Goal: Task Accomplishment & Management: Manage account settings

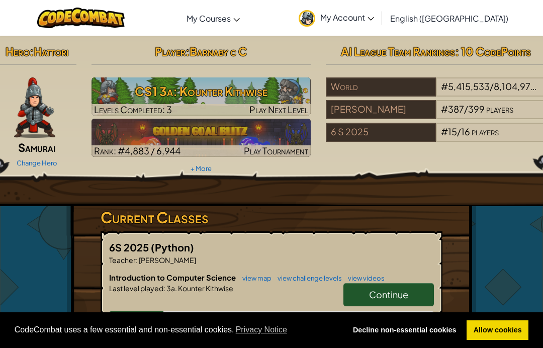
click at [409, 291] on link "Continue" at bounding box center [389, 294] width 91 height 23
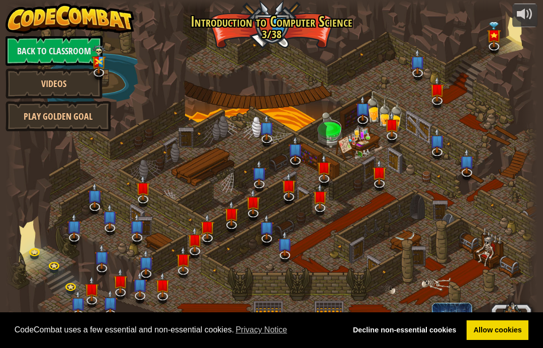
click at [395, 295] on div at bounding box center [272, 174] width 533 height 348
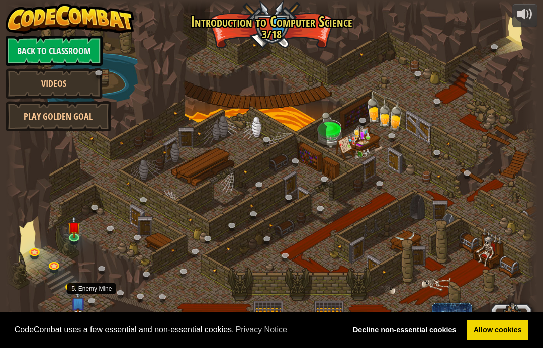
click at [88, 305] on link at bounding box center [94, 302] width 20 height 15
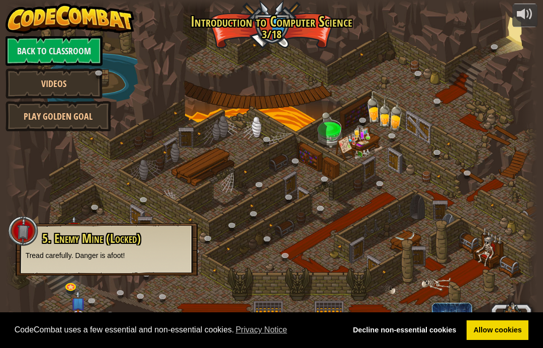
click at [467, 237] on div at bounding box center [272, 174] width 533 height 348
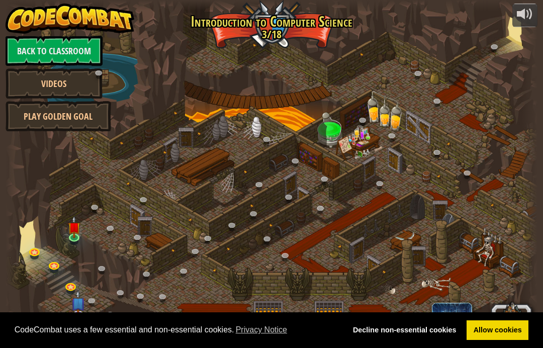
click at [68, 233] on img at bounding box center [73, 227] width 13 height 22
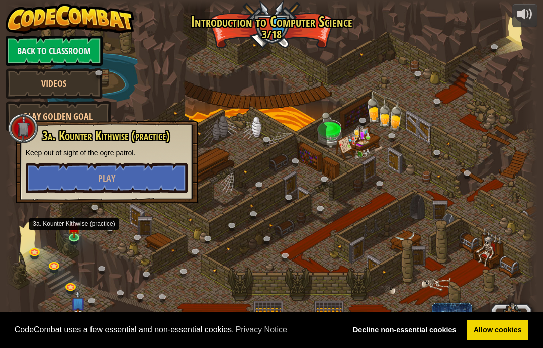
click at [57, 185] on button "Play" at bounding box center [107, 178] width 162 height 30
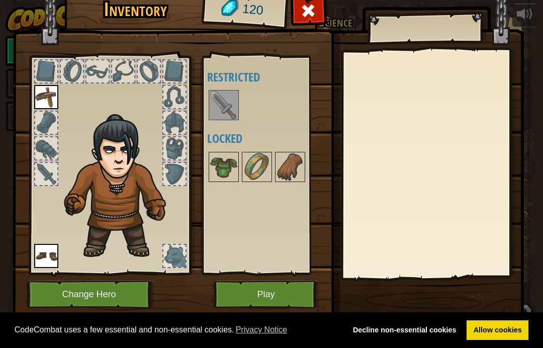
click at [220, 105] on img at bounding box center [224, 105] width 28 height 28
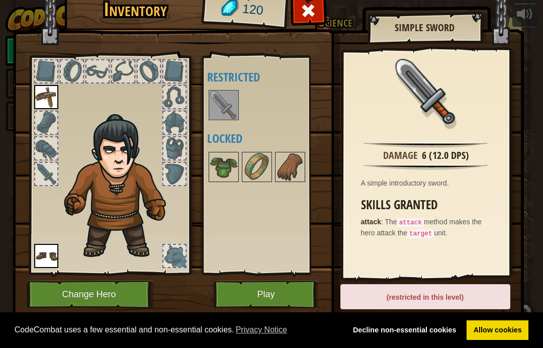
click at [231, 167] on img at bounding box center [224, 167] width 28 height 28
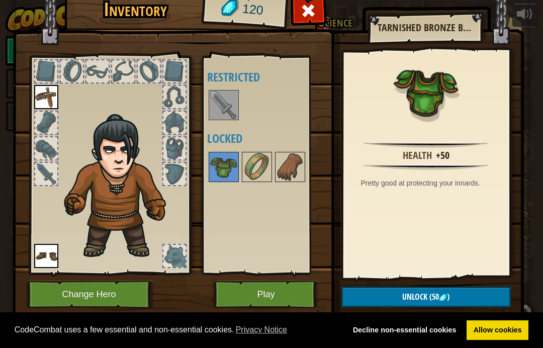
click at [254, 178] on img at bounding box center [257, 167] width 28 height 28
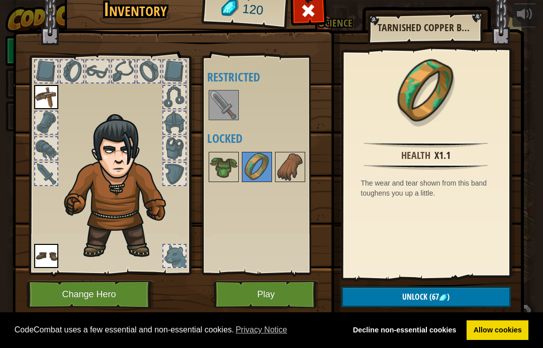
click at [271, 286] on button "Play" at bounding box center [266, 295] width 105 height 28
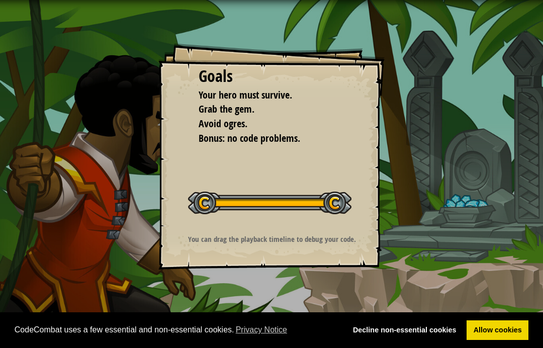
click at [498, 209] on div "Run Submit Done" at bounding box center [423, 171] width 239 height 343
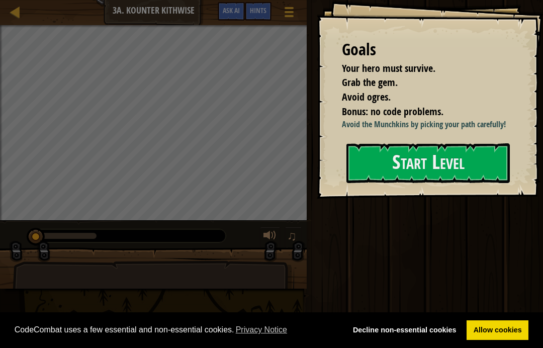
click at [434, 199] on div "Goals Your hero must survive. Grab the gem. Avoid ogres. Bonus: no code problem…" at bounding box center [430, 99] width 226 height 199
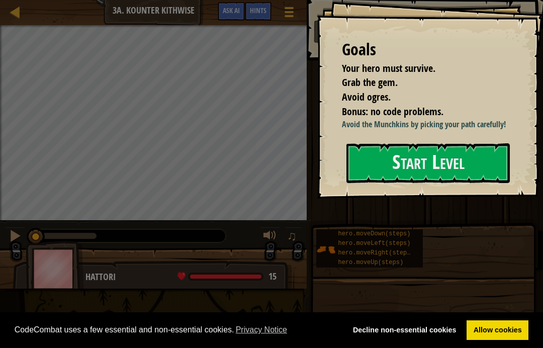
click at [450, 178] on button "Start Level" at bounding box center [428, 163] width 163 height 40
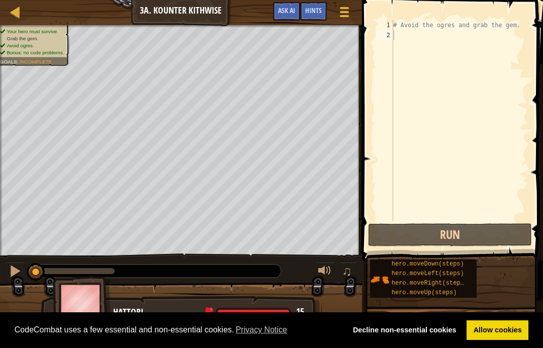
click at [463, 242] on button "Run" at bounding box center [450, 234] width 164 height 23
type textarea "h"
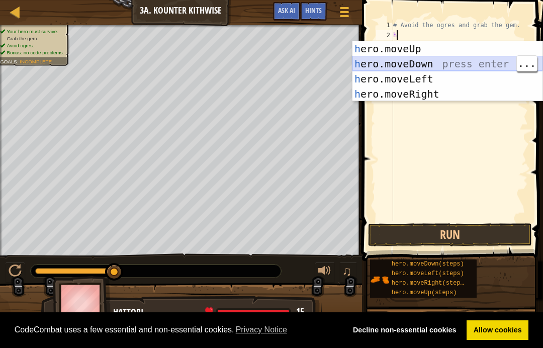
click at [456, 61] on div "h ero.moveUp press enter h ero.moveDown press enter h ero.moveLeft press enter …" at bounding box center [448, 86] width 190 height 91
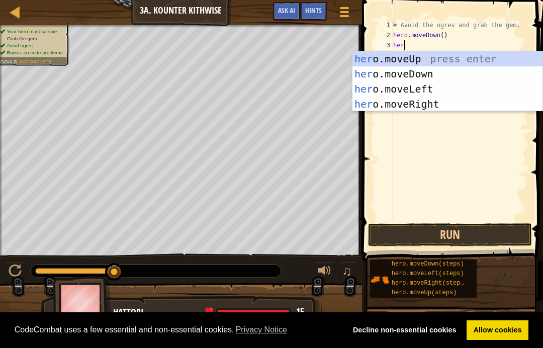
type textarea "hero"
click at [470, 64] on div "hero .moveUp press enter hero .moveDown press enter hero .moveLeft press enter …" at bounding box center [448, 96] width 190 height 91
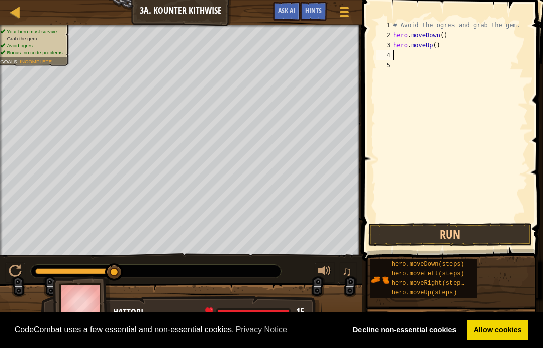
scroll to position [5, 0]
type textarea "h"
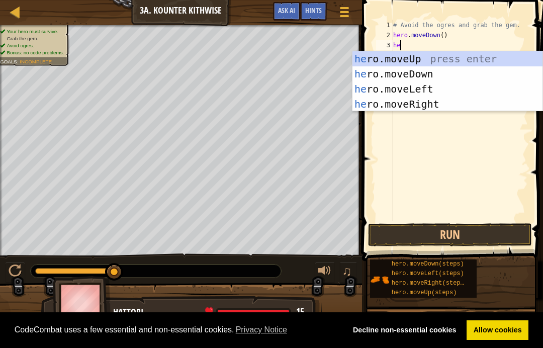
type textarea "her"
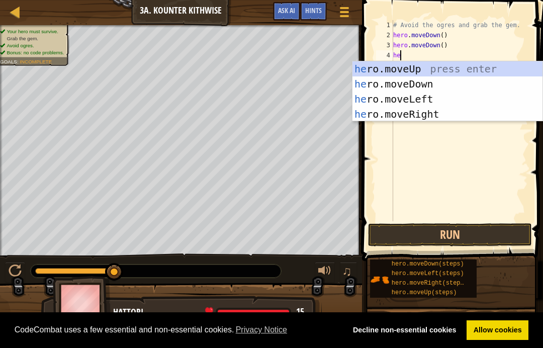
type textarea "her"
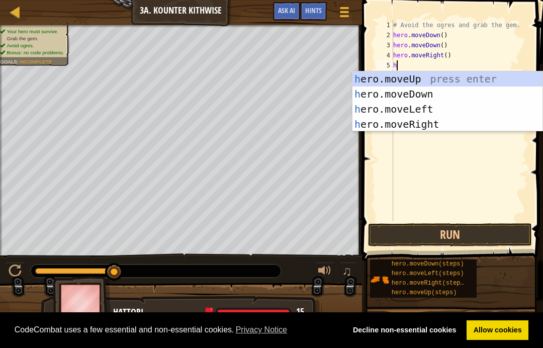
type textarea "her"
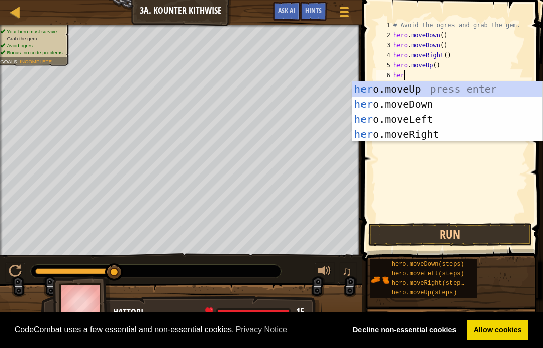
type textarea "hero"
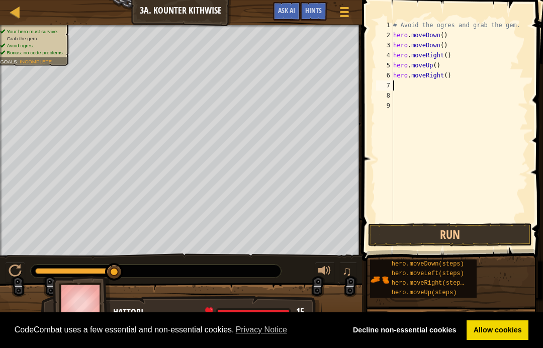
click at [445, 242] on button "Run" at bounding box center [450, 234] width 164 height 23
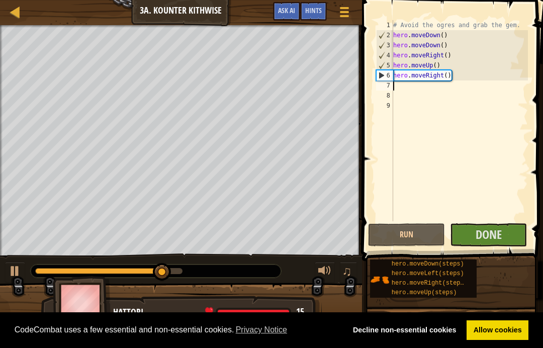
click at [486, 235] on span "Done" at bounding box center [489, 234] width 26 height 16
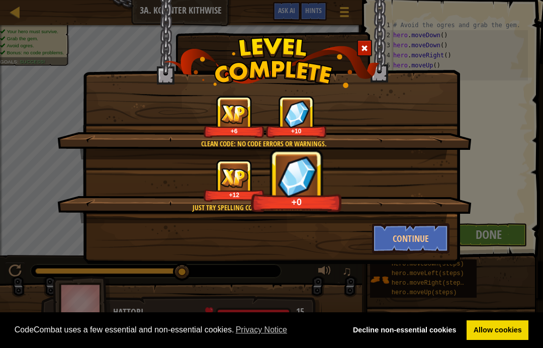
click at [427, 235] on button "Continue" at bounding box center [411, 238] width 78 height 30
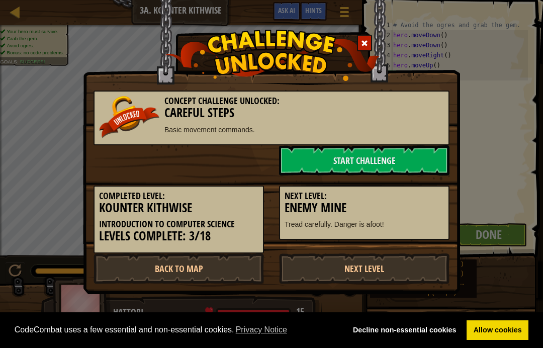
click at [433, 236] on div "Next Level: Enemy Mine Tread carefully. Danger is afoot!" at bounding box center [364, 213] width 171 height 55
click at [392, 259] on link "Next Level" at bounding box center [364, 269] width 171 height 30
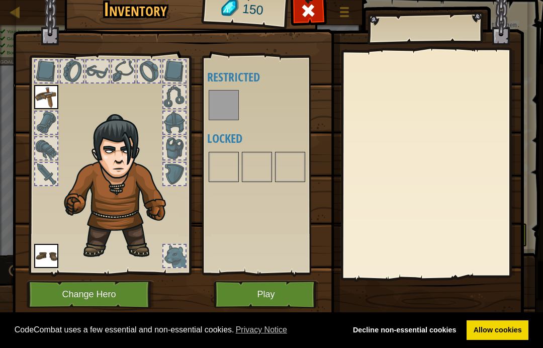
click at [396, 263] on div at bounding box center [433, 164] width 178 height 226
click at [229, 157] on img at bounding box center [224, 167] width 28 height 28
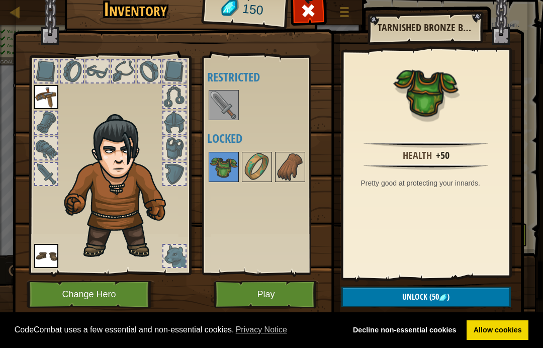
click at [265, 165] on img at bounding box center [257, 167] width 28 height 28
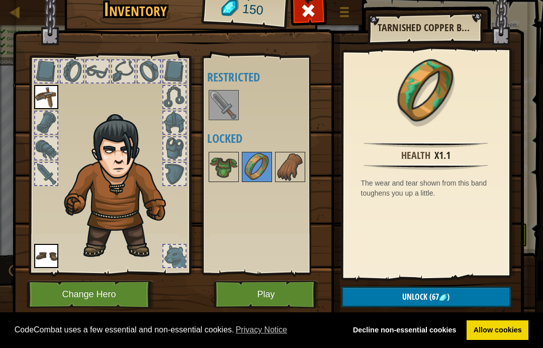
click at [219, 162] on img at bounding box center [224, 167] width 28 height 28
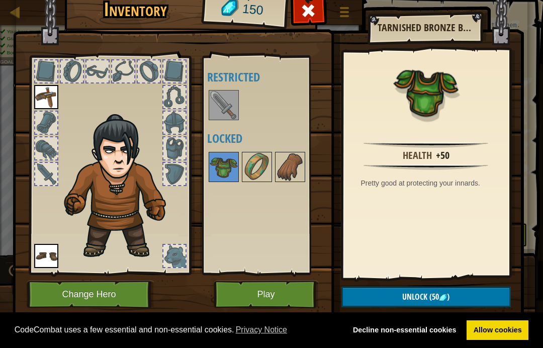
click at [458, 293] on button "Unlock (50 )" at bounding box center [427, 297] width 170 height 21
click at [468, 294] on button "Confirm" at bounding box center [427, 297] width 170 height 21
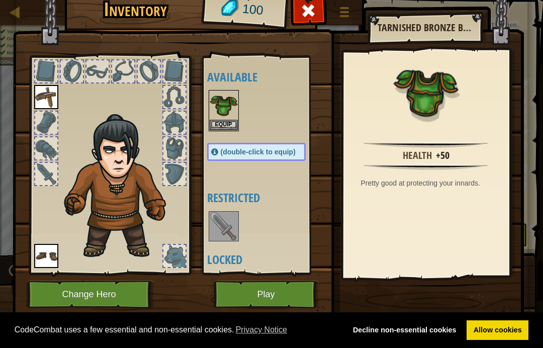
click at [224, 122] on button "Equip" at bounding box center [224, 125] width 28 height 11
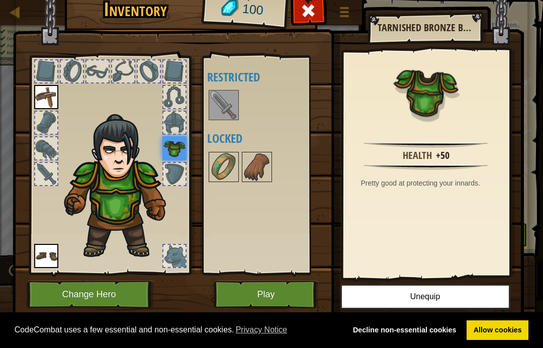
click at [228, 163] on img at bounding box center [224, 167] width 28 height 28
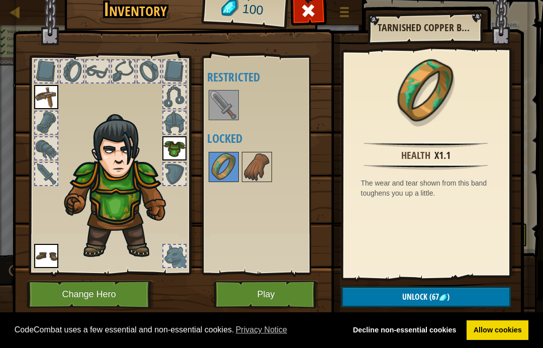
click at [253, 162] on img at bounding box center [257, 167] width 28 height 28
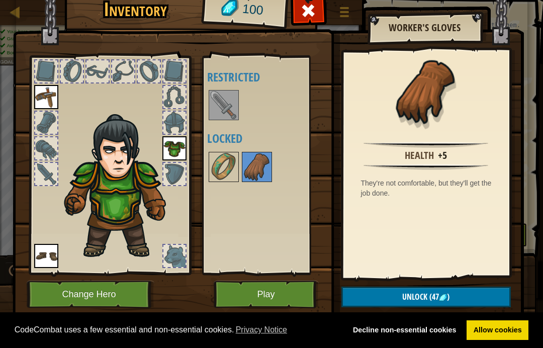
click at [273, 292] on button "Play" at bounding box center [266, 295] width 105 height 28
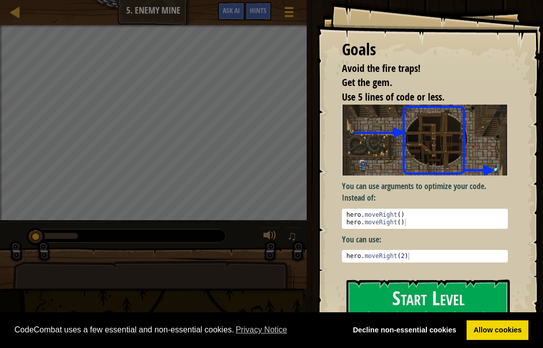
click at [399, 280] on button "Start Level" at bounding box center [428, 300] width 163 height 40
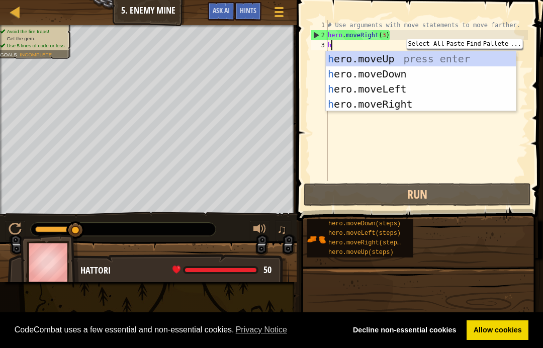
scroll to position [5, 0]
type textarea "her"
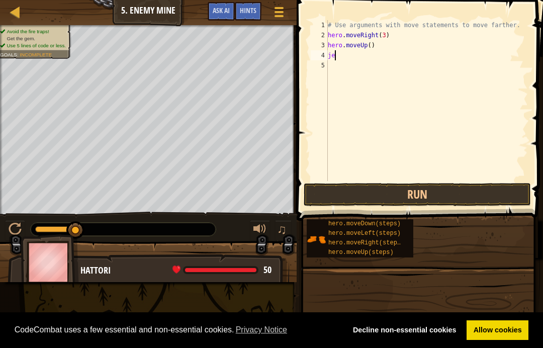
type textarea "j"
type textarea "h"
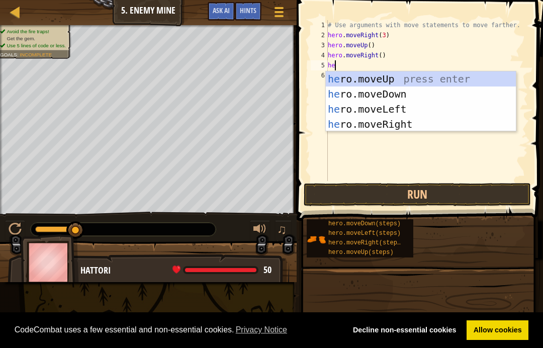
type textarea "her"
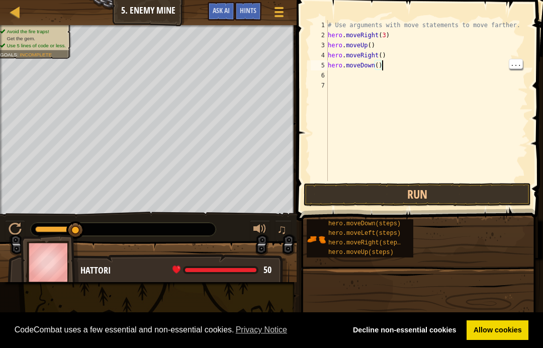
click at [382, 63] on div "# Use arguments with move statements to move farther. hero . moveRight ( 3 ) he…" at bounding box center [427, 110] width 202 height 181
click at [380, 66] on div "# Use arguments with move statements to move farther. hero . moveRight ( 3 ) he…" at bounding box center [427, 110] width 202 height 181
type textarea "hero.moveDown(3)"
click at [332, 75] on div "# Use arguments with move statements to move farther. hero . moveRight ( 3 ) he…" at bounding box center [427, 110] width 202 height 181
type textarea "he"
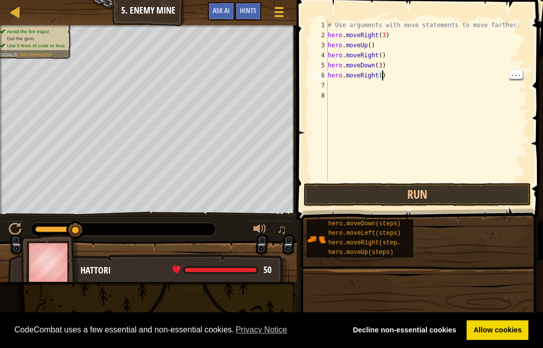
scroll to position [5, 5]
type textarea "hero.moveRight(2)"
click at [411, 203] on button "Run" at bounding box center [417, 194] width 227 height 23
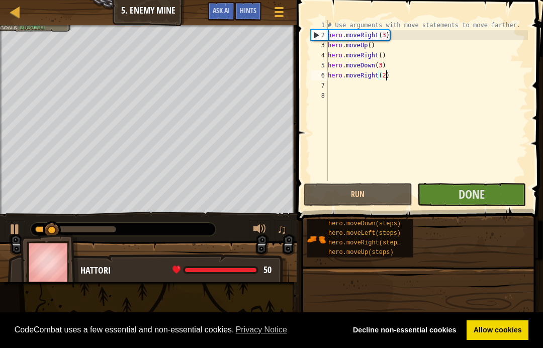
click at [491, 191] on button "Done" at bounding box center [472, 194] width 109 height 23
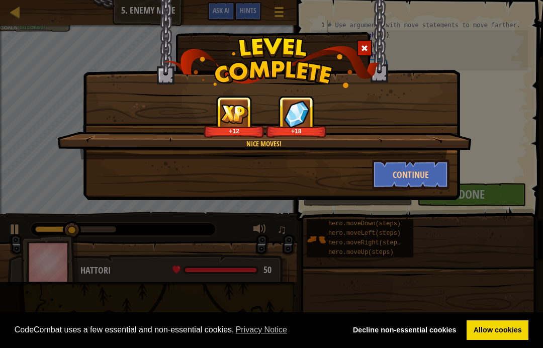
click at [415, 165] on button "Continue" at bounding box center [411, 174] width 78 height 30
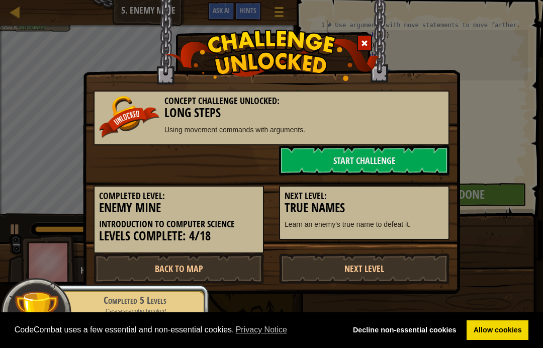
click at [366, 271] on link "Next Level" at bounding box center [364, 269] width 171 height 30
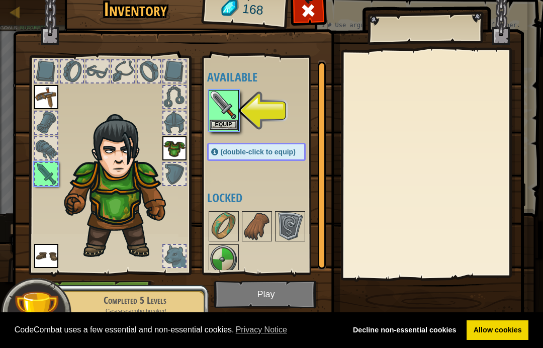
click at [229, 128] on button "Equip" at bounding box center [224, 125] width 28 height 11
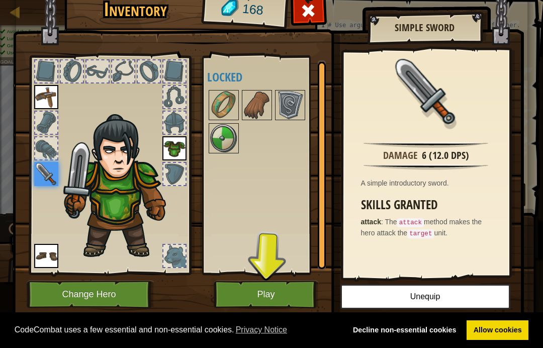
click at [36, 96] on img at bounding box center [46, 97] width 24 height 24
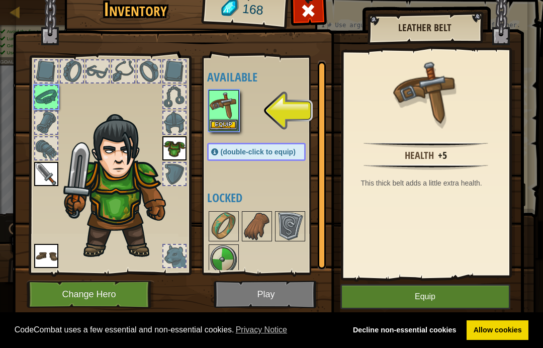
click at [223, 129] on button "Equip" at bounding box center [224, 125] width 28 height 11
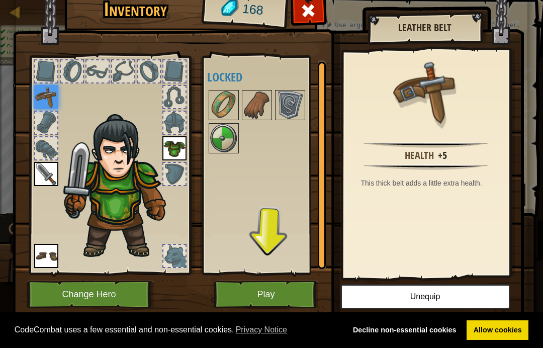
click at [279, 291] on button "Play" at bounding box center [266, 295] width 105 height 28
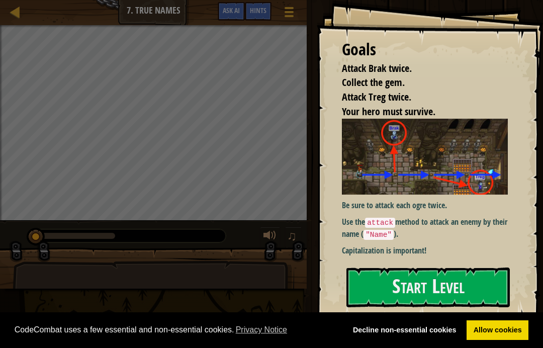
click at [460, 177] on img at bounding box center [425, 157] width 166 height 76
click at [395, 288] on button "Start Level" at bounding box center [428, 288] width 163 height 40
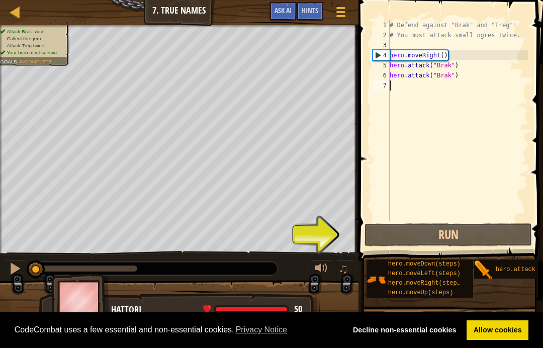
click at [431, 231] on button "Run" at bounding box center [449, 234] width 168 height 23
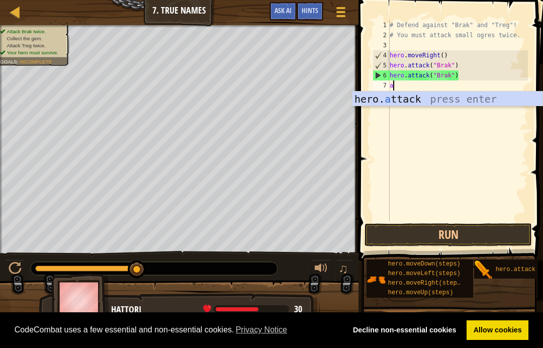
scroll to position [5, 0]
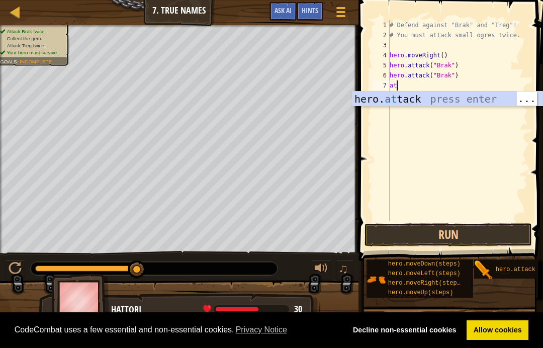
click at [435, 98] on div "hero. at tack press enter" at bounding box center [448, 114] width 190 height 45
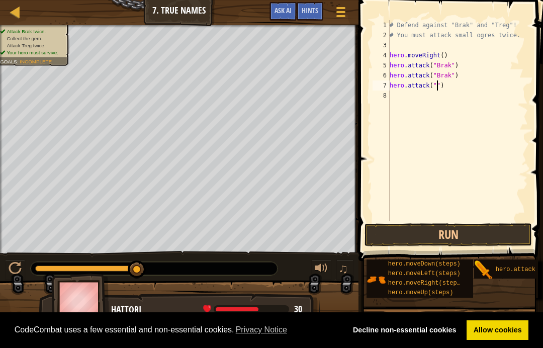
scroll to position [5, 5]
type textarea "hero.attack("treg")"
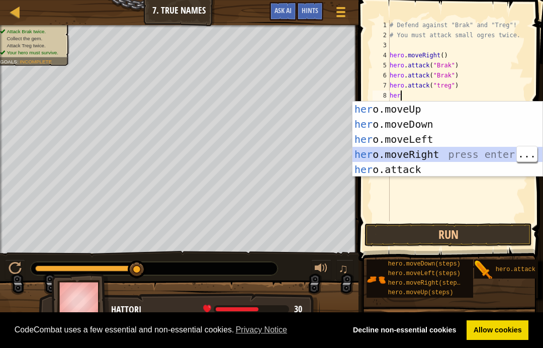
type textarea "he"
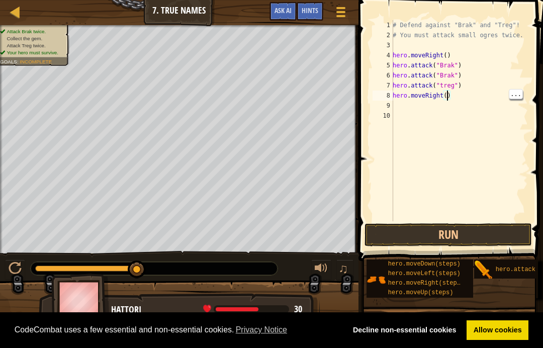
scroll to position [5, 5]
click at [438, 242] on button "Run" at bounding box center [449, 234] width 168 height 23
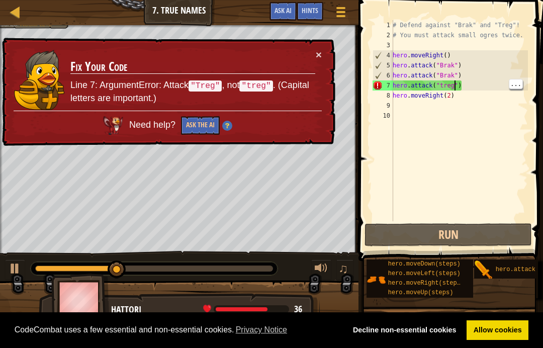
click at [454, 84] on div "# Defend against "Brak" and "Treg"! # You must attack small ogres twice. hero .…" at bounding box center [459, 130] width 137 height 221
click at [473, 81] on div "# Defend against "Brak" and "Treg"! # You must attack small ogres twice. hero .…" at bounding box center [459, 130] width 137 height 221
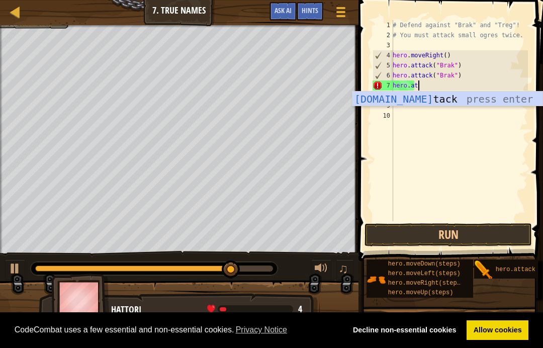
scroll to position [5, 2]
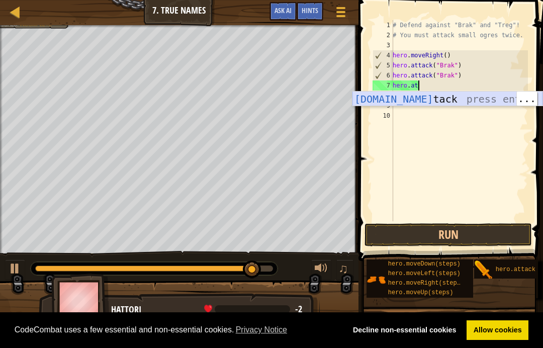
click at [468, 93] on div "hero.at tack press enter" at bounding box center [448, 114] width 190 height 45
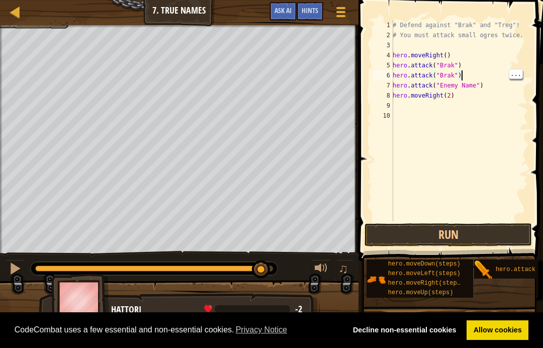
click at [460, 79] on div "# Defend against "Brak" and "Treg"! # You must attack small ogres twice. hero .…" at bounding box center [459, 130] width 137 height 221
click at [472, 86] on div "# Defend against "Brak" and "Treg"! # You must attack small ogres twice. hero .…" at bounding box center [459, 130] width 137 height 221
click at [469, 87] on div "# Defend against "Brak" and "Treg"! # You must attack small ogres twice. hero .…" at bounding box center [459, 130] width 137 height 221
click at [477, 84] on div "# Defend against "Brak" and "Treg"! # You must attack small ogres twice. hero .…" at bounding box center [459, 130] width 137 height 221
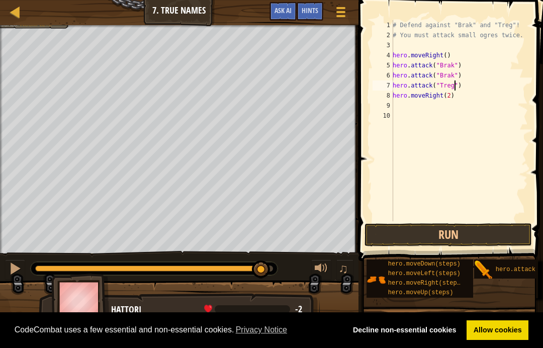
click at [469, 233] on button "Run" at bounding box center [449, 234] width 168 height 23
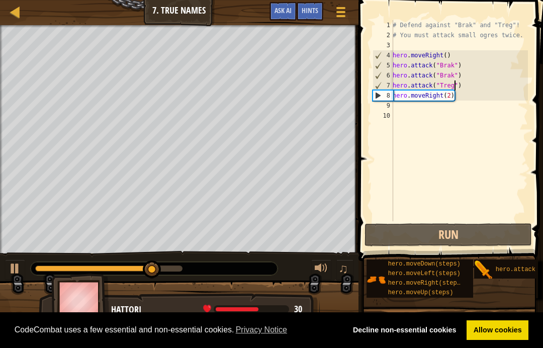
type textarea "hero.moveRight(2)"
click at [462, 95] on div "# Defend against "Brak" and "Treg"! # You must attack small ogres twice. hero .…" at bounding box center [459, 130] width 137 height 221
click at [456, 92] on div "# Defend against "Brak" and "Treg"! # You must attack small ogres twice. hero .…" at bounding box center [459, 130] width 137 height 221
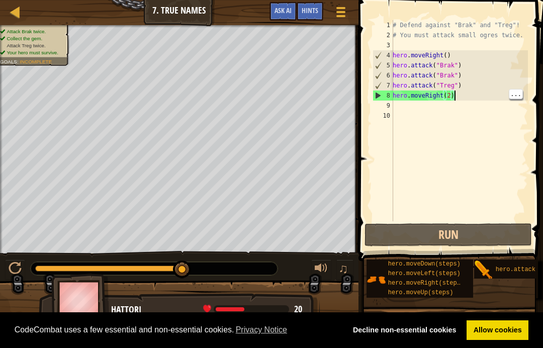
click at [460, 98] on div "# Defend against "Brak" and "Treg"! # You must attack small ogres twice. hero .…" at bounding box center [459, 130] width 137 height 221
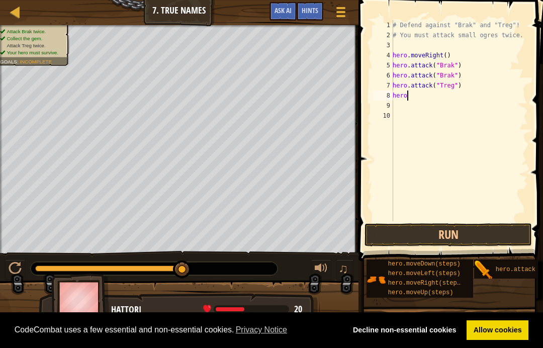
scroll to position [5, 1]
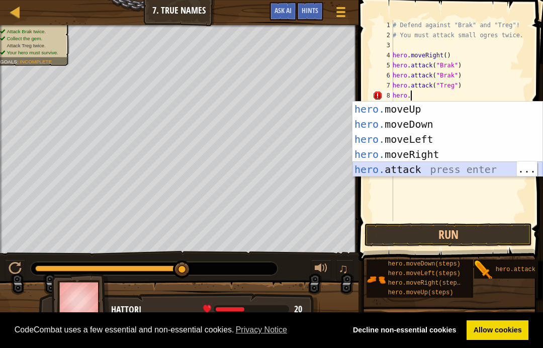
click at [442, 163] on div "hero. moveUp press enter hero. moveDown press enter hero. moveLeft press enter …" at bounding box center [448, 155] width 190 height 106
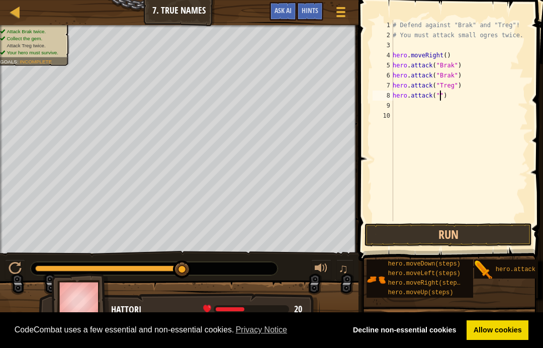
scroll to position [5, 5]
type textarea "hero.attack("Treg")"
click at [401, 103] on div "# Defend against "Brak" and "Treg"! # You must attack small ogres twice. hero .…" at bounding box center [459, 130] width 137 height 221
type textarea "he"
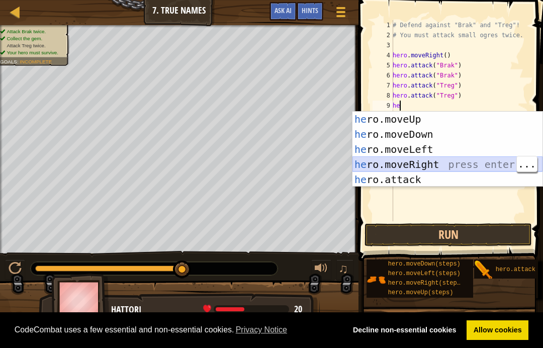
click at [480, 168] on div "he ro.moveUp press enter he ro.moveDown press enter he ro.moveLeft press enter …" at bounding box center [448, 165] width 190 height 106
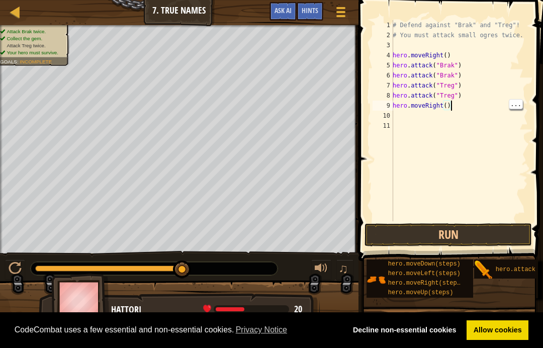
click at [451, 105] on div "# Defend against "Brak" and "Treg"! # You must attack small ogres twice. hero .…" at bounding box center [459, 130] width 137 height 221
click at [448, 105] on div "# Defend against "Brak" and "Treg"! # You must attack small ogres twice. hero .…" at bounding box center [459, 130] width 137 height 221
type textarea "hero.moveRight(3)"
click at [421, 232] on button "Run" at bounding box center [449, 234] width 168 height 23
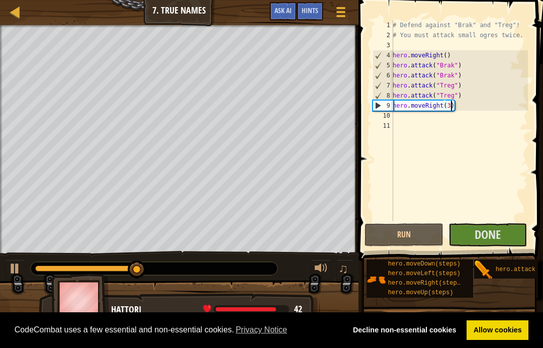
click at [507, 239] on button "Done" at bounding box center [488, 234] width 79 height 23
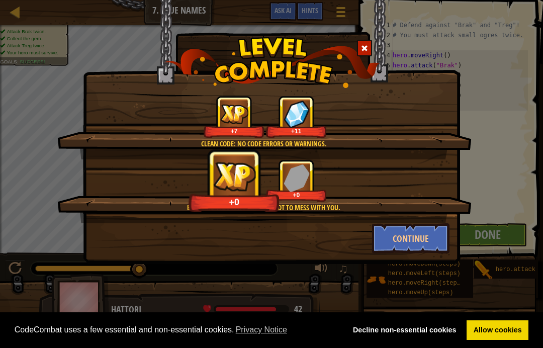
click at [436, 234] on button "Continue" at bounding box center [411, 238] width 78 height 30
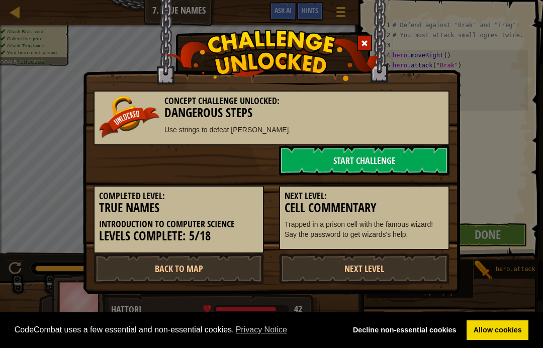
click at [411, 236] on p "Trapped in a prison cell with the famous wizard! Say the password to get wizard…" at bounding box center [364, 229] width 159 height 20
click at [361, 162] on link "Start Challenge" at bounding box center [364, 160] width 171 height 30
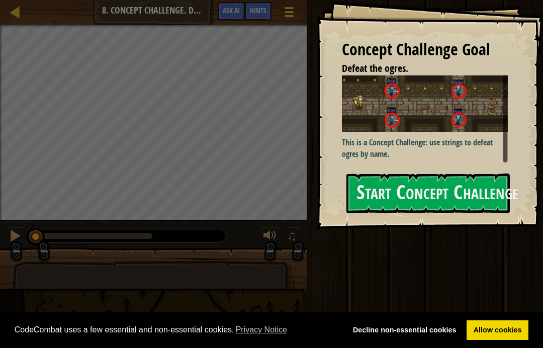
click at [465, 184] on button "Start Concept Challenge" at bounding box center [428, 194] width 163 height 40
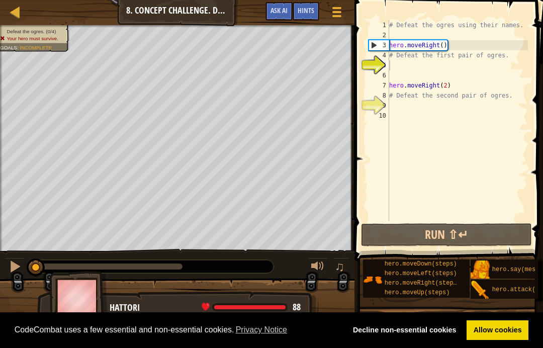
click at [476, 234] on button "Run ⇧↵" at bounding box center [446, 234] width 171 height 23
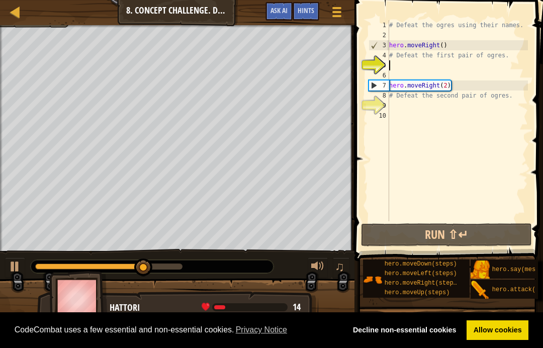
click at [477, 230] on button "Run ⇧↵" at bounding box center [446, 234] width 171 height 23
click at [20, 6] on div at bounding box center [15, 12] width 13 height 13
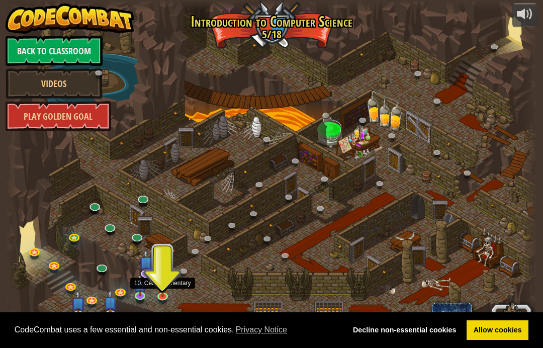
click at [164, 290] on img at bounding box center [162, 286] width 13 height 22
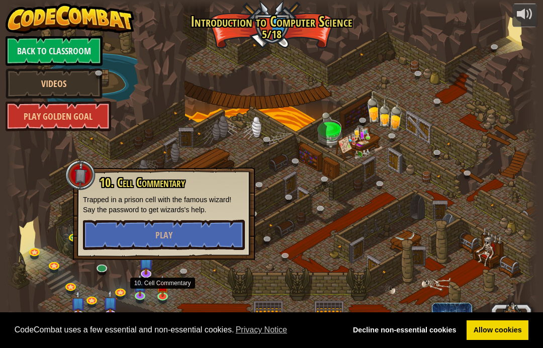
click at [207, 232] on button "Play" at bounding box center [164, 235] width 162 height 30
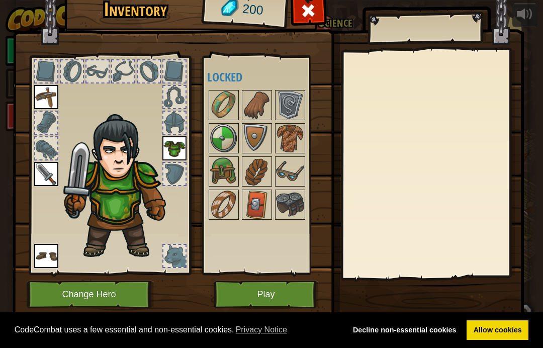
click at [291, 287] on button "Play" at bounding box center [266, 295] width 105 height 28
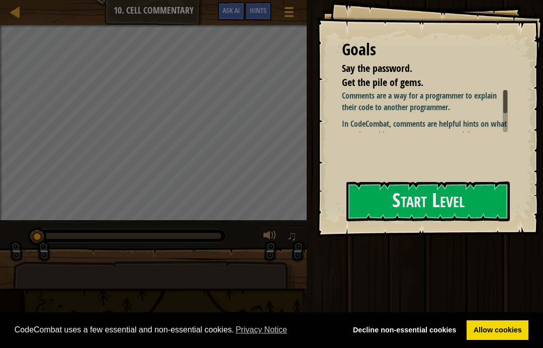
click at [421, 202] on button "Start Level" at bounding box center [428, 202] width 163 height 40
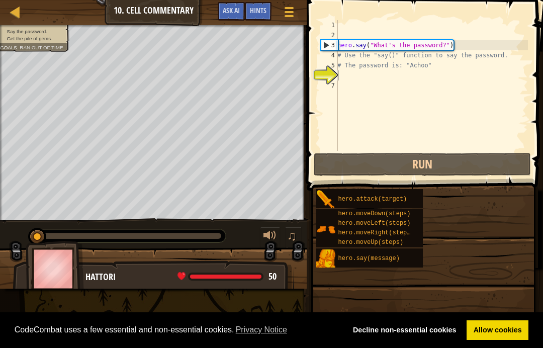
click at [422, 207] on div "hero.attack(target)" at bounding box center [369, 198] width 107 height 19
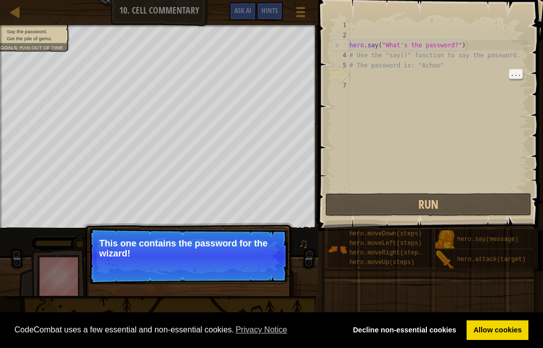
click at [368, 73] on div "hero . say ( "What's the password?" ) # Use the "say()" function to say the pas…" at bounding box center [438, 115] width 181 height 191
click at [379, 200] on button "Run" at bounding box center [428, 204] width 206 height 23
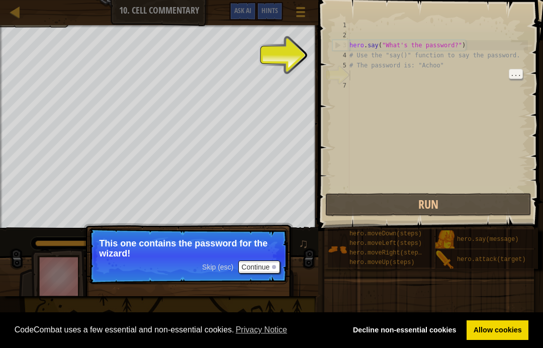
scroll to position [5, 0]
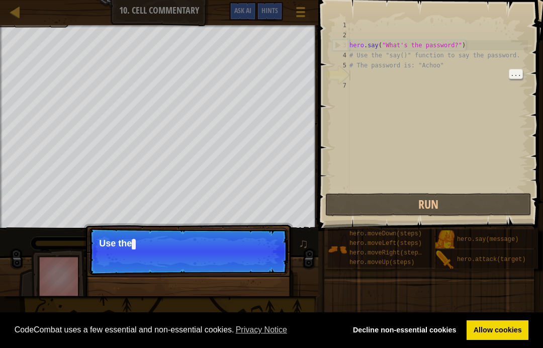
click at [253, 265] on p "Skip (esc) Continue Use the" at bounding box center [189, 251] width 200 height 47
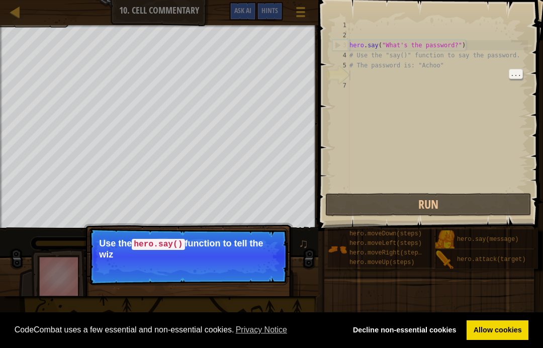
click at [268, 267] on p "Skip (esc) Continue Use the hero.say() function to tell the wiz" at bounding box center [189, 256] width 200 height 57
click at [266, 270] on p "Skip (esc) Continue Use the hero.say() function to tell the wizard the passwo" at bounding box center [189, 256] width 200 height 57
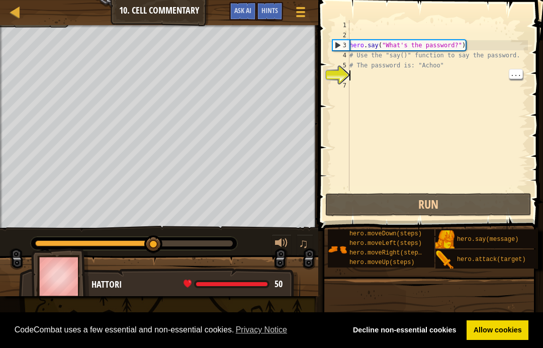
click at [374, 79] on div "hero . say ( "What's the password?" ) # Use the "say()" function to say the pas…" at bounding box center [438, 115] width 181 height 191
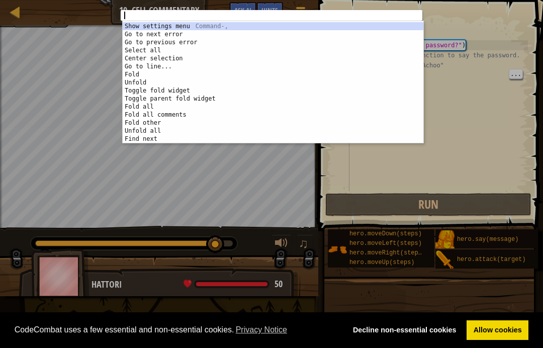
click at [519, 77] on div "1 ההההההההההההההההההההההההההההההההההההההההההההההההההההההההההההההההההההההההההההה…" at bounding box center [271, 174] width 543 height 348
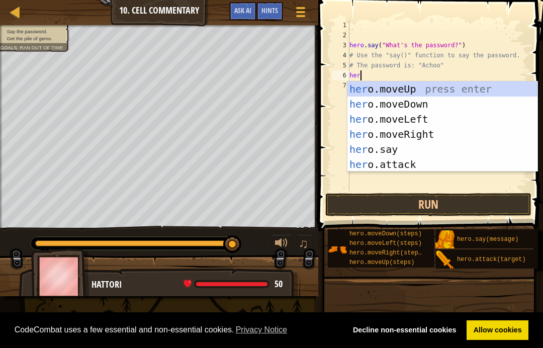
scroll to position [5, 1]
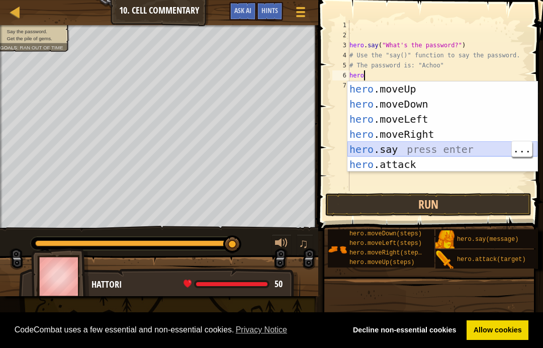
click at [423, 150] on div "hero .moveUp press enter hero .moveDown press enter hero .moveLeft press enter …" at bounding box center [443, 141] width 190 height 121
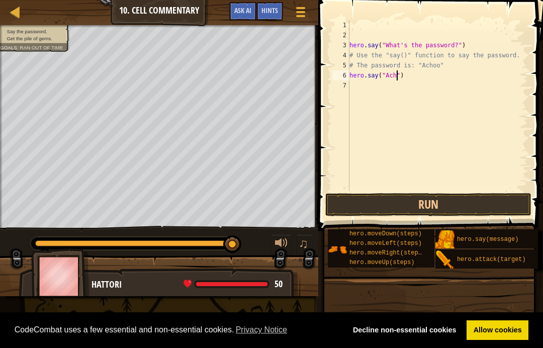
scroll to position [5, 5]
type textarea "hero.say("Achoo")"
click at [445, 203] on button "Run" at bounding box center [428, 204] width 206 height 23
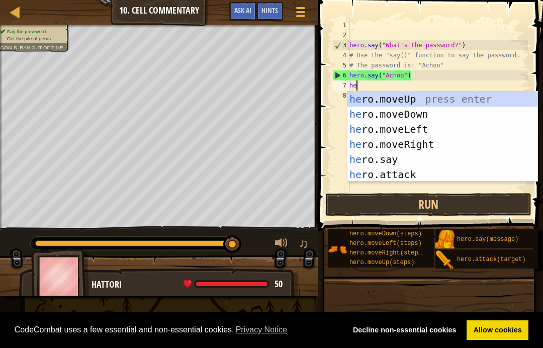
scroll to position [5, 1]
type textarea "hero"
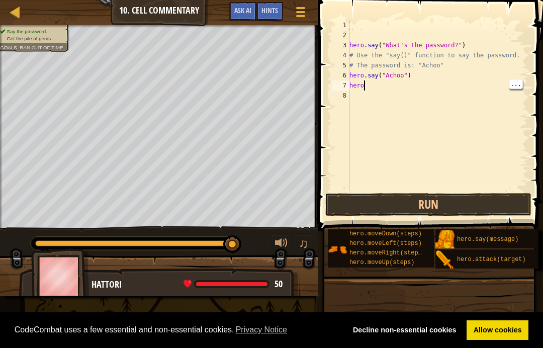
scroll to position [5, 0]
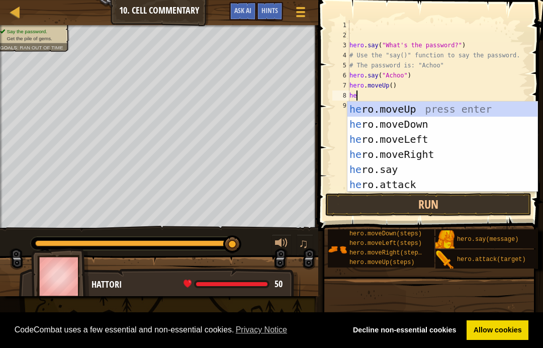
type textarea "her"
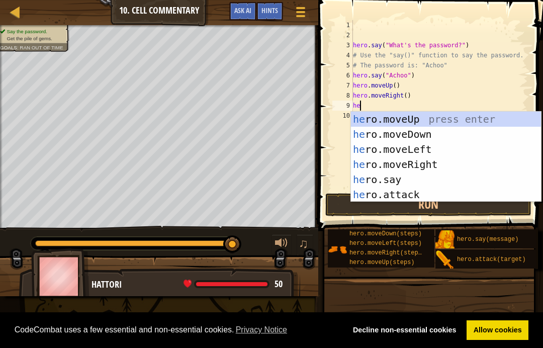
type textarea "hero"
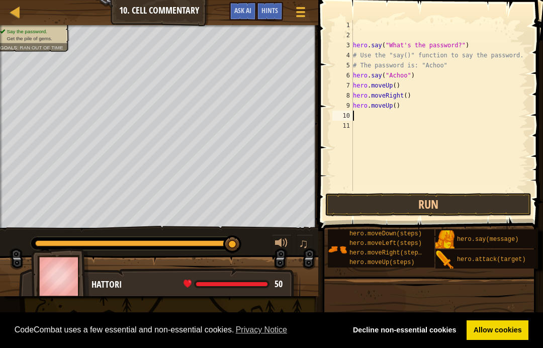
click at [448, 202] on button "Run" at bounding box center [428, 204] width 206 height 23
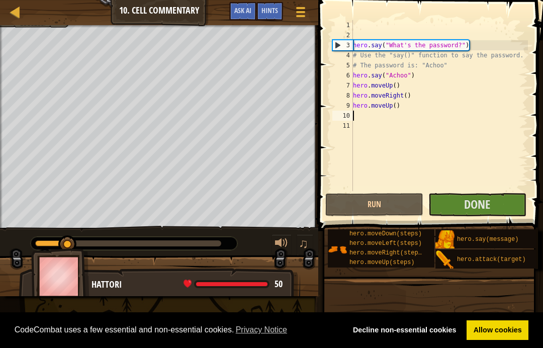
click at [476, 206] on span "Done" at bounding box center [477, 204] width 26 height 16
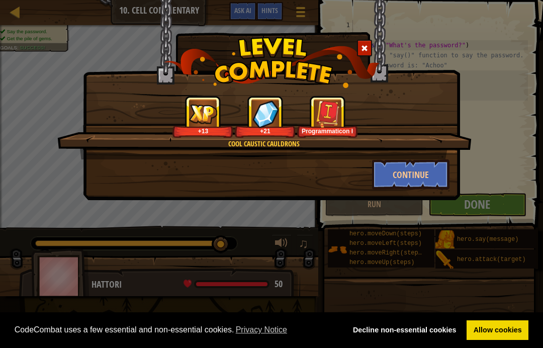
click at [420, 159] on button "Continue" at bounding box center [411, 174] width 78 height 30
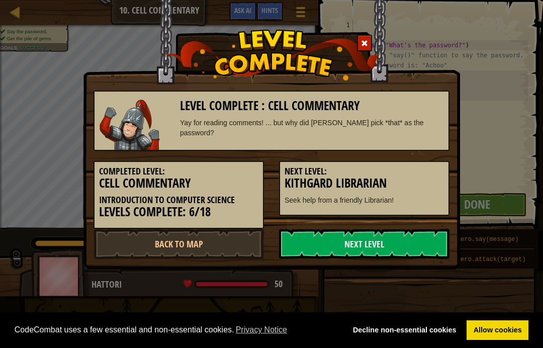
click at [418, 168] on h5 "Next Level:" at bounding box center [364, 172] width 159 height 10
click at [407, 240] on link "Next Level" at bounding box center [364, 244] width 171 height 30
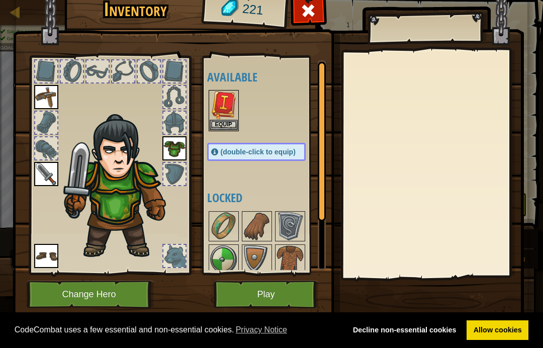
click at [231, 125] on button "Equip" at bounding box center [224, 125] width 28 height 11
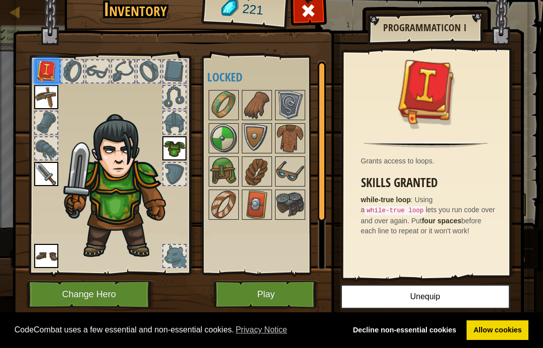
click at [229, 119] on img at bounding box center [224, 105] width 28 height 28
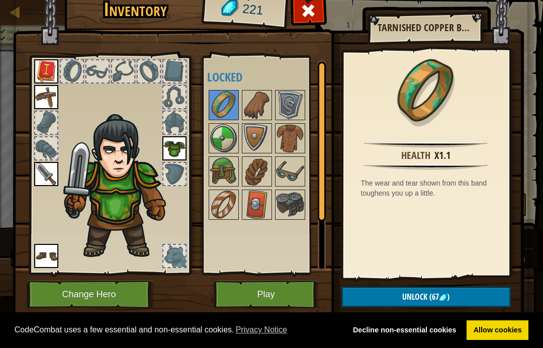
click at [268, 209] on img at bounding box center [257, 205] width 28 height 28
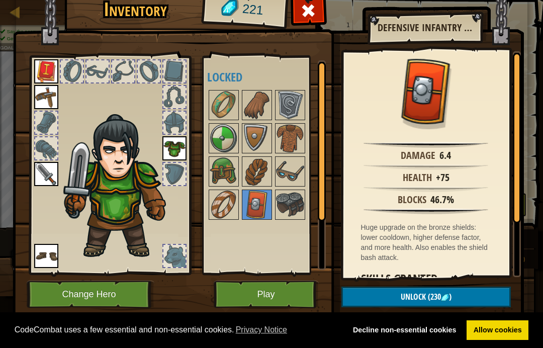
click at [262, 206] on img at bounding box center [257, 205] width 28 height 28
click at [287, 173] on img at bounding box center [290, 171] width 28 height 28
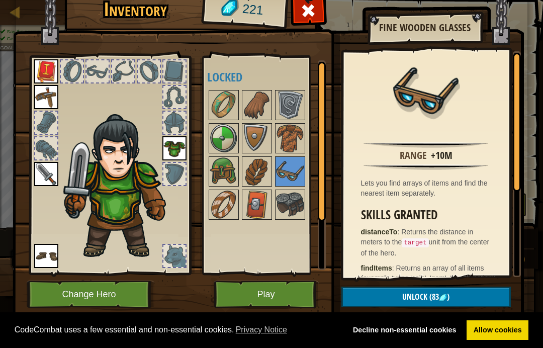
click at [227, 176] on img at bounding box center [224, 171] width 28 height 28
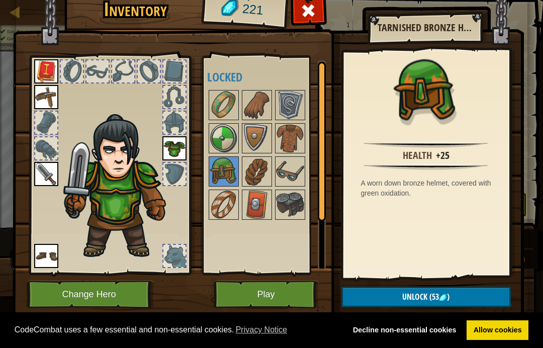
click at [431, 295] on span "(53" at bounding box center [434, 296] width 12 height 11
click at [438, 296] on button "Confirm" at bounding box center [427, 297] width 170 height 21
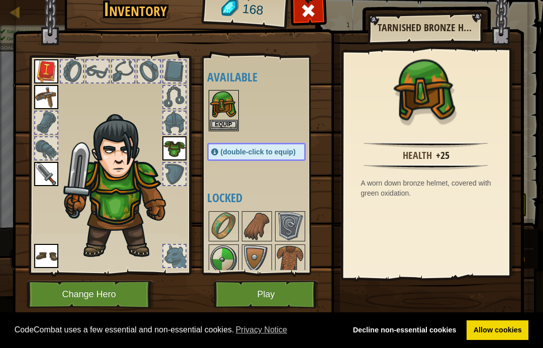
click at [224, 123] on button "Equip" at bounding box center [224, 125] width 28 height 11
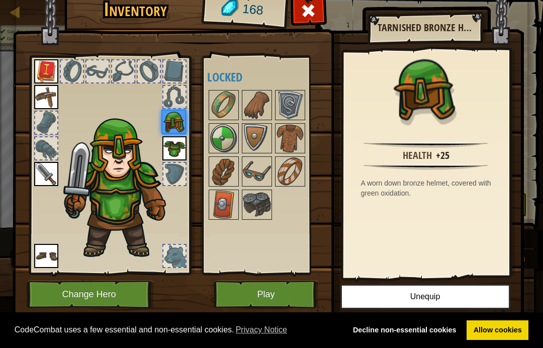
click at [223, 118] on img at bounding box center [224, 105] width 28 height 28
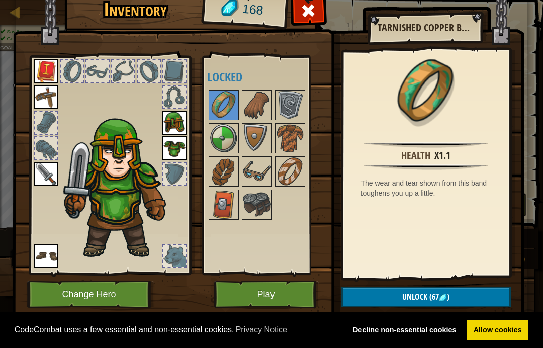
click at [225, 133] on img at bounding box center [224, 138] width 28 height 28
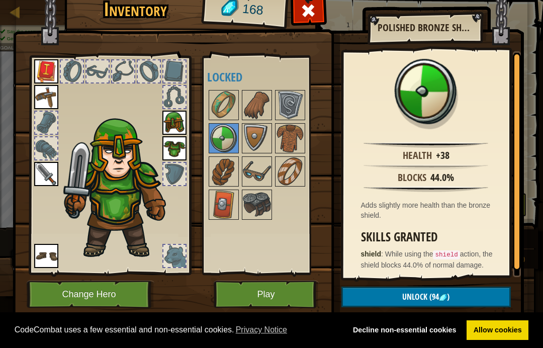
click at [434, 301] on span "(94" at bounding box center [434, 296] width 12 height 11
click at [431, 295] on button "Confirm" at bounding box center [427, 297] width 170 height 21
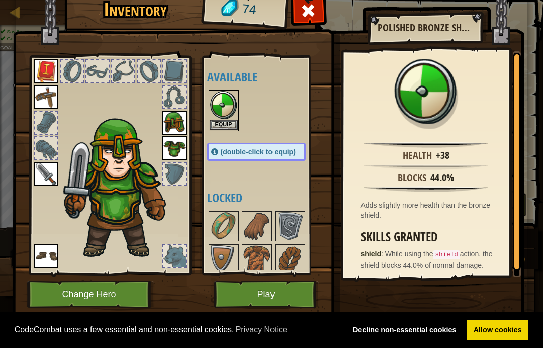
click at [225, 118] on img at bounding box center [224, 105] width 28 height 28
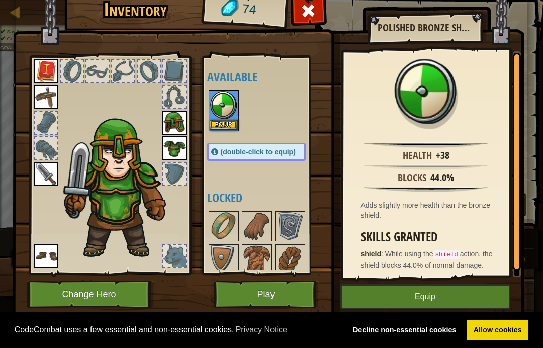
click at [229, 120] on button "Equip" at bounding box center [224, 125] width 28 height 11
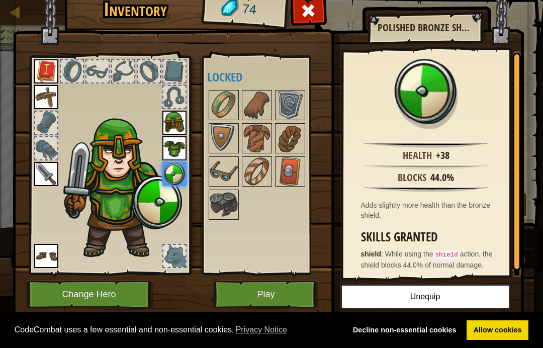
click at [225, 104] on img at bounding box center [224, 105] width 28 height 28
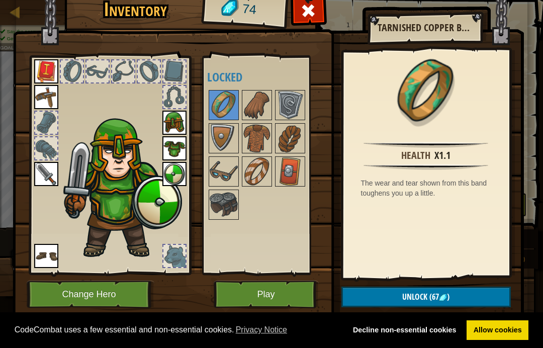
click at [468, 297] on button "Unlock (67 )" at bounding box center [427, 297] width 170 height 21
click at [467, 290] on button "Confirm" at bounding box center [427, 297] width 170 height 21
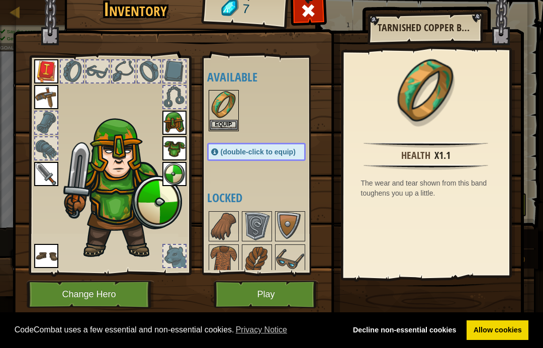
click at [464, 298] on img at bounding box center [269, 135] width 512 height 365
click at [223, 123] on button "Equip" at bounding box center [224, 125] width 28 height 11
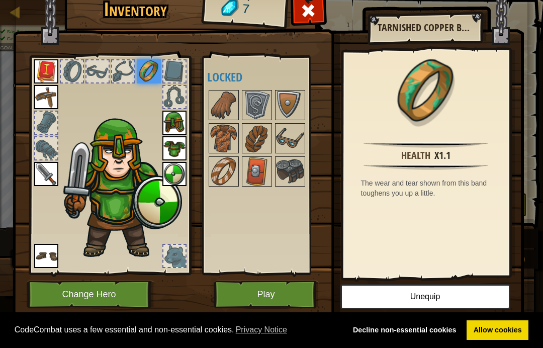
click at [265, 276] on img at bounding box center [269, 135] width 512 height 365
click at [250, 306] on button "Play" at bounding box center [266, 295] width 105 height 28
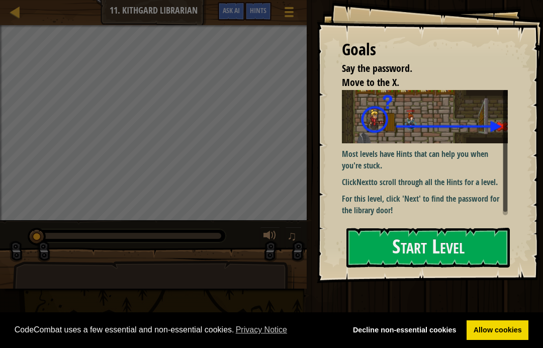
click at [457, 254] on button "Start Level" at bounding box center [428, 248] width 163 height 40
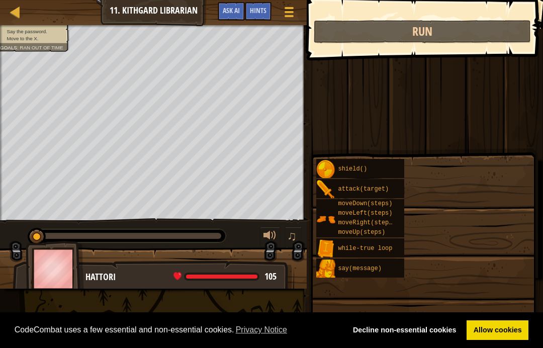
type textarea "hero.say("I don't know the password!") # ∆"
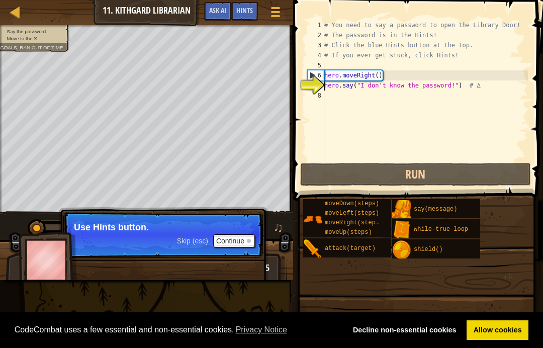
click at [224, 247] on button "Continue" at bounding box center [234, 240] width 42 height 13
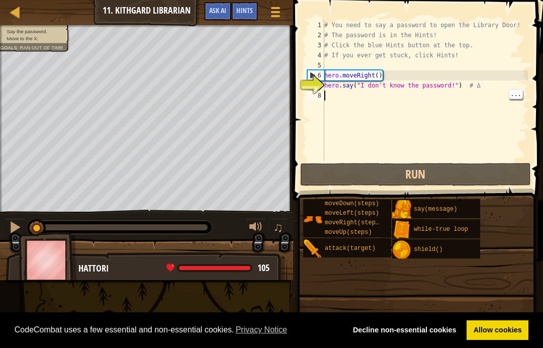
type textarea "he"
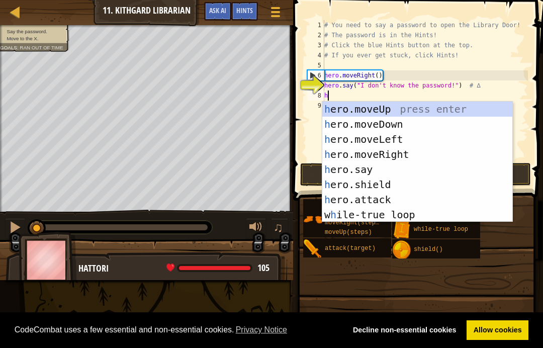
scroll to position [5, 0]
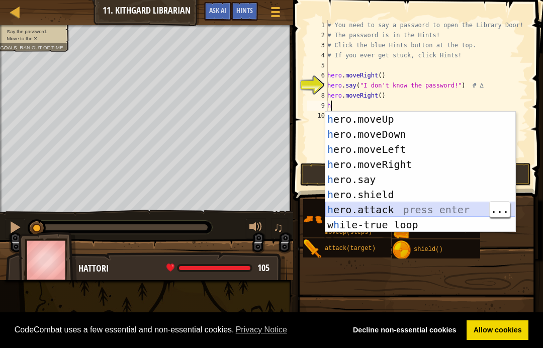
click at [465, 211] on div "h ero.moveUp press enter h ero.moveDown press enter h ero.moveLeft press enter …" at bounding box center [420, 187] width 190 height 151
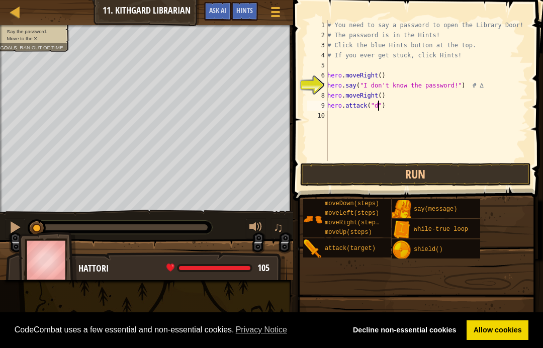
scroll to position [5, 5]
type textarea "hero.attack("door")"
click at [403, 173] on button "Run" at bounding box center [415, 174] width 231 height 23
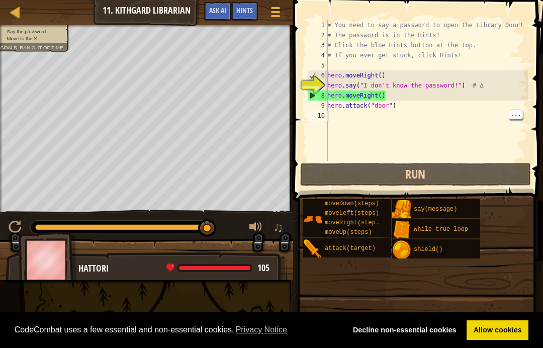
click at [244, 14] on span "Hints" at bounding box center [244, 11] width 17 height 10
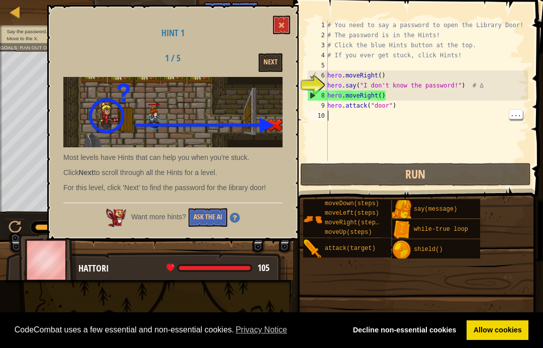
click at [271, 62] on button "Next" at bounding box center [271, 62] width 24 height 19
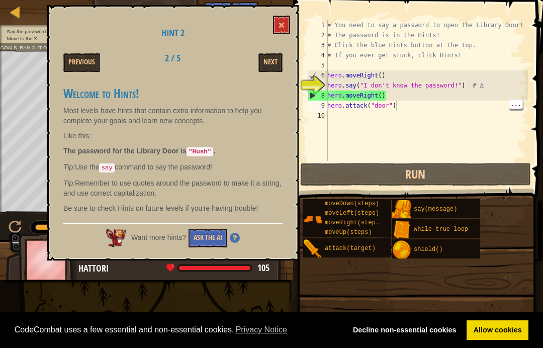
click at [406, 108] on div "# You need to say a password to open the Library Door! # The password is in the…" at bounding box center [426, 100] width 203 height 161
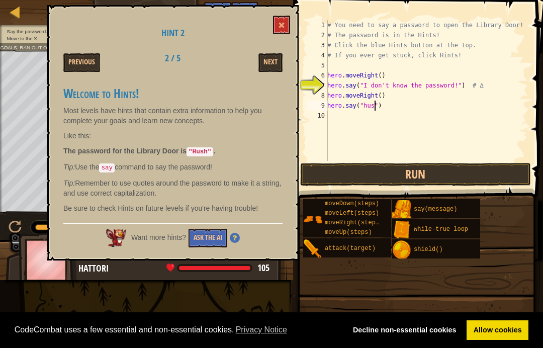
scroll to position [5, 4]
click at [276, 27] on button at bounding box center [281, 25] width 17 height 19
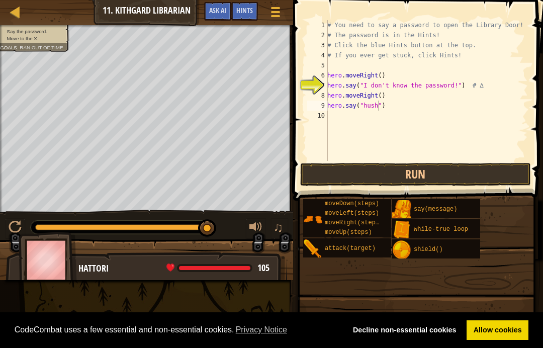
click at [456, 178] on button "Run" at bounding box center [415, 174] width 231 height 23
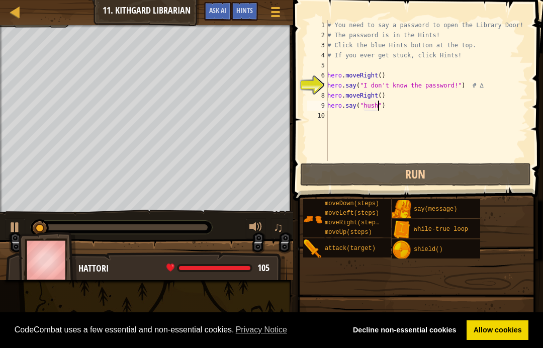
click at [467, 173] on button "Run" at bounding box center [415, 174] width 231 height 23
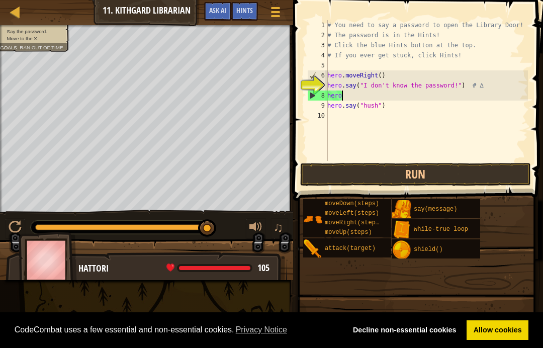
scroll to position [5, 0]
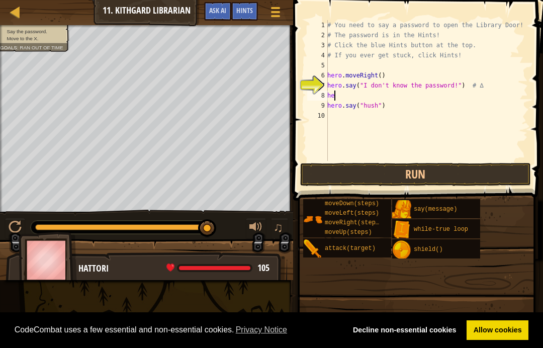
type textarea "h"
click at [395, 106] on div "# You need to say a password to open the Library Door! # The password is in the…" at bounding box center [426, 100] width 203 height 161
click at [388, 110] on div "# You need to say a password to open the Library Door! # The password is in the…" at bounding box center [426, 100] width 203 height 161
type textarea "h"
type textarea "hero"
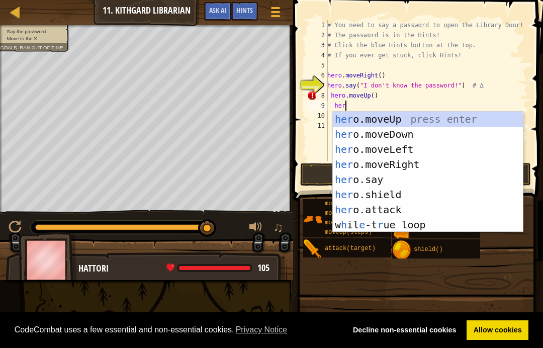
scroll to position [5, 1]
click at [358, 102] on div "# You need to say a password to open the Library Door! # The password is in the…" at bounding box center [426, 100] width 203 height 161
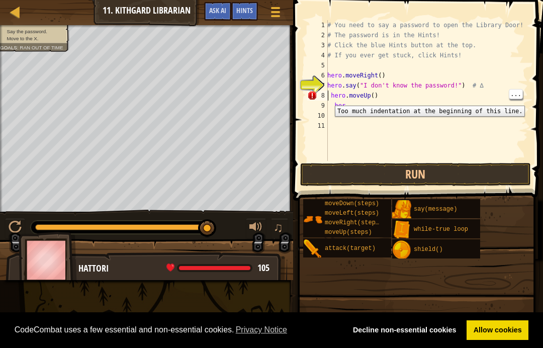
click at [327, 98] on div "8" at bounding box center [317, 96] width 21 height 10
click at [335, 91] on div "# You need to say a password to open the Library Door! # The password is in the…" at bounding box center [426, 100] width 203 height 161
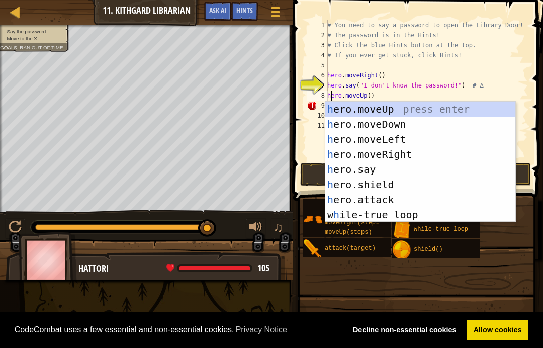
scroll to position [5, 0]
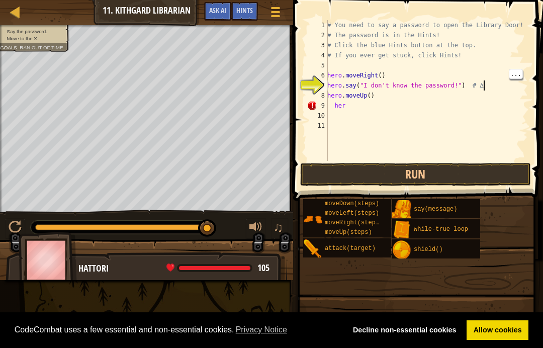
type textarea "# If you ever get stuck, click Hints!"
click at [527, 59] on div "# You need to say a password to open the Library Door! # The password is in the…" at bounding box center [426, 100] width 203 height 161
click at [362, 112] on div "# You need to say a password to open the Library Door! # The password is in the…" at bounding box center [426, 100] width 203 height 161
click at [354, 108] on div "# You need to say a password to open the Library Door! # The password is in the…" at bounding box center [426, 100] width 203 height 161
type textarea "h"
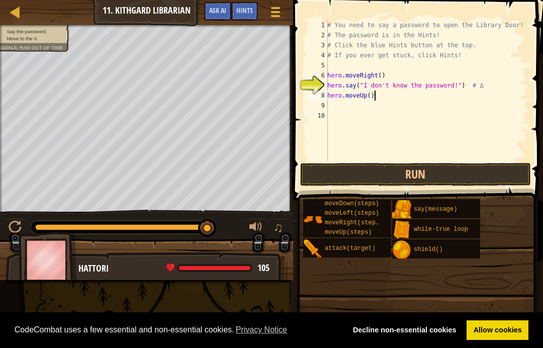
scroll to position [5, 4]
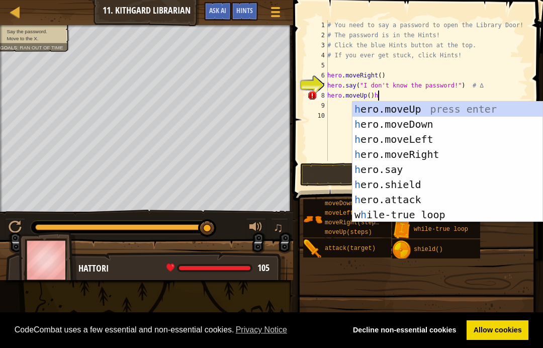
type textarea "hero.moveUp()"
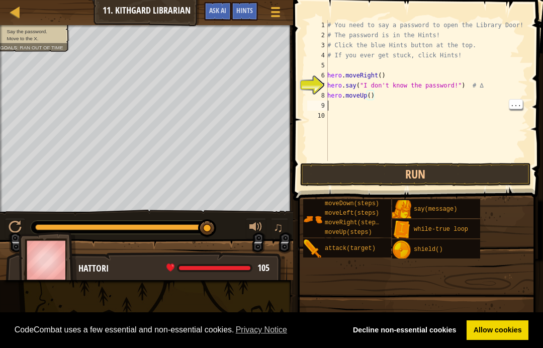
click at [334, 105] on div "# You need to say a password to open the Library Door! # The password is in the…" at bounding box center [426, 100] width 203 height 161
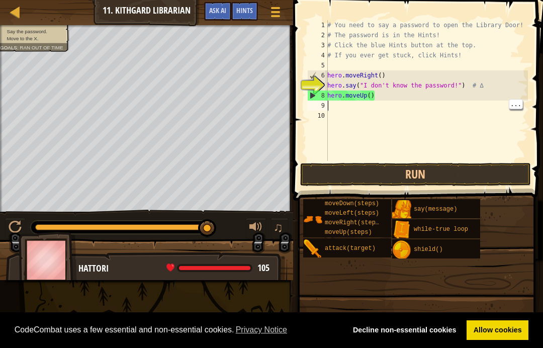
scroll to position [5, 0]
click at [331, 106] on div "# You need to say a password to open the Library Door! # The password is in the…" at bounding box center [426, 100] width 203 height 161
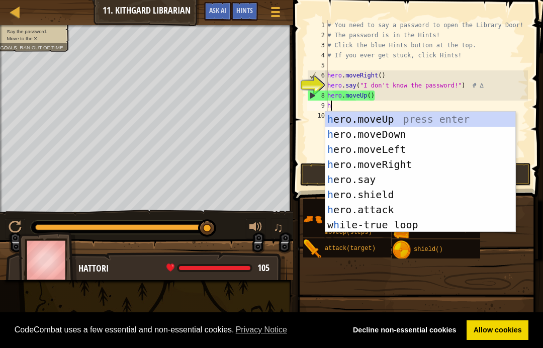
type textarea "he"
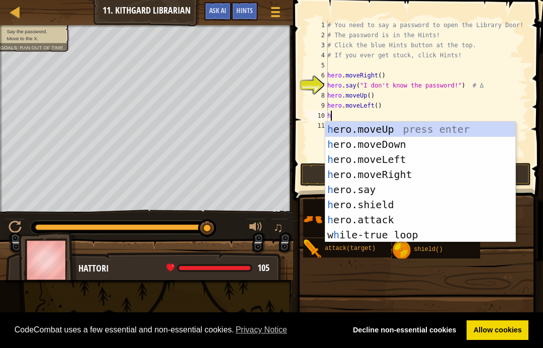
type textarea "her"
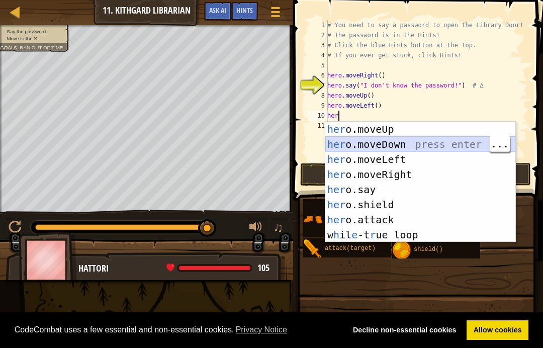
click at [457, 143] on div "her o.moveUp press enter her o.moveDown press enter her o.moveLeft press enter …" at bounding box center [420, 197] width 190 height 151
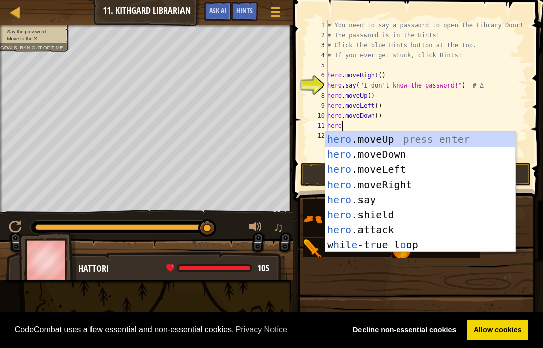
scroll to position [5, 1]
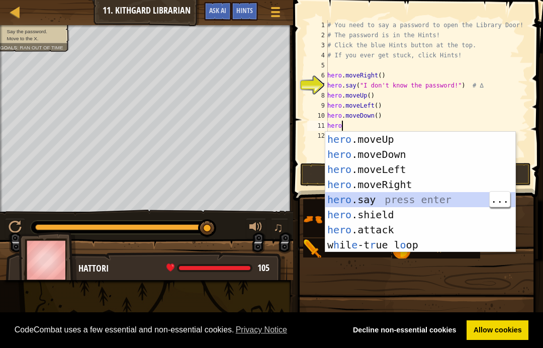
click at [401, 197] on div "hero .moveUp press enter hero .moveDown press enter hero .moveLeft press enter …" at bounding box center [420, 207] width 190 height 151
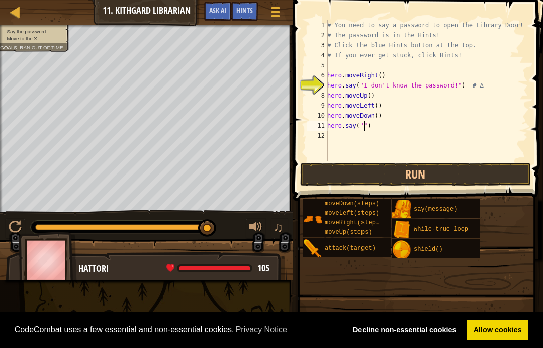
scroll to position [5, 4]
type textarea "hero.say("hush")"
click at [332, 138] on div "# You need to say a password to open the Library Door! # The password is in the…" at bounding box center [426, 100] width 203 height 161
type textarea "hero"
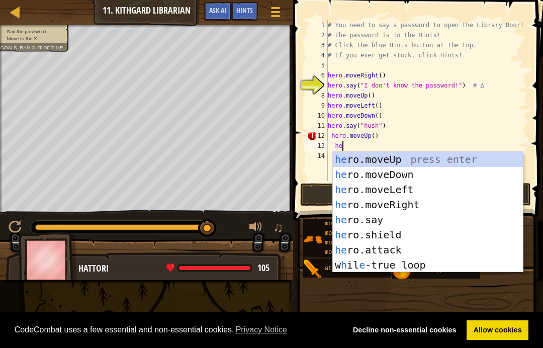
scroll to position [5, 1]
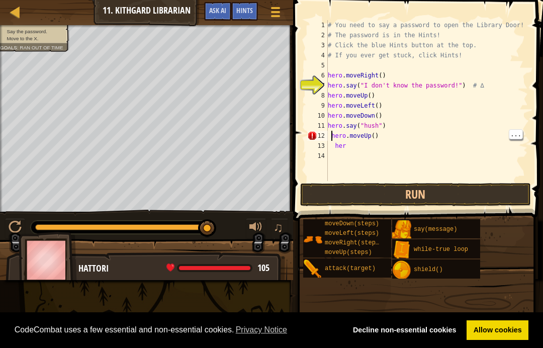
click at [331, 135] on div "# You need to say a password to open the Library Door! # The password is in the…" at bounding box center [427, 110] width 202 height 181
type textarea "hero"
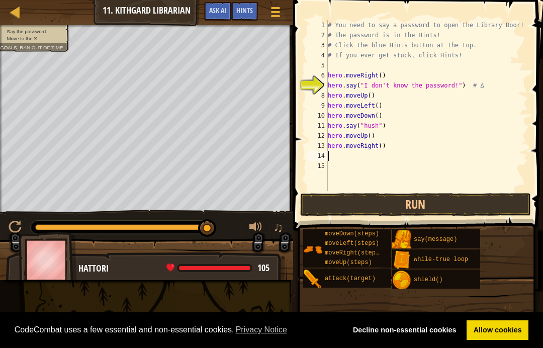
scroll to position [5, 0]
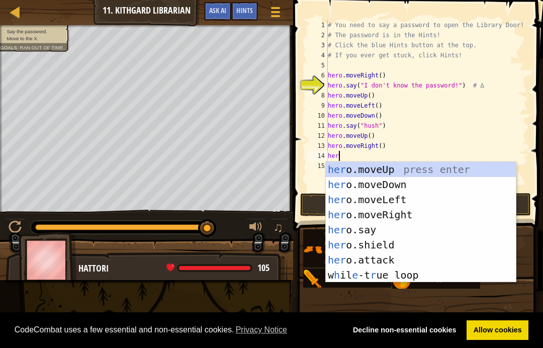
type textarea "hero"
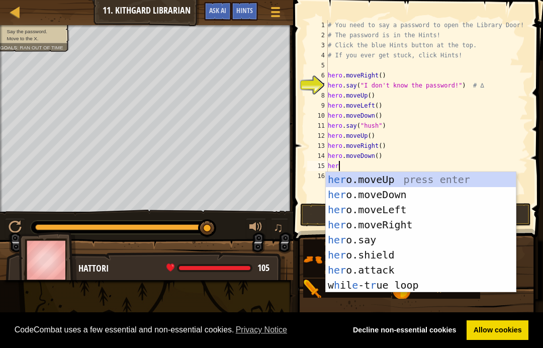
type textarea "hero"
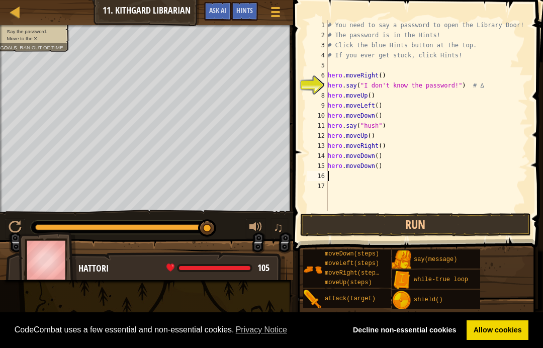
click at [455, 223] on button "Run" at bounding box center [415, 224] width 231 height 23
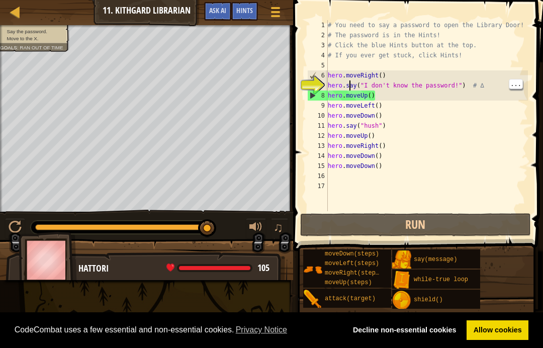
click at [349, 88] on div "# You need to say a password to open the Library Door! # The password is in the…" at bounding box center [427, 125] width 202 height 211
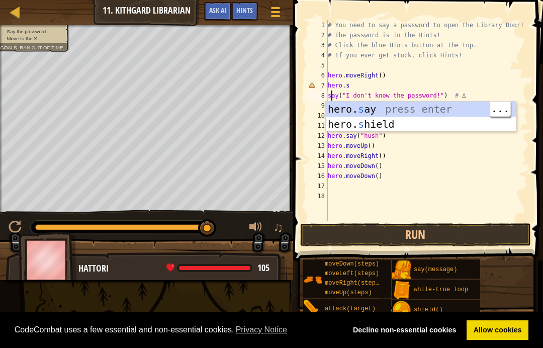
click at [406, 110] on div "hero. s ay press enter hero. s hield press enter" at bounding box center [421, 132] width 190 height 60
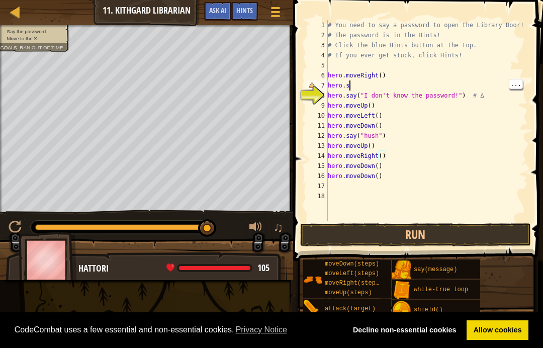
scroll to position [5, 2]
click at [355, 81] on div "# You need to say a password to open the Library Door! # The password is in the…" at bounding box center [427, 130] width 202 height 221
type textarea "h"
click at [332, 102] on div "# You need to say a password to open the Library Door! # The password is in the…" at bounding box center [427, 130] width 202 height 221
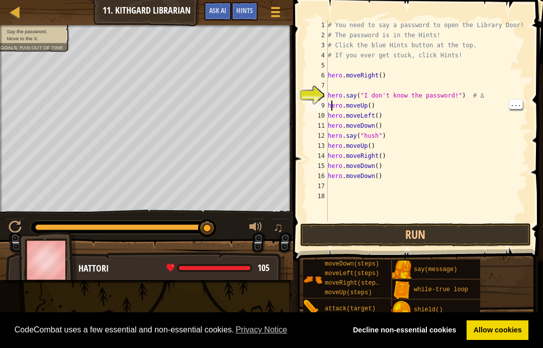
type textarea "hero.say("I don't know the password!") # ∆"
click at [329, 96] on div "# You need to say a password to open the Library Door! # The password is in the…" at bounding box center [427, 130] width 202 height 221
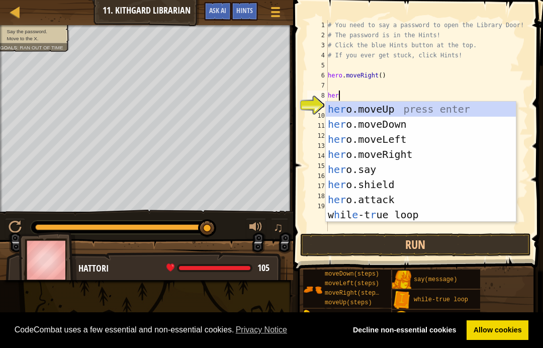
click at [394, 246] on button "Run" at bounding box center [415, 244] width 231 height 23
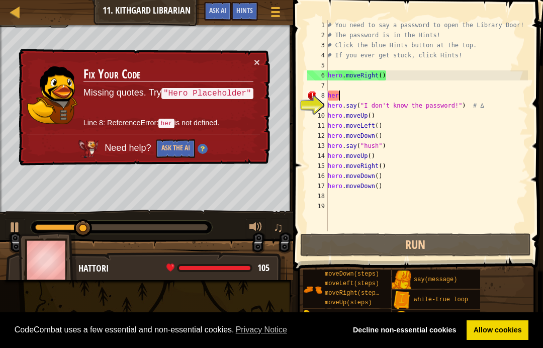
click at [259, 61] on button "×" at bounding box center [257, 62] width 6 height 11
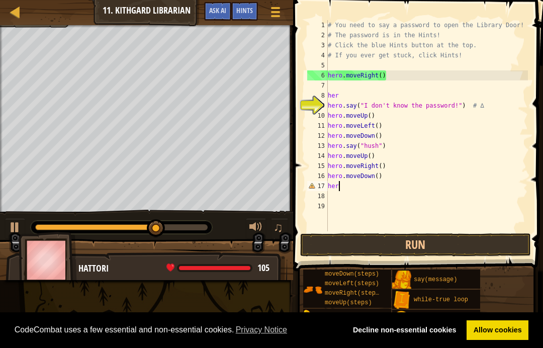
type textarea "h"
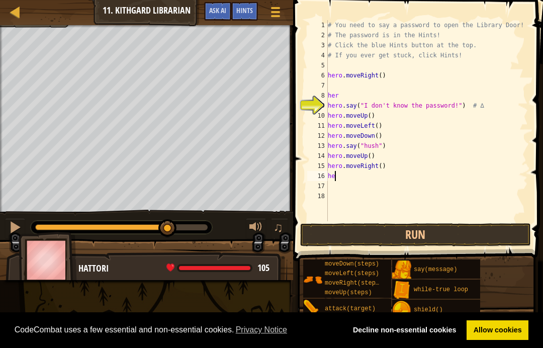
type textarea "h"
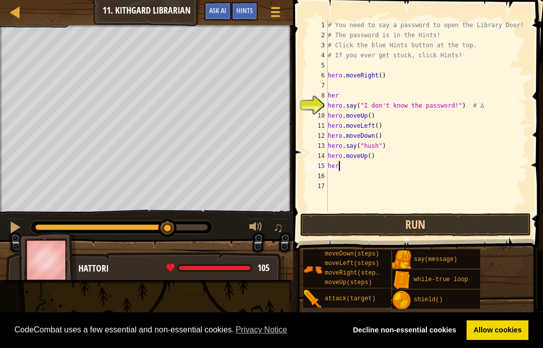
type textarea "h"
click at [269, 272] on span "105" at bounding box center [264, 268] width 12 height 13
click at [268, 272] on span "105" at bounding box center [264, 268] width 12 height 13
click at [265, 274] on span "105" at bounding box center [264, 268] width 12 height 13
click at [374, 162] on div "# You need to say a password to open the Library Door! # The password is in the…" at bounding box center [427, 125] width 202 height 211
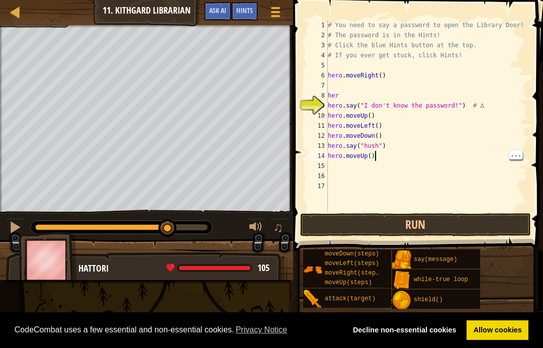
click at [388, 155] on div "# You need to say a password to open the Library Door! # The password is in the…" at bounding box center [427, 125] width 202 height 211
type textarea "h"
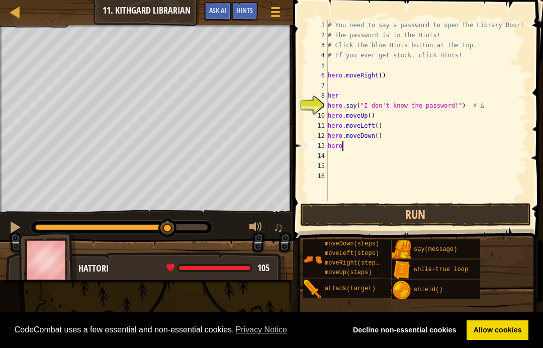
type textarea "h"
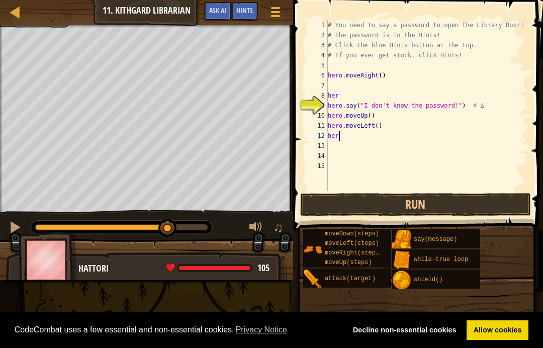
type textarea "h"
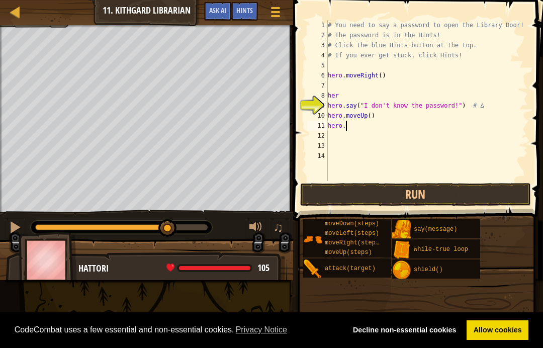
type textarea "h"
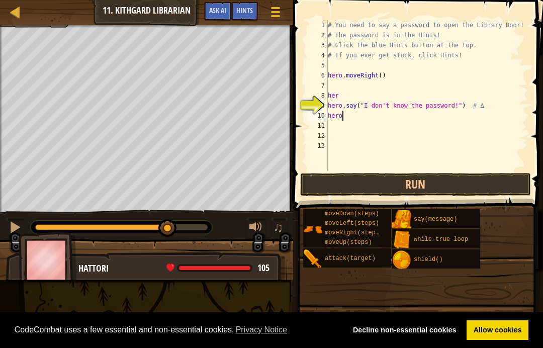
type textarea "h"
type textarea "hero.say("I don't know the password!") # ∆"
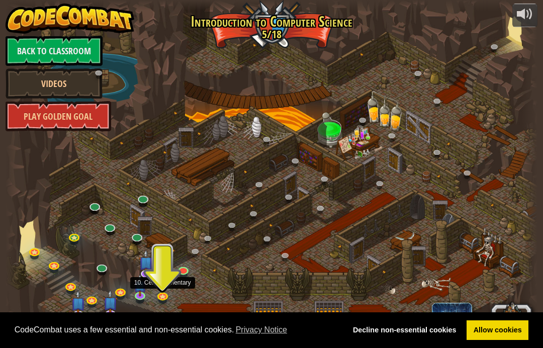
click at [165, 294] on link at bounding box center [164, 297] width 20 height 15
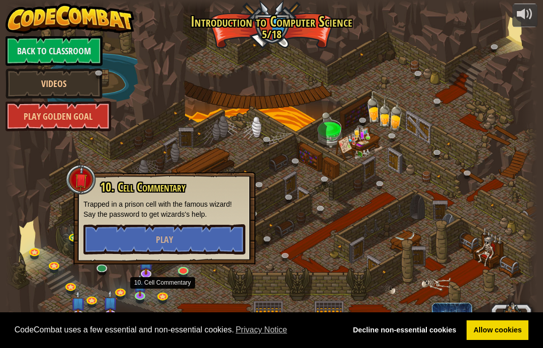
click at [197, 236] on button "Play" at bounding box center [165, 239] width 162 height 30
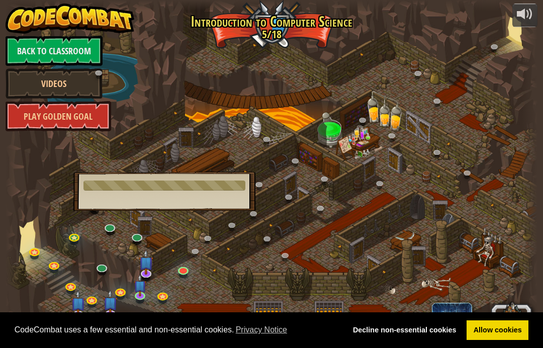
click at [493, 152] on div at bounding box center [272, 174] width 533 height 348
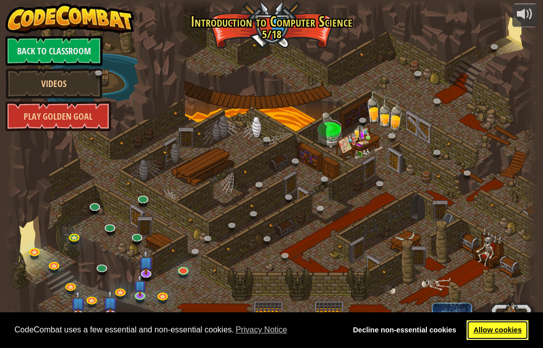
click at [496, 330] on link "Allow cookies" at bounding box center [498, 330] width 62 height 20
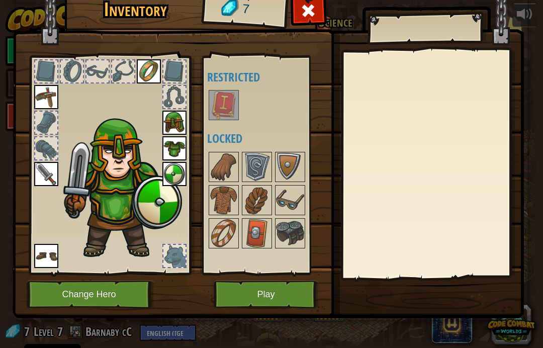
click at [299, 17] on div at bounding box center [309, 13] width 32 height 32
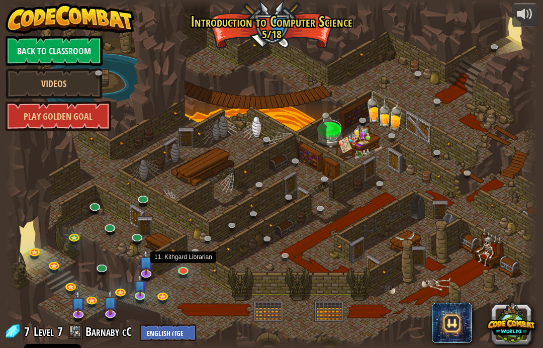
click at [186, 268] on link at bounding box center [185, 271] width 20 height 15
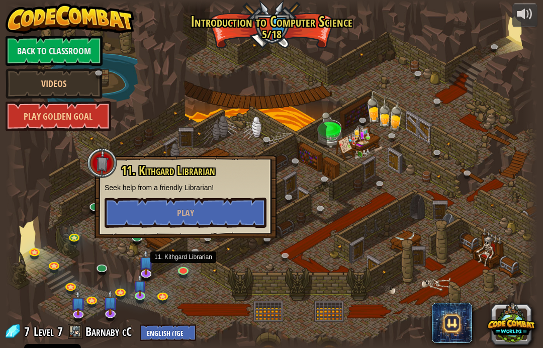
click at [217, 216] on button "Play" at bounding box center [186, 213] width 162 height 30
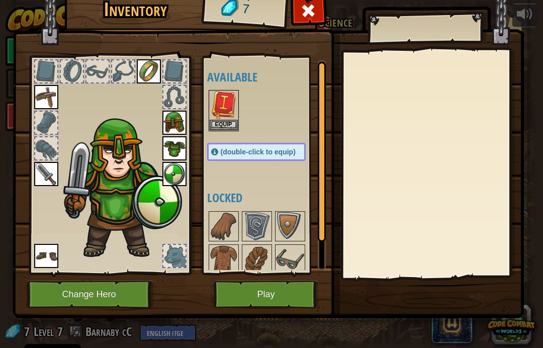
click at [224, 125] on button "Equip" at bounding box center [224, 125] width 28 height 11
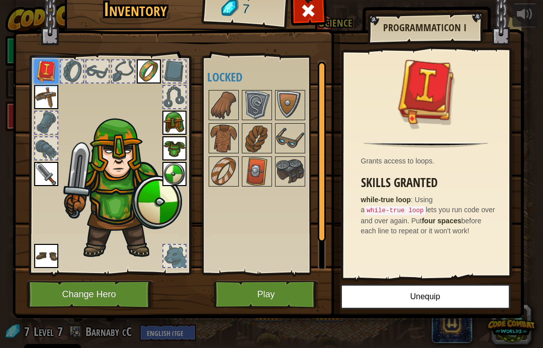
click at [282, 293] on button "Play" at bounding box center [266, 295] width 105 height 28
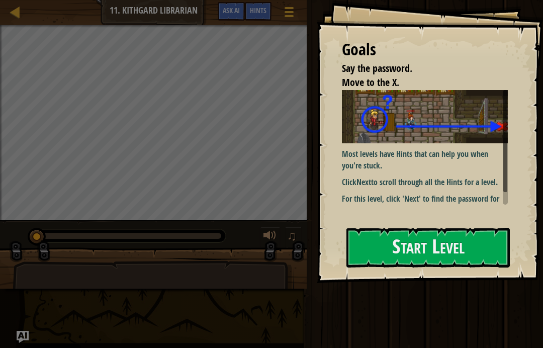
click at [409, 193] on p "For this level, click 'Next' to find the password for the library door!" at bounding box center [425, 204] width 166 height 23
click at [411, 241] on button "Start Level" at bounding box center [428, 248] width 163 height 40
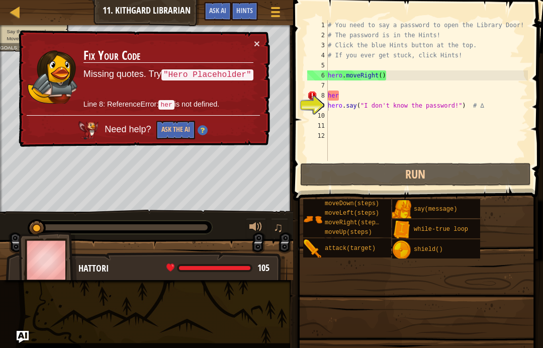
click at [256, 42] on button "×" at bounding box center [257, 43] width 6 height 11
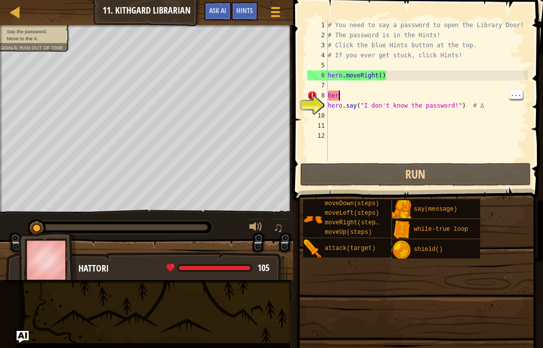
type textarea "h"
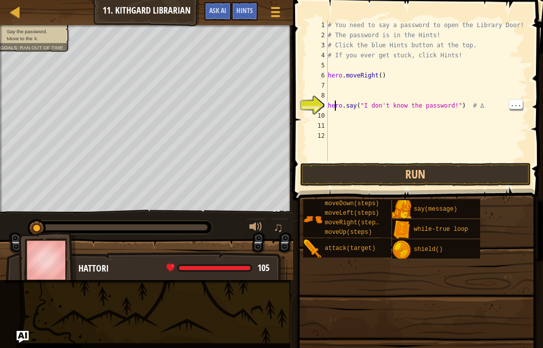
click at [336, 104] on div "# You need to say a password to open the Library Door! # The password is in the…" at bounding box center [427, 100] width 202 height 161
click at [326, 103] on div "9" at bounding box center [317, 106] width 21 height 10
type textarea "hero.say("I don't know the password!") # ∆"
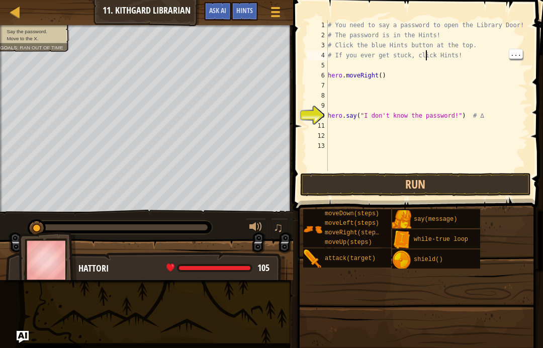
click at [427, 52] on div "# You need to say a password to open the Library Door! # The password is in the…" at bounding box center [427, 105] width 202 height 171
click at [440, 118] on div "# You need to say a password to open the Library Door! # The password is in the…" at bounding box center [427, 105] width 202 height 171
type textarea "hero.say("I don't know the password!") # ∆"
click at [456, 109] on div "# You need to say a password to open the Library Door! # The password is in the…" at bounding box center [427, 105] width 202 height 171
click at [440, 113] on div "# You need to say a password to open the Library Door! # The password is in the…" at bounding box center [427, 105] width 202 height 171
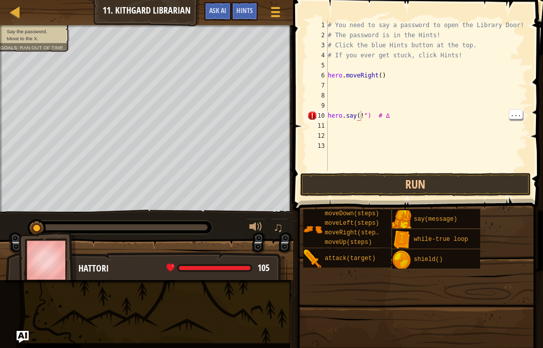
click at [362, 114] on div "# You need to say a password to open the Library Door! # The password is in the…" at bounding box center [427, 105] width 202 height 171
click at [364, 111] on div "# You need to say a password to open the Library Door! # The password is in the…" at bounding box center [427, 105] width 202 height 171
click at [384, 118] on div "# You need to say a password to open the Library Door! # The password is in the…" at bounding box center [427, 105] width 202 height 171
click at [372, 113] on div "# You need to say a password to open the Library Door! # The password is in the…" at bounding box center [427, 105] width 202 height 171
click at [362, 115] on div "# You need to say a password to open the Library Door! # The password is in the…" at bounding box center [427, 105] width 202 height 171
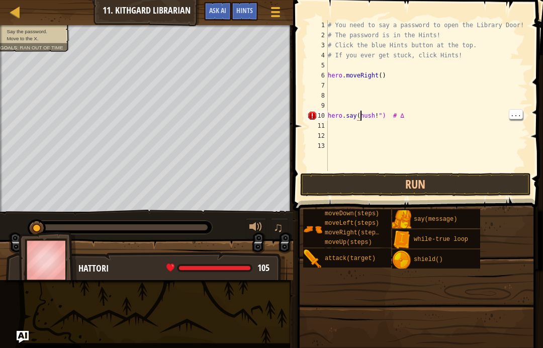
scroll to position [5, 3]
type textarea "hero.say("hush!") # ∆"
click at [364, 193] on button "Run" at bounding box center [415, 184] width 231 height 23
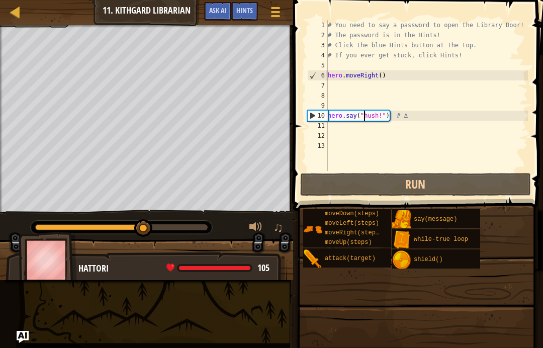
scroll to position [5, 0]
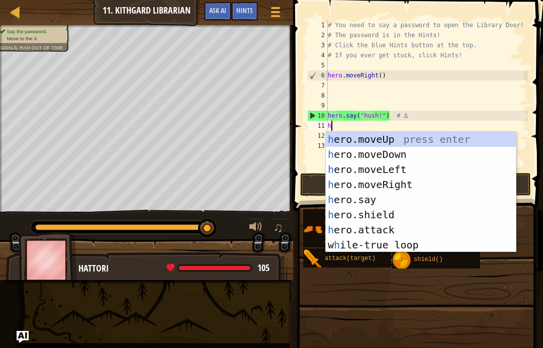
type textarea "her"
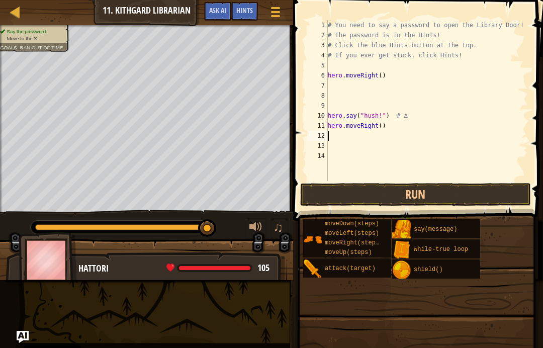
click at [412, 201] on button "Run" at bounding box center [415, 194] width 231 height 23
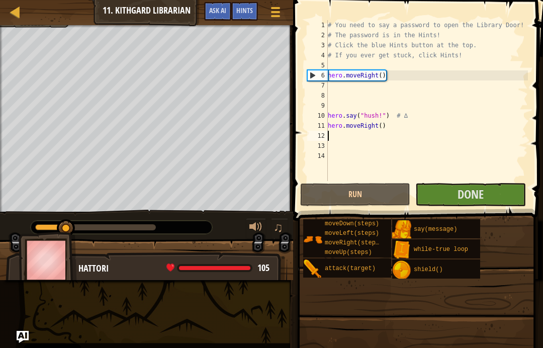
click at [490, 197] on button "Done" at bounding box center [471, 194] width 110 height 23
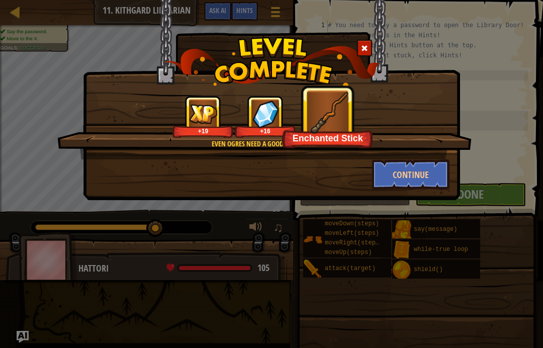
click at [433, 176] on button "Continue" at bounding box center [411, 174] width 78 height 30
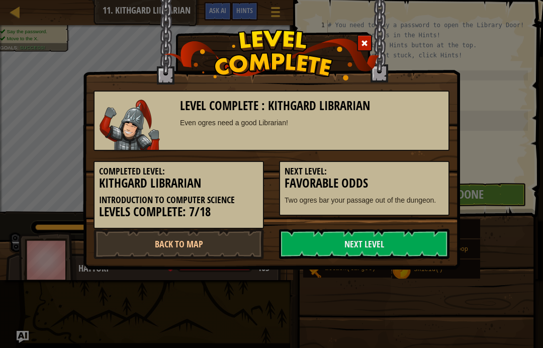
click at [220, 249] on link "Back to Map" at bounding box center [179, 244] width 171 height 30
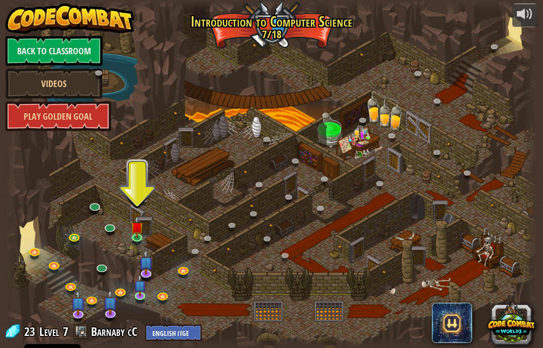
click at [144, 236] on link at bounding box center [138, 238] width 20 height 15
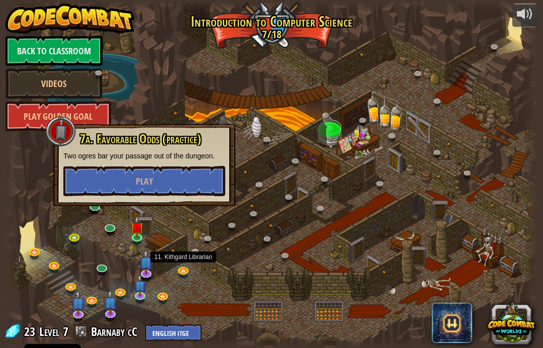
click at [185, 276] on link at bounding box center [185, 271] width 20 height 15
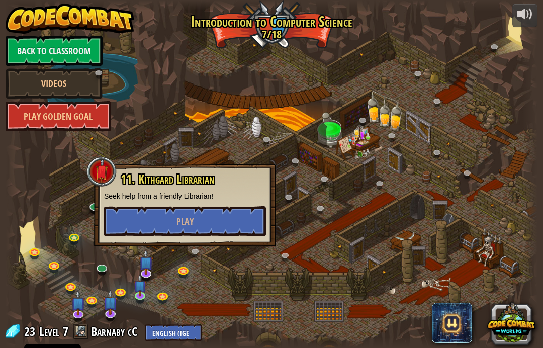
click at [79, 215] on div at bounding box center [272, 174] width 533 height 348
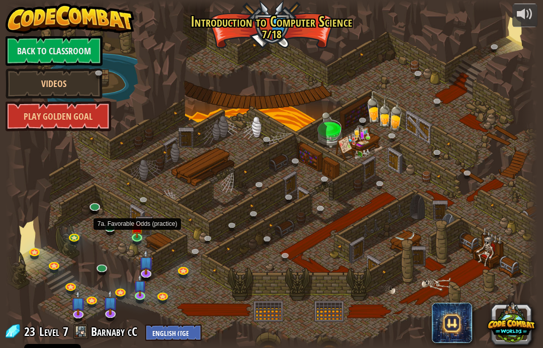
click at [137, 239] on link at bounding box center [138, 238] width 20 height 15
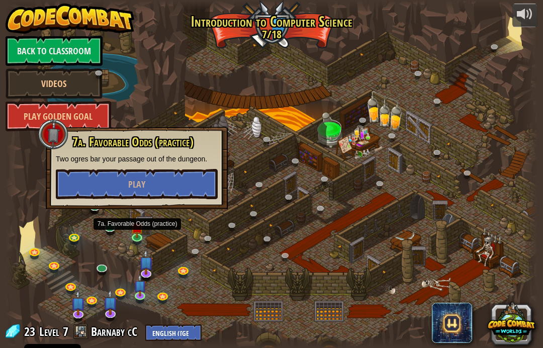
click at [180, 183] on button "Play" at bounding box center [137, 184] width 162 height 30
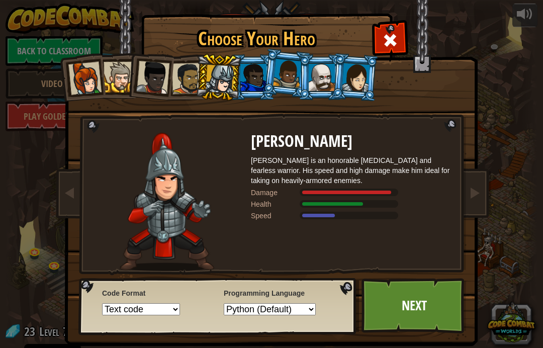
click at [393, 46] on span at bounding box center [390, 40] width 16 height 16
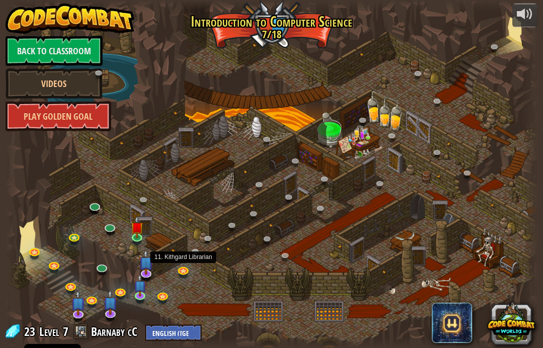
click at [182, 267] on link at bounding box center [185, 271] width 20 height 15
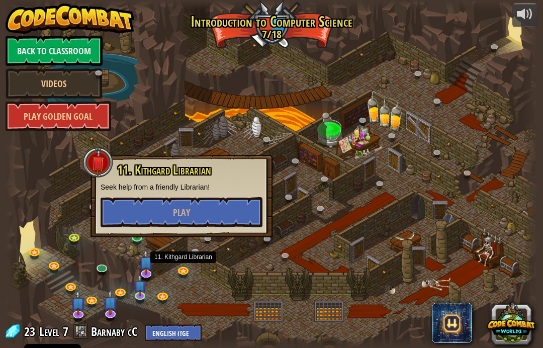
click at [251, 219] on button "Play" at bounding box center [182, 212] width 162 height 30
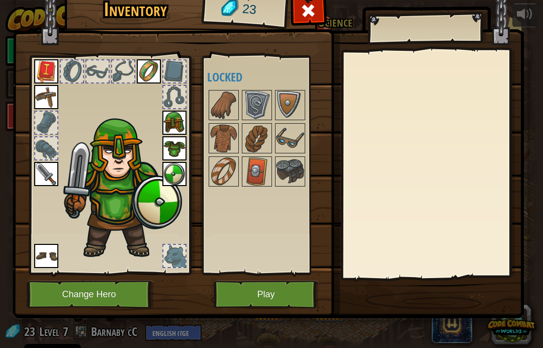
click at [317, 12] on div at bounding box center [309, 13] width 32 height 32
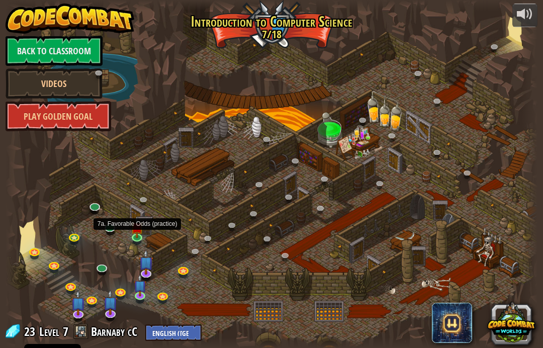
click at [143, 239] on link at bounding box center [138, 238] width 20 height 15
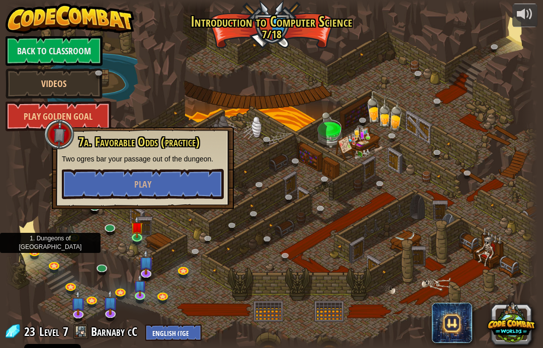
click at [37, 251] on link at bounding box center [36, 253] width 20 height 15
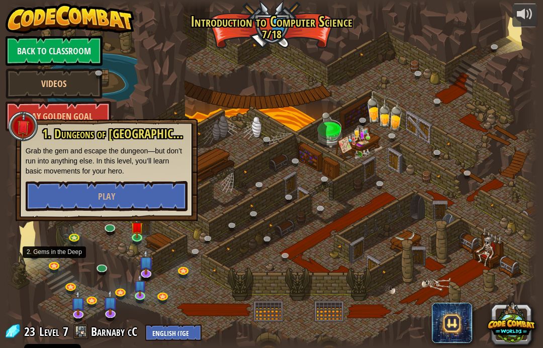
click at [57, 270] on link at bounding box center [55, 266] width 20 height 15
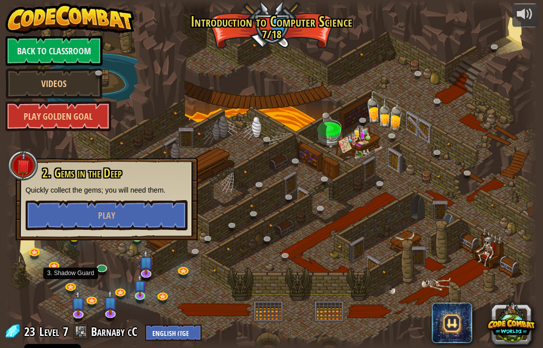
click at [77, 287] on link at bounding box center [72, 287] width 20 height 15
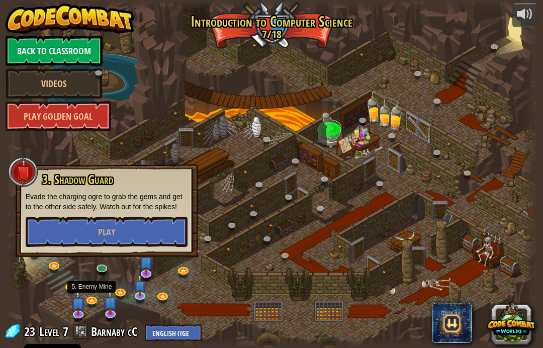
click at [97, 297] on link at bounding box center [93, 301] width 20 height 15
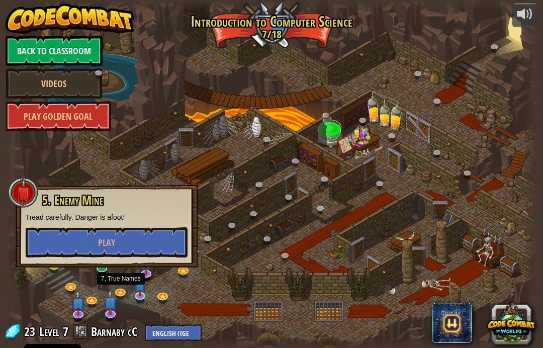
click at [123, 294] on link at bounding box center [122, 293] width 20 height 15
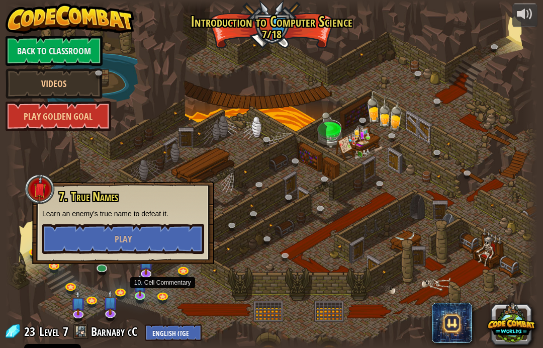
click at [160, 301] on link at bounding box center [164, 297] width 20 height 15
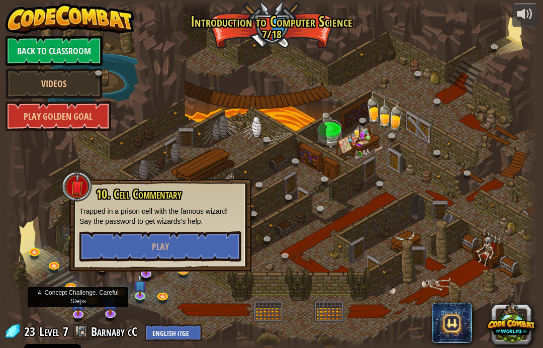
click at [82, 312] on img at bounding box center [78, 302] width 15 height 25
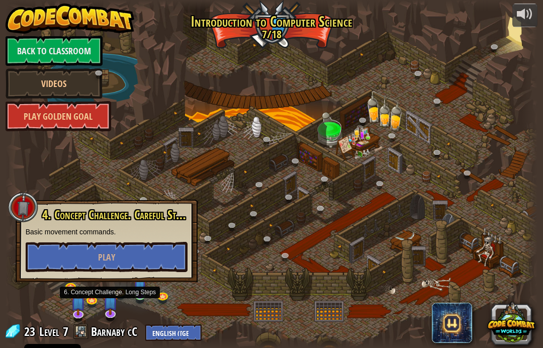
click at [105, 311] on img at bounding box center [110, 302] width 15 height 25
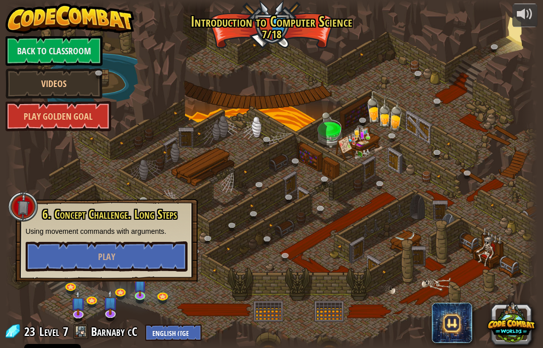
click at [211, 295] on div at bounding box center [272, 174] width 533 height 348
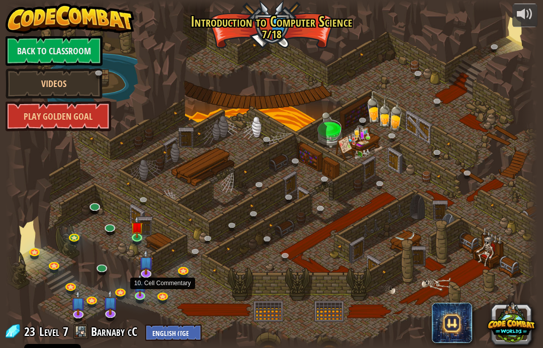
click at [169, 299] on link at bounding box center [164, 297] width 20 height 15
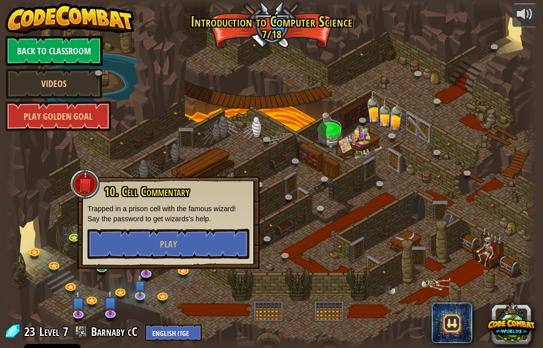
click at [182, 274] on link at bounding box center [185, 271] width 20 height 15
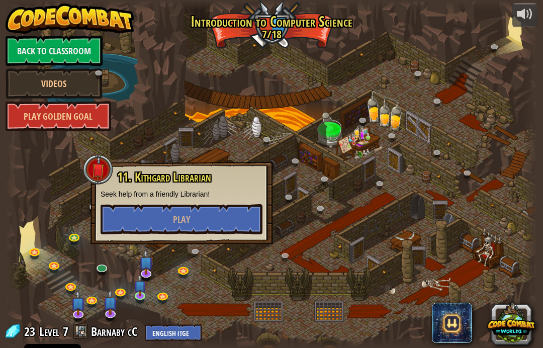
click at [203, 298] on div at bounding box center [272, 174] width 533 height 348
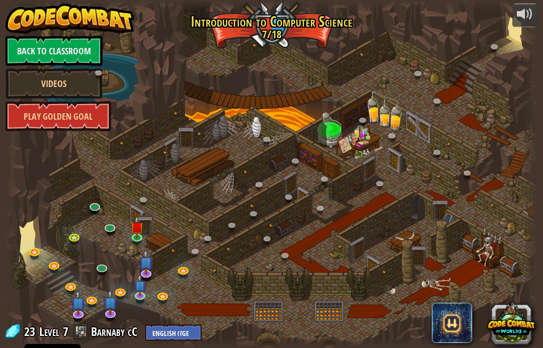
click at [78, 243] on link at bounding box center [75, 238] width 20 height 15
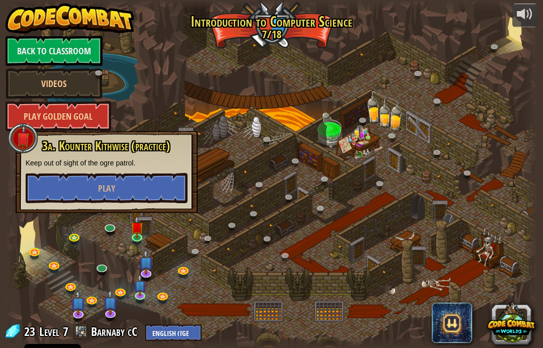
click at [202, 282] on div at bounding box center [272, 174] width 533 height 348
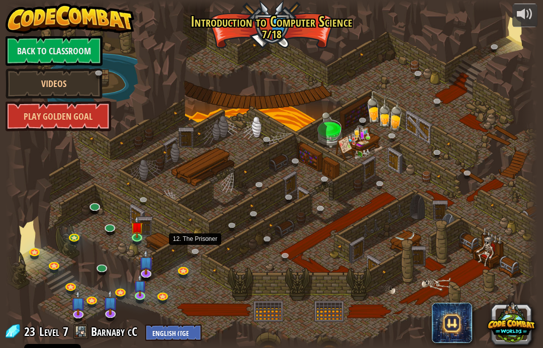
click at [188, 253] on link at bounding box center [198, 252] width 20 height 15
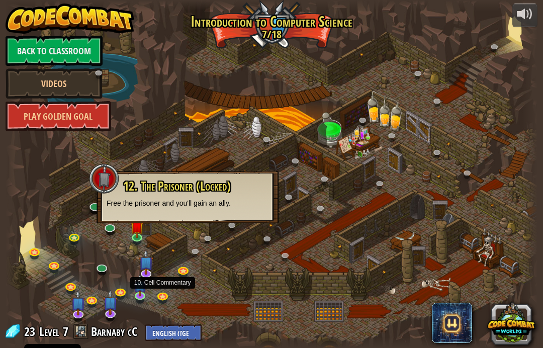
click at [165, 299] on link at bounding box center [164, 297] width 20 height 15
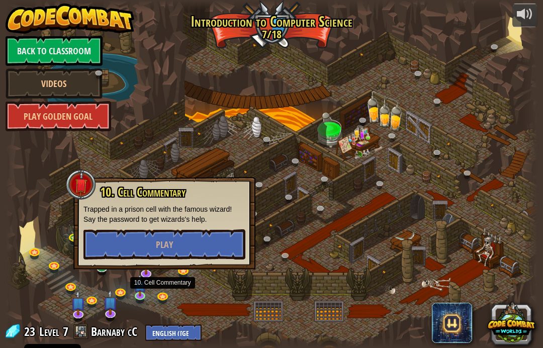
click at [130, 233] on button "Play" at bounding box center [165, 244] width 162 height 30
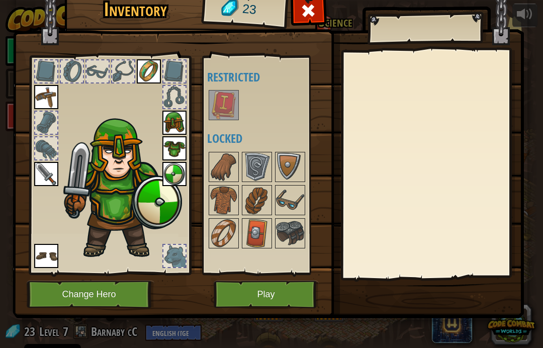
click at [312, 1] on div at bounding box center [309, 13] width 32 height 32
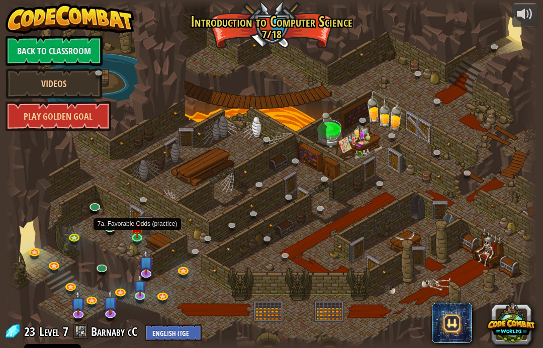
click at [142, 236] on img at bounding box center [137, 227] width 13 height 22
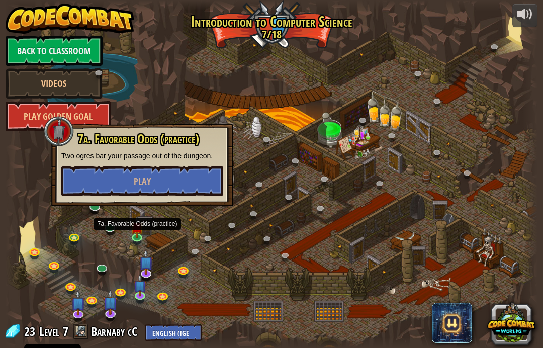
click at [170, 177] on button "Play" at bounding box center [142, 181] width 162 height 30
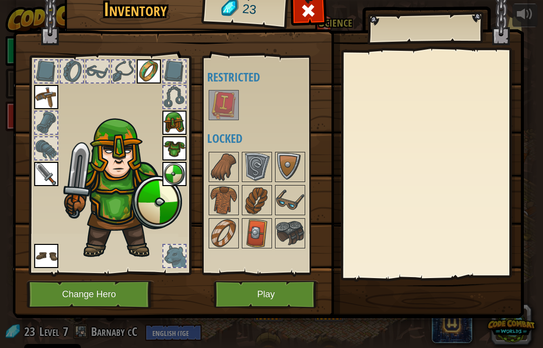
click at [244, 245] on img at bounding box center [257, 233] width 28 height 28
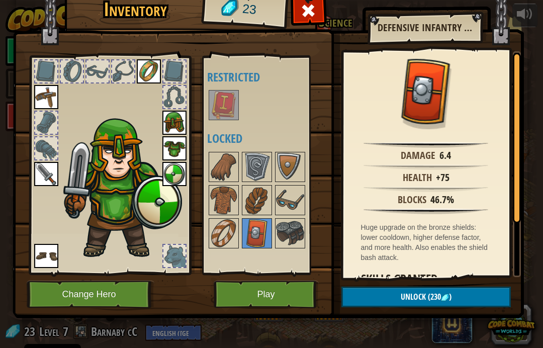
click at [255, 247] on img at bounding box center [257, 233] width 28 height 28
click at [226, 242] on img at bounding box center [224, 233] width 28 height 28
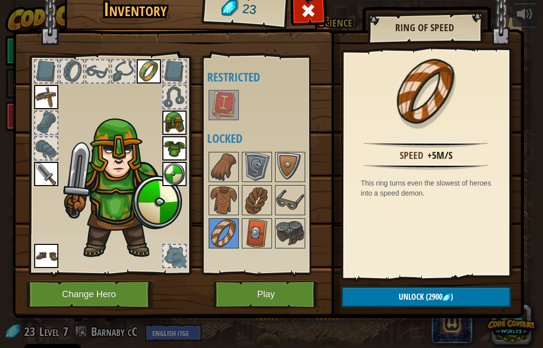
click at [250, 200] on img at bounding box center [257, 200] width 28 height 28
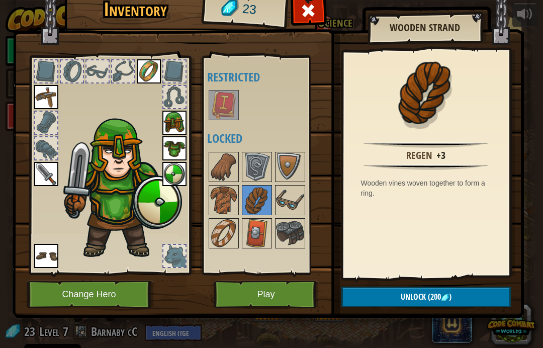
click at [285, 237] on img at bounding box center [290, 233] width 28 height 28
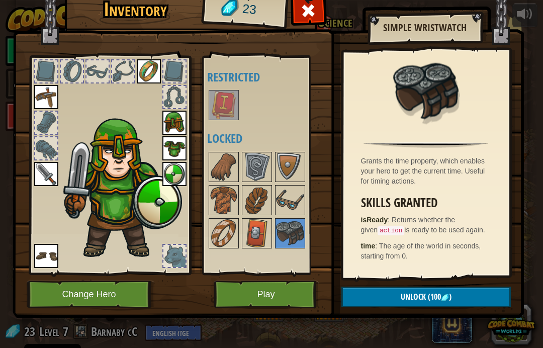
click at [120, 170] on img at bounding box center [120, 187] width 123 height 146
click at [177, 260] on div at bounding box center [174, 256] width 22 height 22
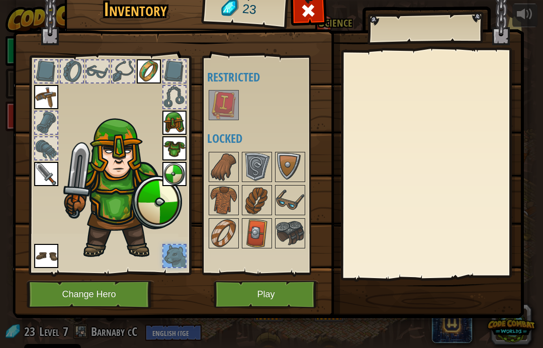
click at [176, 258] on div at bounding box center [174, 256] width 22 height 22
click at [272, 286] on button "Play" at bounding box center [266, 295] width 105 height 28
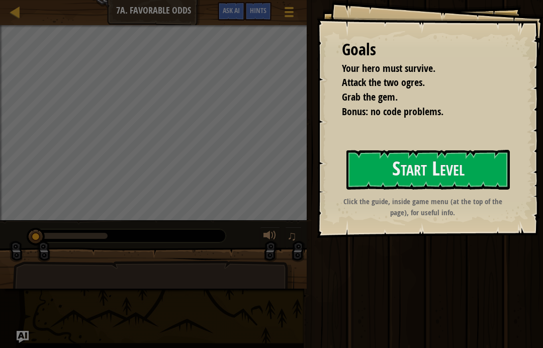
click at [415, 169] on button "Start Level" at bounding box center [428, 170] width 163 height 40
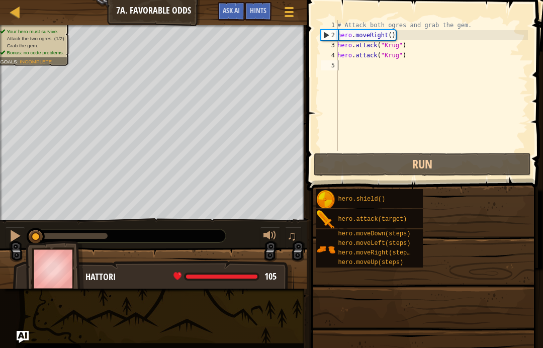
click at [412, 174] on div "Hints Videos 1 2 3 4 5 # Attack both ogres and grab the gem. hero . moveRight (…" at bounding box center [423, 171] width 239 height 343
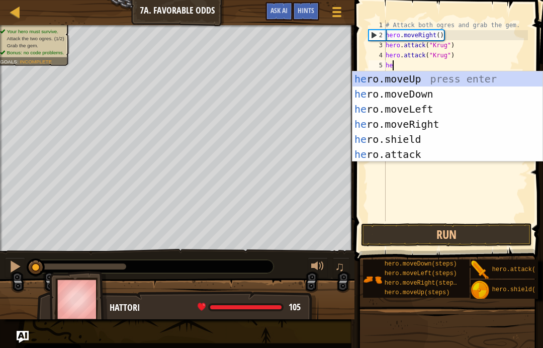
scroll to position [5, 1]
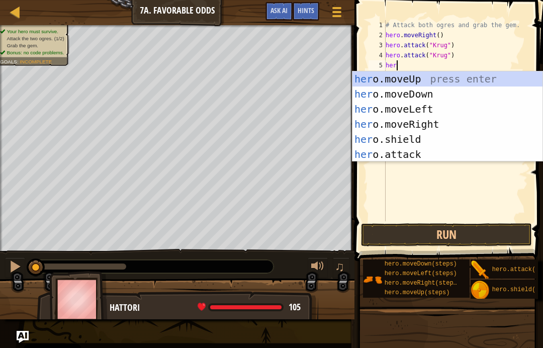
type textarea "hero"
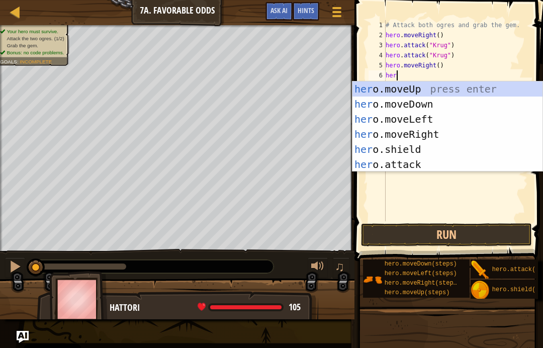
type textarea "hero"
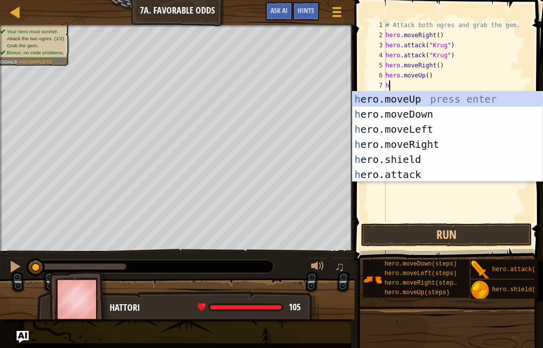
type textarea "her"
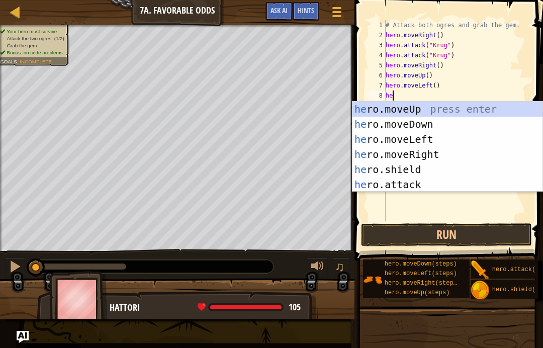
scroll to position [5, 1]
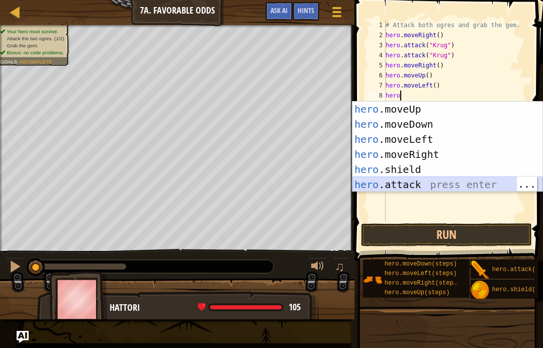
click at [447, 183] on div "hero .moveUp press enter hero .moveDown press enter hero .moveLeft press enter …" at bounding box center [448, 162] width 190 height 121
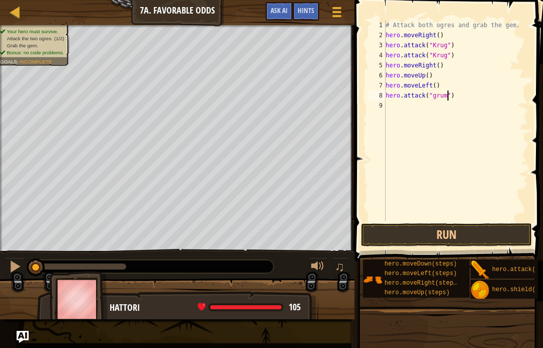
type textarea "hero.attack("grump")"
click at [438, 98] on div "# Attack both ogres and grab the gem. hero . moveRight ( ) hero . attack ( "[PE…" at bounding box center [456, 130] width 144 height 221
type textarea "hero.attack("Grump")"
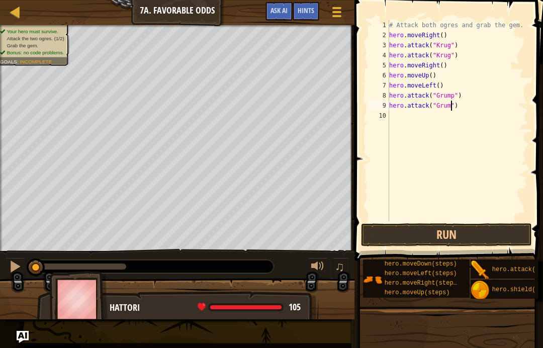
type textarea "hero.attack("Grump")"
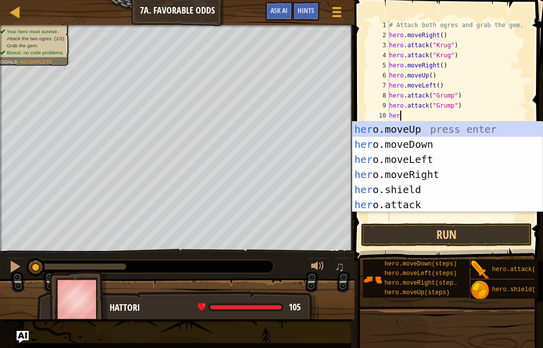
scroll to position [5, 1]
type textarea "hero"
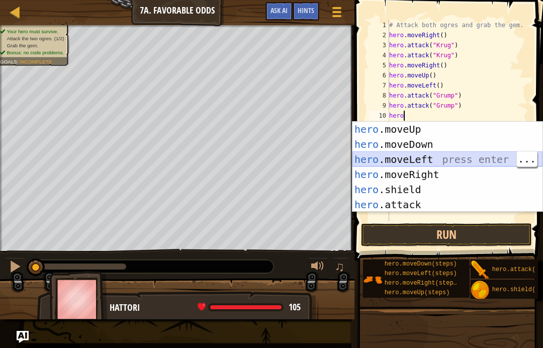
click at [431, 159] on div "hero .moveUp press enter hero .moveDown press enter hero .moveLeft press enter …" at bounding box center [448, 182] width 190 height 121
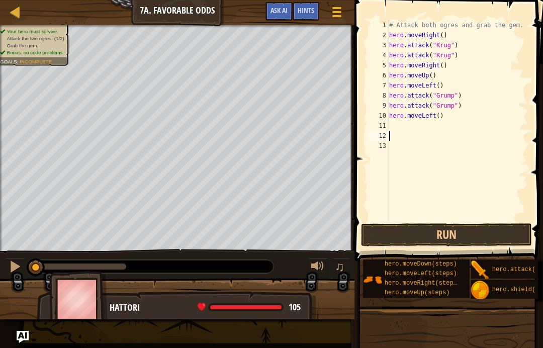
type textarea "hero.moveLeft()"
click at [412, 238] on button "Run" at bounding box center [446, 234] width 171 height 23
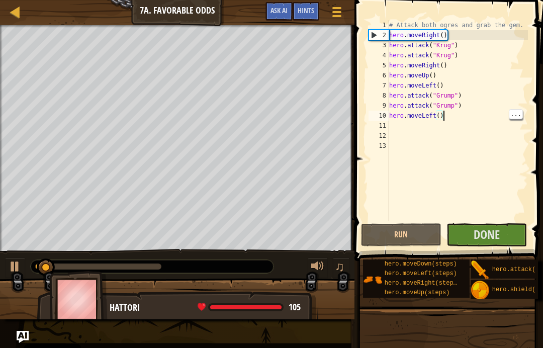
click at [480, 230] on span "Done" at bounding box center [487, 234] width 26 height 16
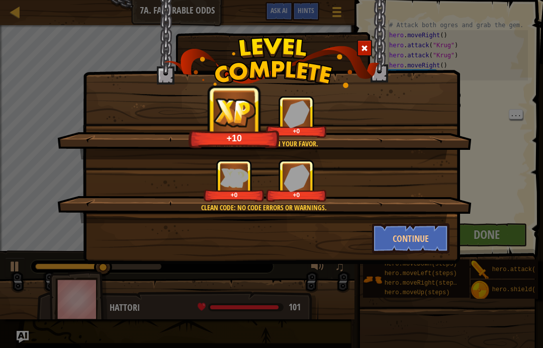
click at [419, 235] on button "Continue" at bounding box center [411, 238] width 78 height 30
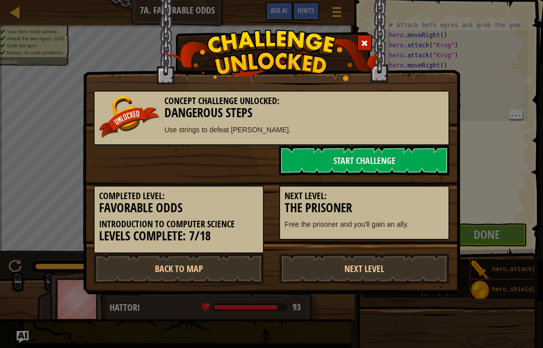
click at [387, 158] on link "Start Challenge" at bounding box center [364, 160] width 171 height 30
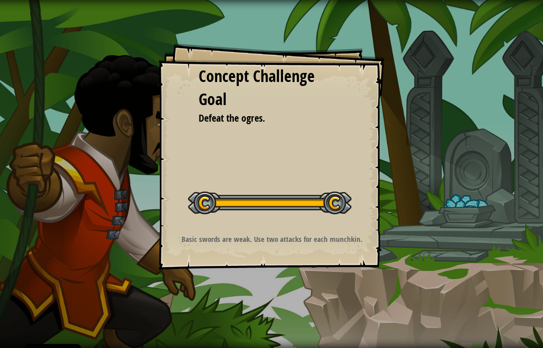
click at [265, 189] on div "Concept Challenge Goal Defeat the ogres. Start Concept Challenge Error loading …" at bounding box center [271, 174] width 543 height 348
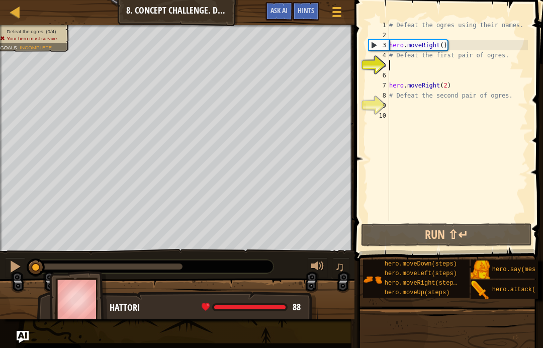
click at [477, 238] on button "Run ⇧↵" at bounding box center [446, 234] width 171 height 23
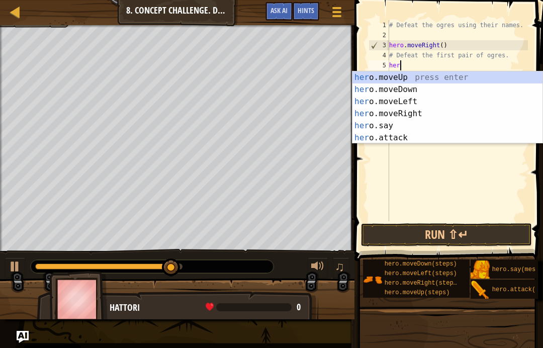
scroll to position [5, 1]
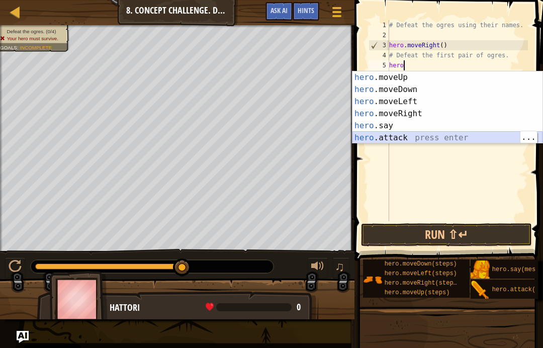
click at [477, 138] on div "hero .moveUp press enter hero .moveDown press enter hero .moveLeft press enter …" at bounding box center [448, 119] width 190 height 97
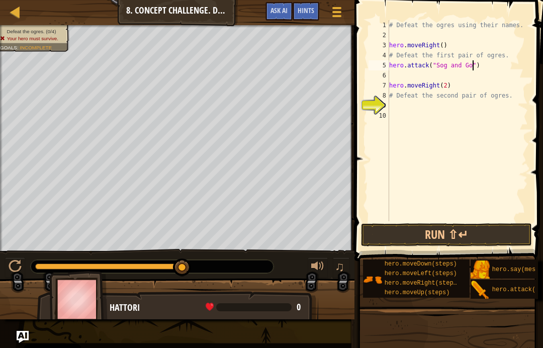
scroll to position [5, 7]
type textarea "hero.attack("Sog and Gos")"
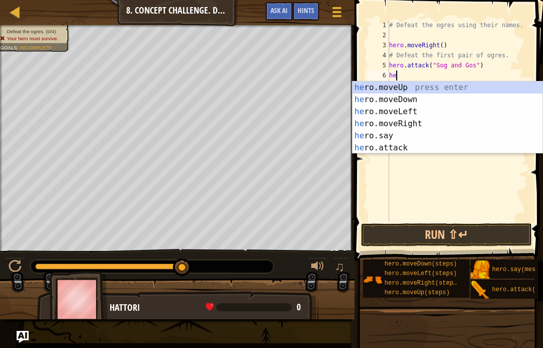
scroll to position [5, 1]
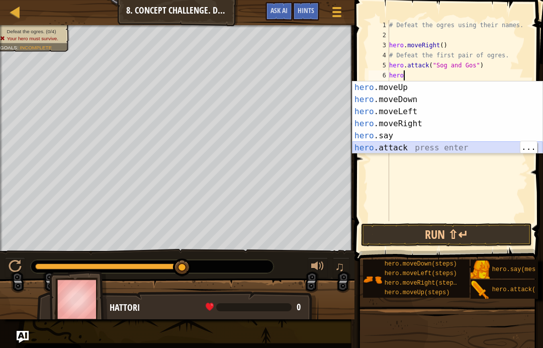
click at [410, 150] on div "hero .moveUp press enter hero .moveDown press enter hero .moveLeft press enter …" at bounding box center [448, 129] width 190 height 97
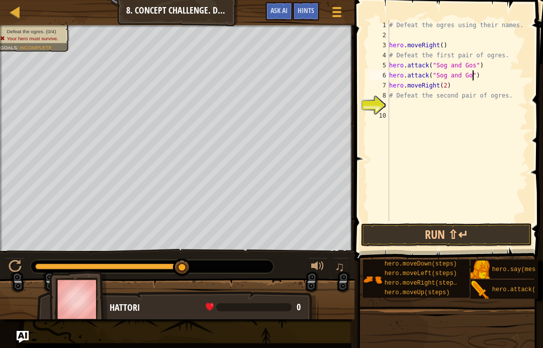
scroll to position [5, 8]
click at [475, 232] on button "Run ⇧↵" at bounding box center [446, 234] width 171 height 23
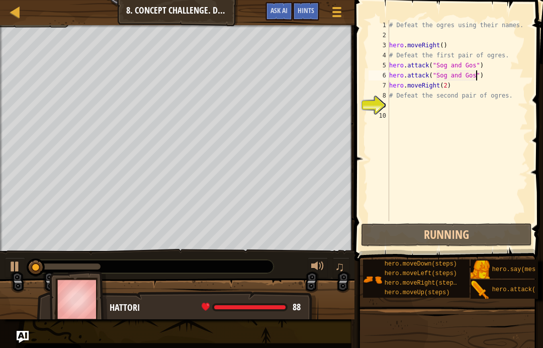
click at [491, 233] on button "Running" at bounding box center [446, 234] width 171 height 23
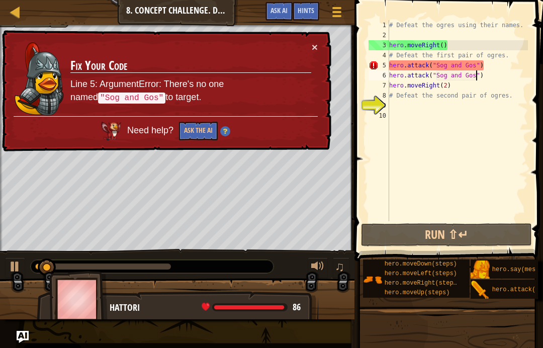
click at [324, 47] on div "× Fix Your Code Line 5: ArgumentError: There's no one named "Sog and Gos" to ta…" at bounding box center [166, 91] width 332 height 122
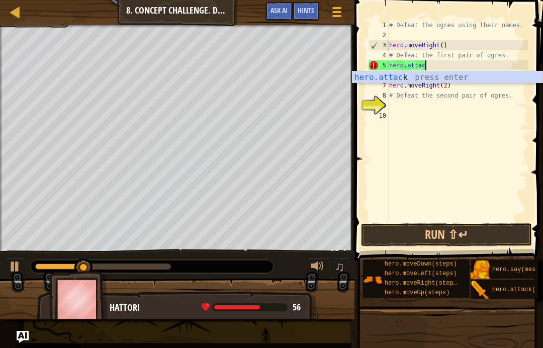
scroll to position [5, 2]
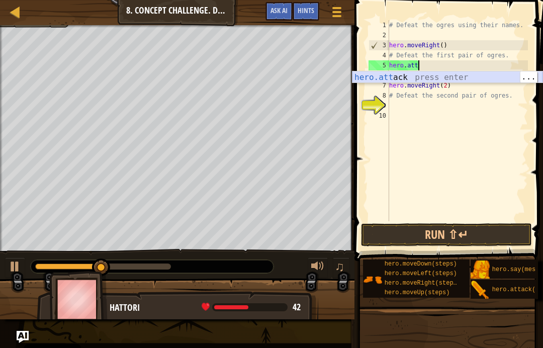
click at [458, 77] on div "hero.att ack press enter" at bounding box center [448, 89] width 190 height 36
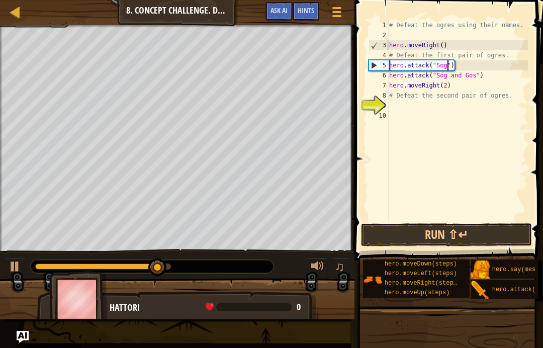
scroll to position [5, 5]
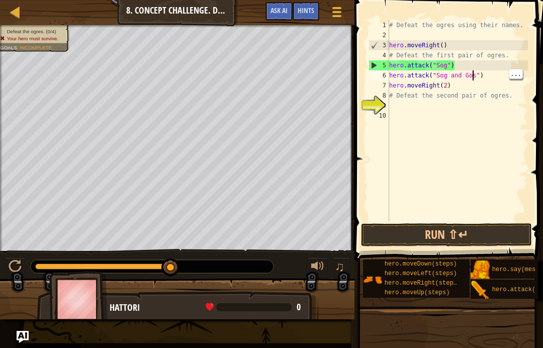
click at [455, 77] on div "# Defeat the ogres using their names. hero . moveRight ( ) # Defeat the first p…" at bounding box center [457, 130] width 141 height 221
click at [461, 77] on div "# Defeat the ogres using their names. hero . moveRight ( ) # Defeat the first p…" at bounding box center [457, 130] width 141 height 221
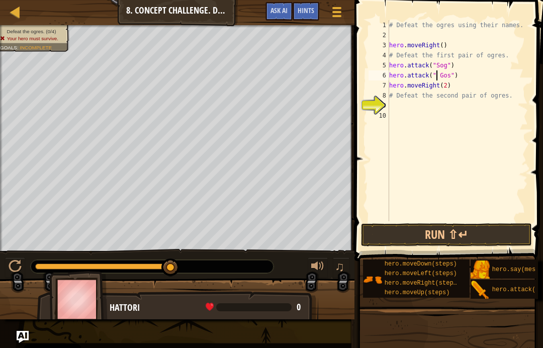
click at [468, 236] on button "Run ⇧↵" at bounding box center [446, 234] width 171 height 23
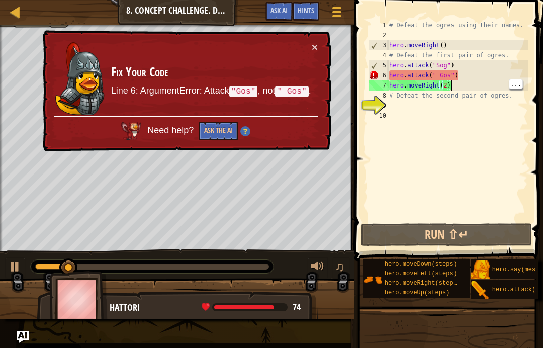
scroll to position [5, 5]
click at [457, 72] on div "# Defeat the ogres using their names. hero . moveRight ( ) # Defeat the first p…" at bounding box center [457, 130] width 141 height 221
click at [447, 77] on div "# Defeat the ogres using their names. hero . moveRight ( ) # Defeat the first p…" at bounding box center [457, 130] width 141 height 221
click at [457, 75] on div "# Defeat the ogres using their names. hero . moveRight ( ) # Defeat the first p…" at bounding box center [457, 130] width 141 height 221
click at [451, 73] on div "# Defeat the ogres using their names. hero . moveRight ( ) # Defeat the first p…" at bounding box center [457, 130] width 141 height 221
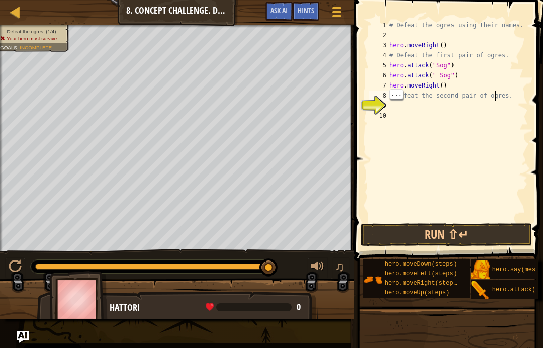
click at [496, 95] on div "# Defeat the ogres using their names. hero . moveRight ( ) # Defeat the first p…" at bounding box center [457, 130] width 141 height 221
click at [508, 98] on div "# Defeat the ogres using their names. hero . moveRight ( ) # Defeat the first p…" at bounding box center [457, 130] width 141 height 221
click at [513, 97] on div "# Defeat the ogres using their names. hero . moveRight ( ) # Defeat the first p…" at bounding box center [457, 130] width 141 height 221
type textarea "# Defeat the s"
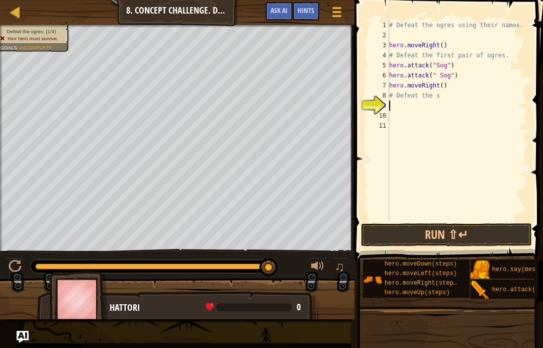
scroll to position [5, 0]
type textarea "# Defeat the"
type textarea "#"
type textarea "hero.moveRight()"
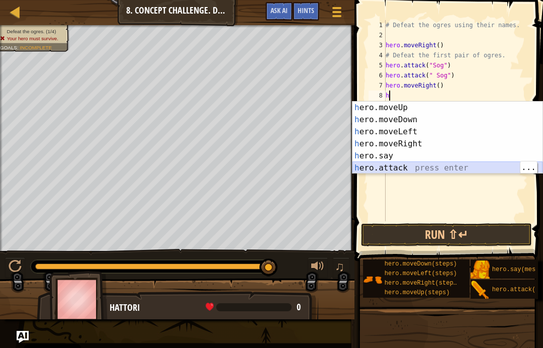
click at [430, 167] on div "h ero.moveUp press enter h ero.moveDown press enter h ero.moveLeft press enter …" at bounding box center [448, 150] width 190 height 97
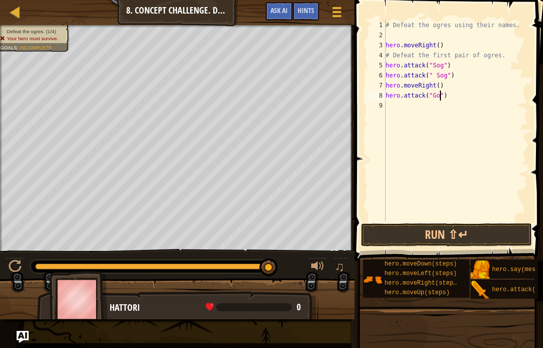
type textarea "hero.attack("Gos")"
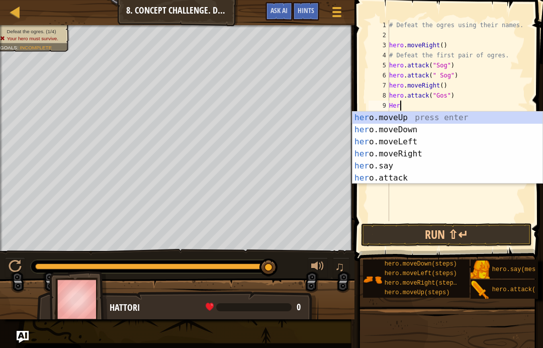
scroll to position [5, 1]
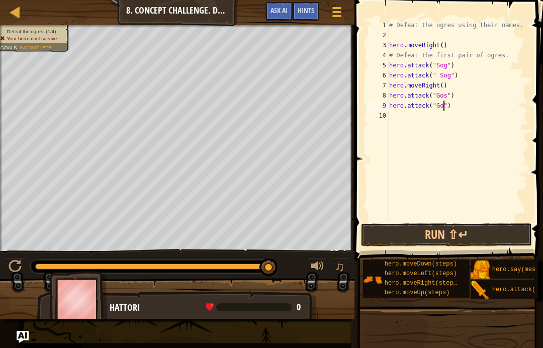
type textarea "hero.attack("Gos")"
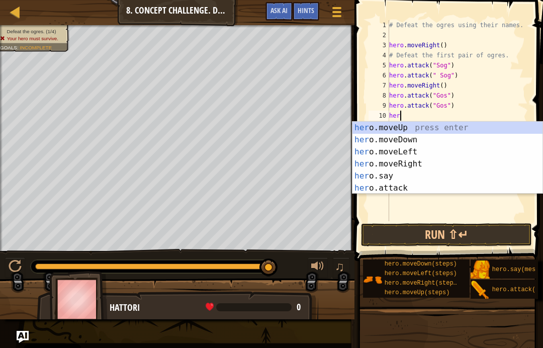
type textarea "heri"
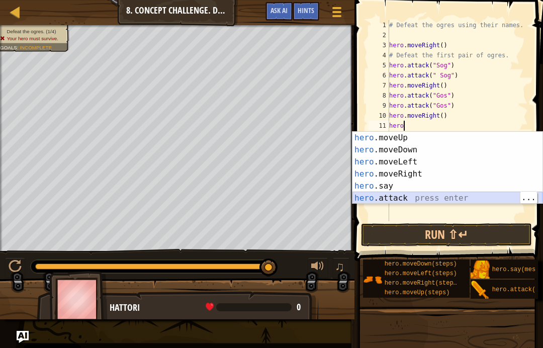
click at [424, 201] on div "hero .moveUp press enter hero .moveDown press enter hero .moveLeft press enter …" at bounding box center [448, 180] width 190 height 97
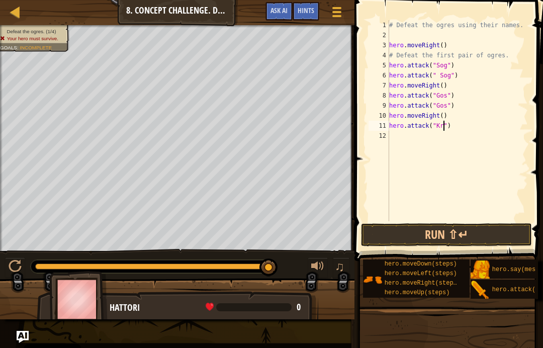
type textarea "hero.attack("Kro")"
type textarea "hero.attack("Ergo")"
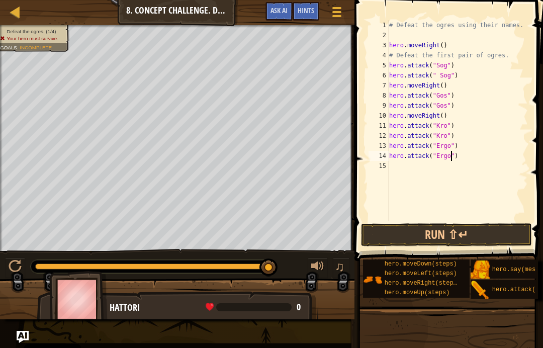
click at [446, 240] on button "Run ⇧↵" at bounding box center [446, 234] width 171 height 23
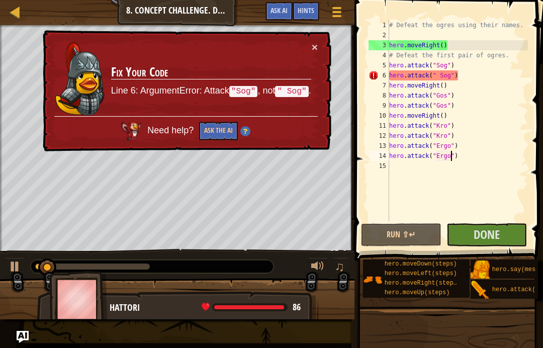
click at [491, 235] on span "Done" at bounding box center [487, 234] width 26 height 16
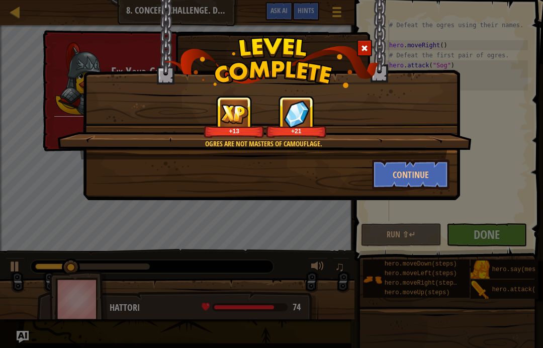
click at [422, 173] on button "Continue" at bounding box center [411, 174] width 78 height 30
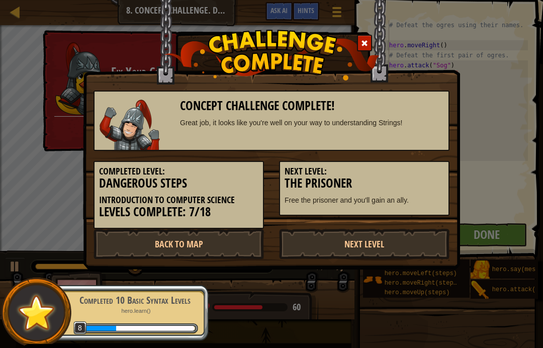
click at [402, 240] on link "Next Level" at bounding box center [364, 244] width 171 height 30
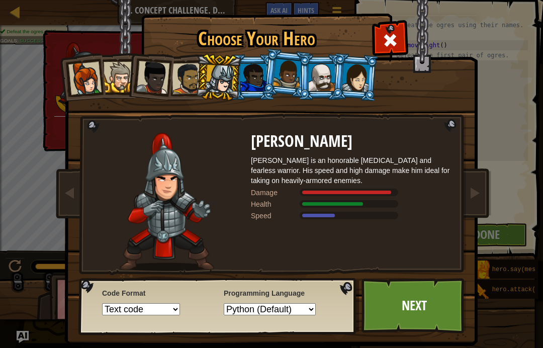
click at [414, 296] on link "Next" at bounding box center [414, 305] width 105 height 55
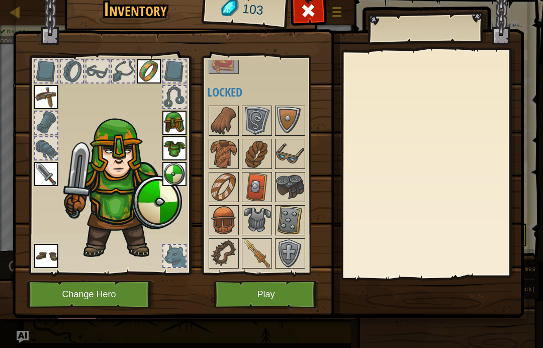
scroll to position [46, 0]
click at [253, 256] on img at bounding box center [257, 254] width 28 height 28
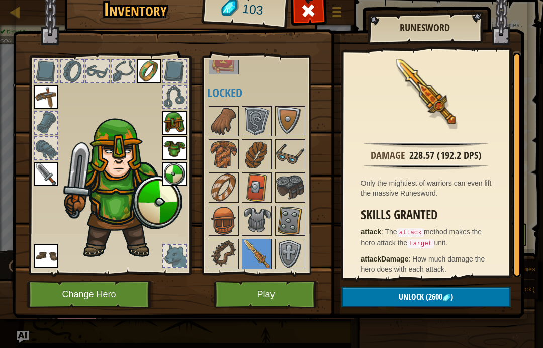
click at [283, 289] on button "Play" at bounding box center [266, 295] width 105 height 28
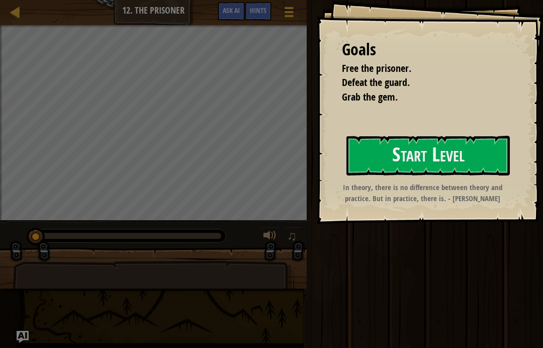
click at [436, 153] on button "Start Level" at bounding box center [428, 156] width 163 height 40
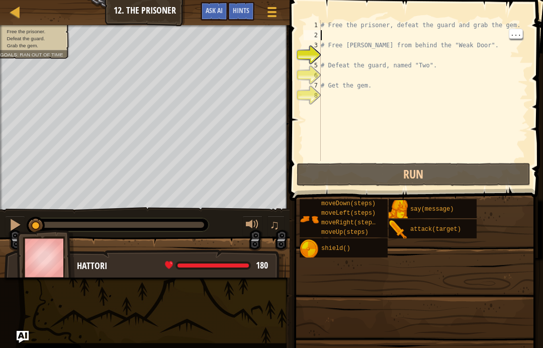
click at [335, 34] on div "# Free the prisoner, defeat the guard and grab the gem. # Free [PERSON_NAME] fr…" at bounding box center [423, 100] width 209 height 161
type textarea "s"
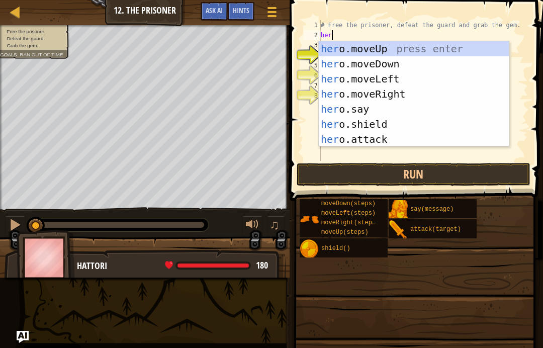
type textarea "hero"
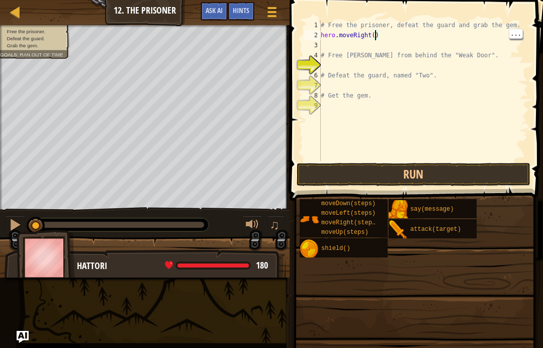
type textarea "hero.moveRight(4)"
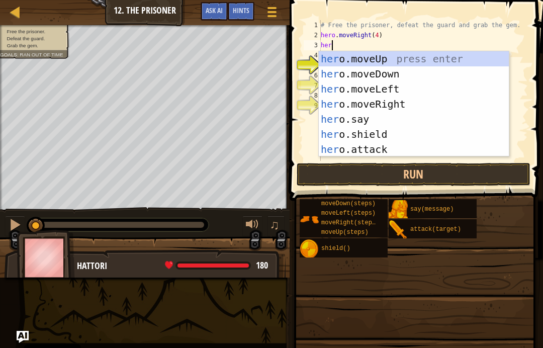
type textarea "hero"
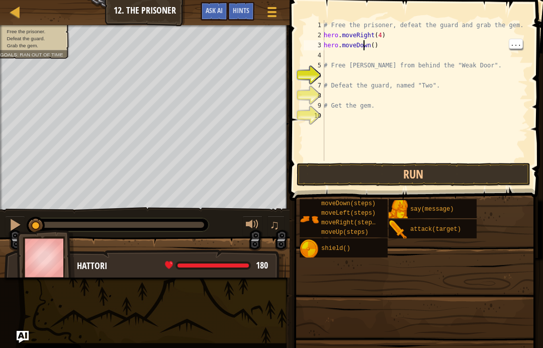
click at [376, 43] on div "# Free the prisoner, defeat the guard and grab the gem. hero . moveRight ( 4 ) …" at bounding box center [425, 100] width 206 height 161
type textarea "hero.moveDown(3)"
click at [332, 59] on div "# Free the prisoner, defeat the guard and grab the gem. hero . moveRight ( 4 ) …" at bounding box center [425, 100] width 206 height 161
type textarea "hero.attack("Two")"
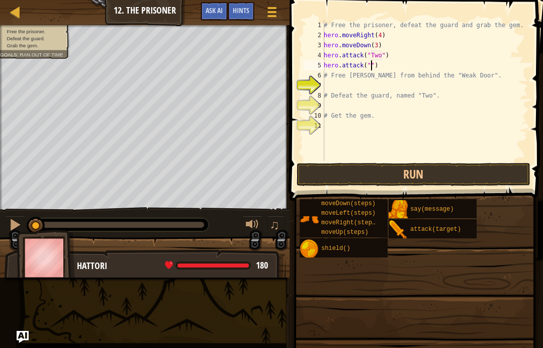
scroll to position [5, 5]
type textarea "hero.attack("Two")"
click at [455, 175] on button "Run" at bounding box center [414, 174] width 234 height 23
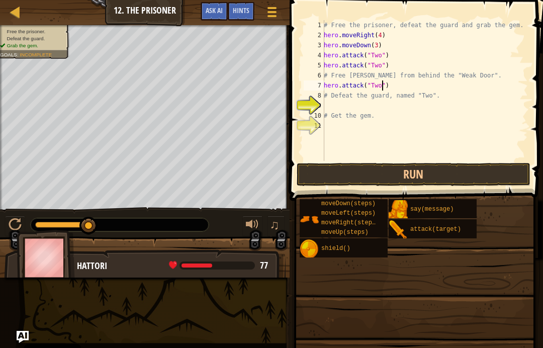
type textarea "hero.attack("Two")"
click at [398, 168] on button "Run" at bounding box center [414, 174] width 234 height 23
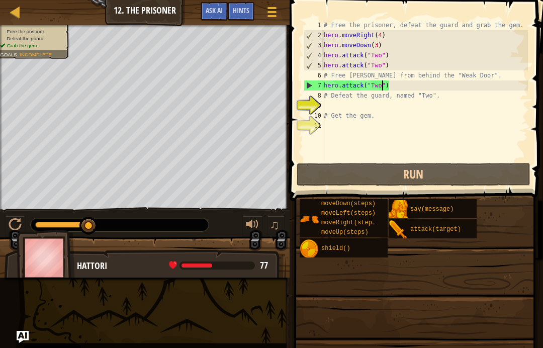
scroll to position [5, 0]
type textarea "hero.attack("Two")"
click at [401, 86] on div "# Free the prisoner, defeat the guard and grab the gem. hero . moveRight ( 4 ) …" at bounding box center [425, 100] width 206 height 161
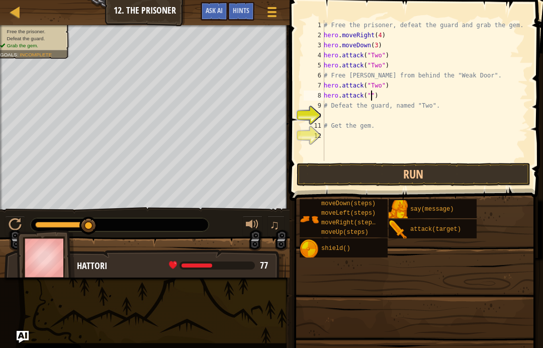
scroll to position [5, 5]
type textarea "hero.attack("Two")"
click at [394, 174] on button "Run" at bounding box center [414, 174] width 234 height 23
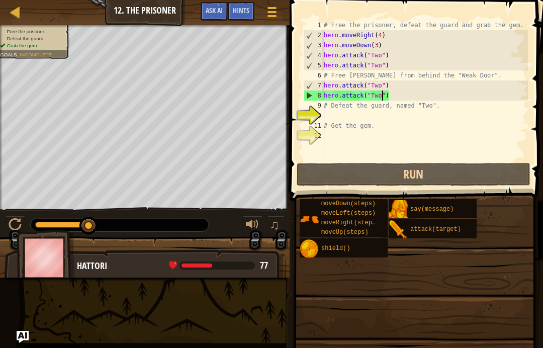
scroll to position [5, 0]
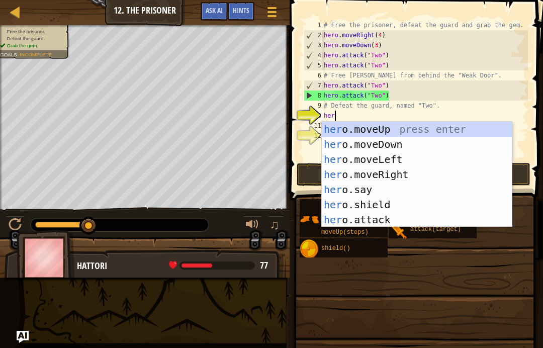
type textarea "hero"
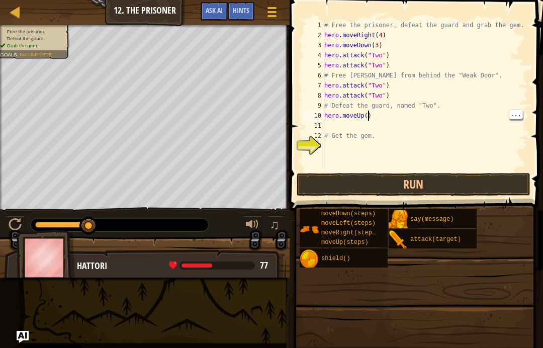
type textarea "hero.moveUp(3)"
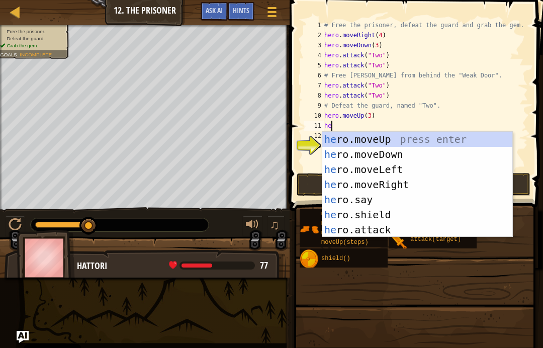
type textarea "her"
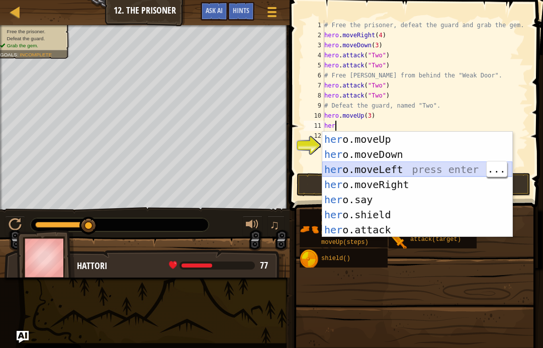
click at [397, 169] on div "her o.moveUp press enter her o.moveDown press enter her o.moveLeft press enter …" at bounding box center [417, 200] width 190 height 136
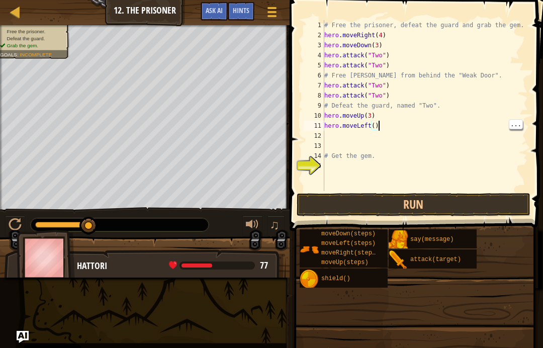
click at [378, 126] on div "# Free the prisoner, defeat the guard and grab the gem. hero . moveRight ( 4 ) …" at bounding box center [425, 115] width 206 height 191
click at [373, 126] on div "# Free the prisoner, defeat the guard and grab the gem. hero . moveRight ( 4 ) …" at bounding box center [425, 115] width 206 height 191
click at [374, 126] on div "# Free the prisoner, defeat the guard and grab the gem. hero . moveRight ( 4 ) …" at bounding box center [425, 115] width 206 height 191
type textarea "hero.moveLeft(3)"
type textarea "w"
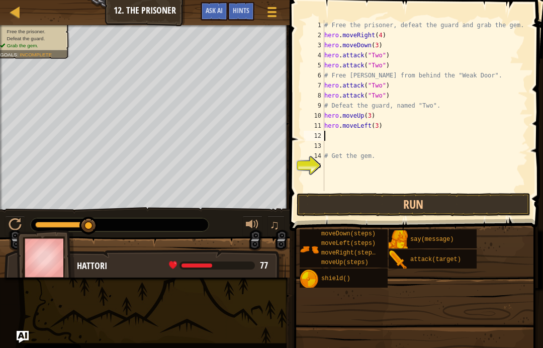
click at [434, 212] on button "Run" at bounding box center [414, 204] width 234 height 23
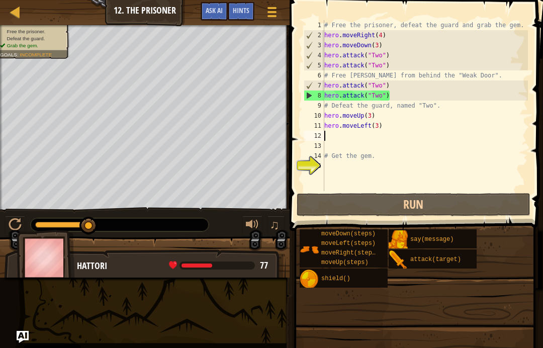
type textarea "hero.moveUp(3)"
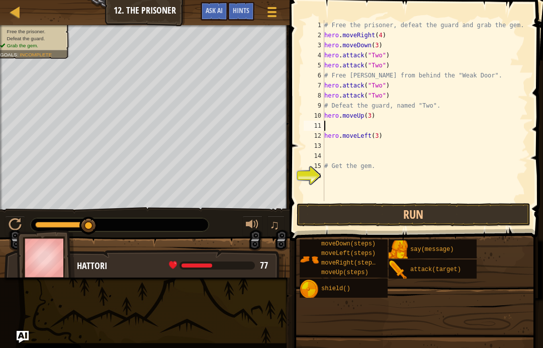
type textarea "hero.moveUp(3)"
click at [335, 128] on div "# Free the prisoner, defeat the guard and grab the gem. hero . moveRight ( 4 ) …" at bounding box center [425, 120] width 206 height 201
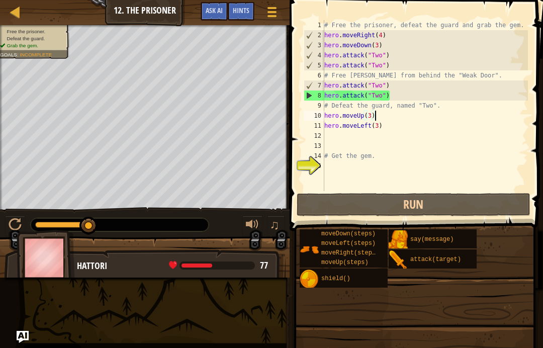
type textarea "# Defeat the guard, named "Two"."
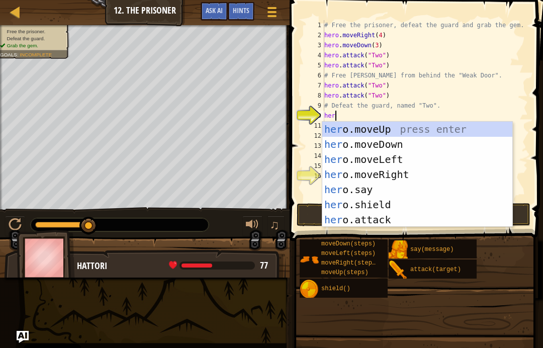
scroll to position [5, 1]
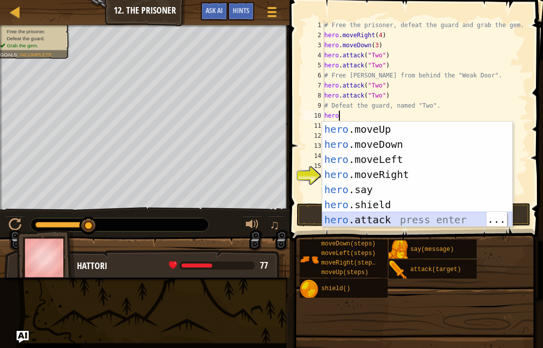
click at [420, 219] on div "hero .moveUp press enter hero .moveDown press enter hero .moveLeft press enter …" at bounding box center [417, 190] width 190 height 136
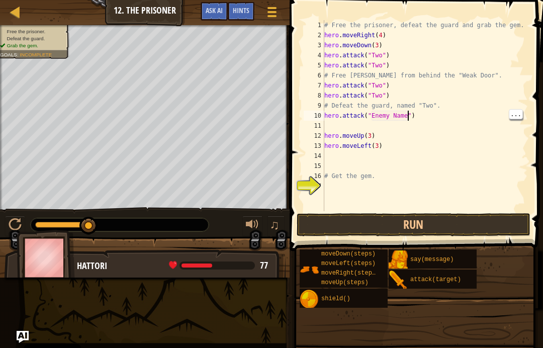
click at [407, 116] on div "# Free the prisoner, defeat the guard and grab the gem. hero . moveRight ( 4 ) …" at bounding box center [425, 125] width 206 height 211
type textarea "hero.attack("Two")"
click at [448, 218] on button "Run" at bounding box center [414, 224] width 234 height 23
click at [436, 223] on button "Run" at bounding box center [414, 224] width 234 height 23
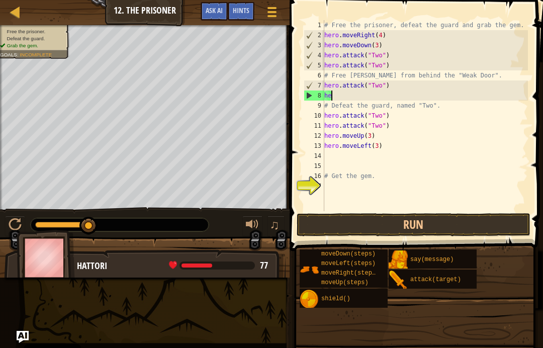
scroll to position [5, 0]
type textarea "h"
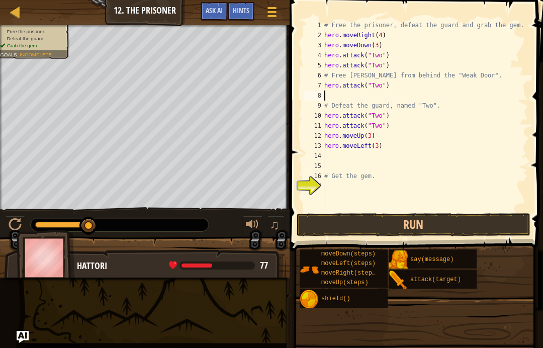
click at [436, 221] on button "Run" at bounding box center [414, 224] width 234 height 23
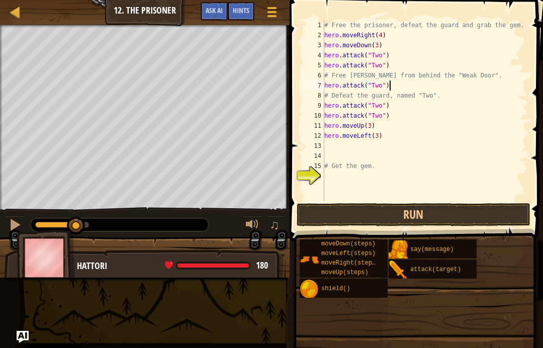
click at [478, 215] on button "Run" at bounding box center [414, 214] width 234 height 23
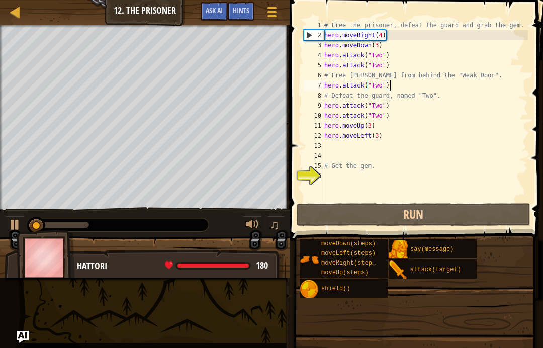
click at [481, 211] on button "Run" at bounding box center [414, 214] width 234 height 23
click at [483, 209] on button "Run" at bounding box center [414, 214] width 234 height 23
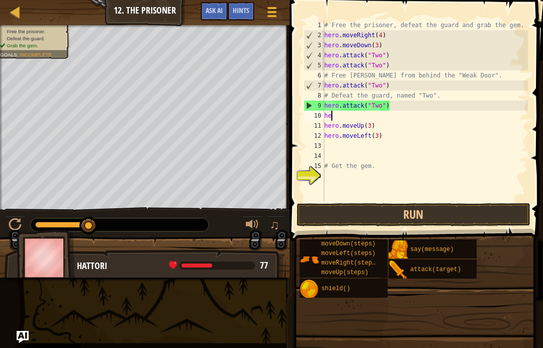
type textarea "h"
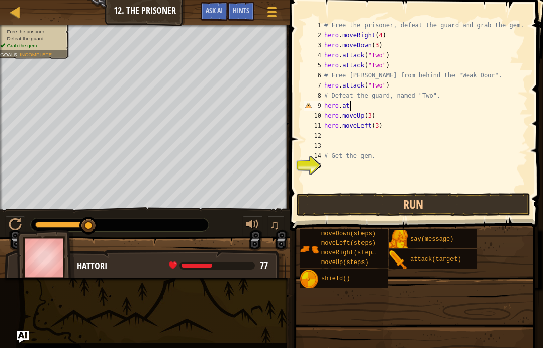
click at [168, 266] on div "Hattori" at bounding box center [176, 266] width 199 height 13
type textarea "h"
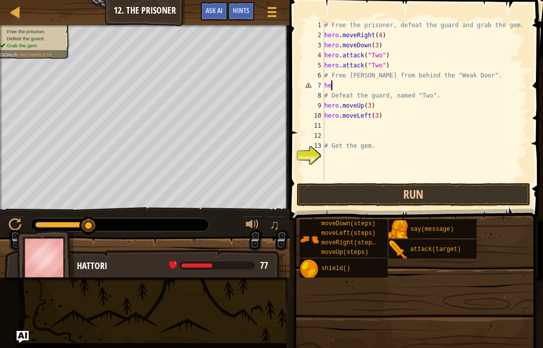
type textarea "h"
click at [397, 67] on div "# Free the prisoner, defeat the guard and grab the gem. hero . moveRight ( 4 ) …" at bounding box center [425, 110] width 206 height 181
type textarea "h"
type textarea "# Free [PERSON_NAME] from behind the "Weak Door"."
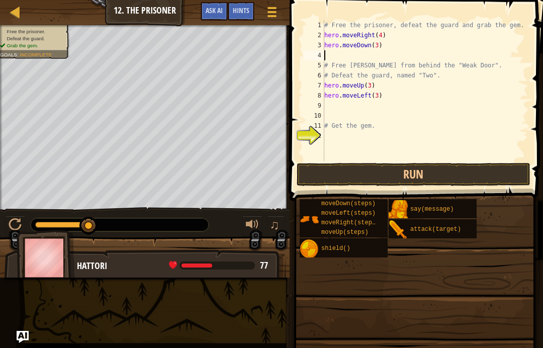
click at [485, 173] on button "Run" at bounding box center [414, 174] width 234 height 23
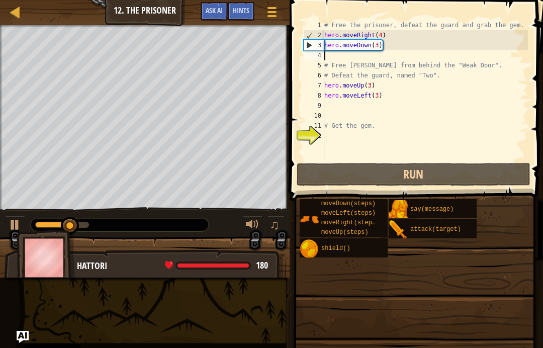
type textarea """
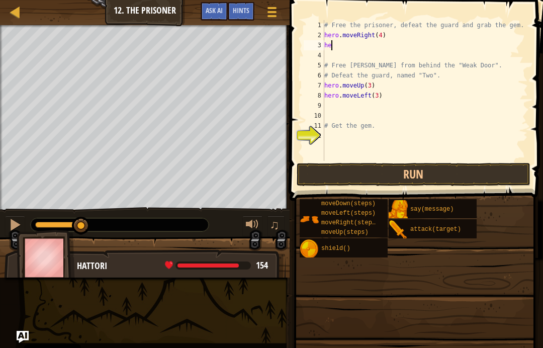
type textarea "h"
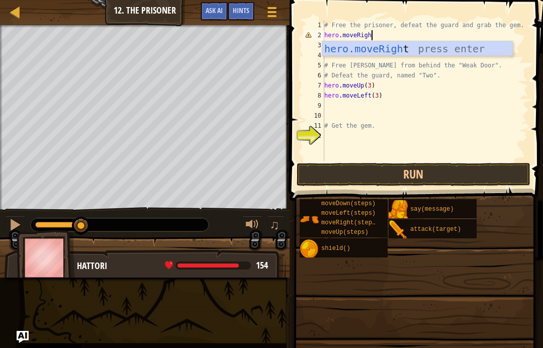
type textarea "hero.moveRight"
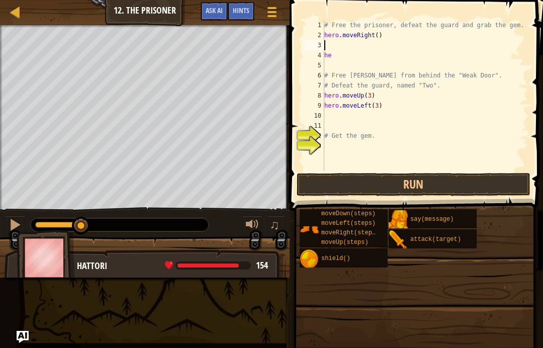
scroll to position [5, 0]
click at [379, 38] on div "# Free the prisoner, defeat the guard and grab the gem. hero . moveRight ( ) he…" at bounding box center [425, 105] width 206 height 171
type textarea "hero.moveRight(1)"
type textarea "hero.attack("Weak Door")"
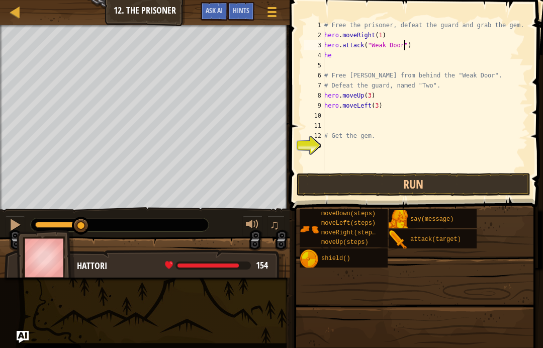
click at [419, 184] on button "Run" at bounding box center [414, 184] width 234 height 23
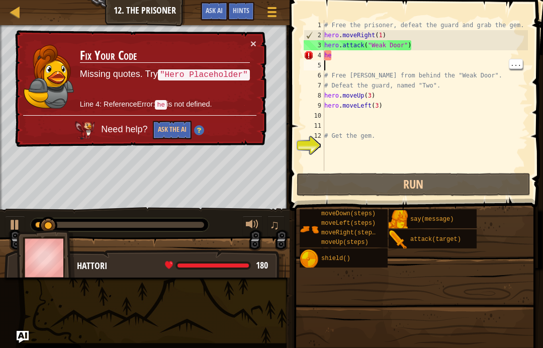
scroll to position [5, 0]
click at [347, 59] on div "# Free the prisoner, defeat the guard and grab the gem. hero . moveRight ( 1 ) …" at bounding box center [425, 105] width 206 height 171
type textarea "h"
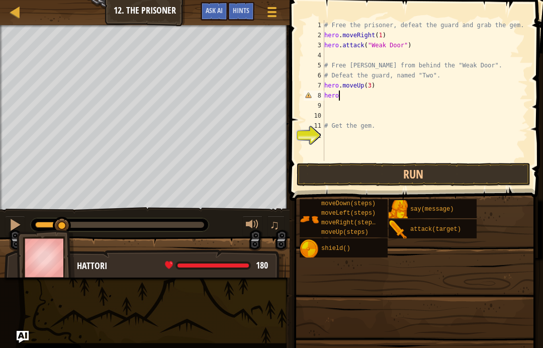
type textarea "h"
type textarea "# Defeat the guard, named "Two"
click at [462, 180] on button "Run" at bounding box center [414, 174] width 234 height 23
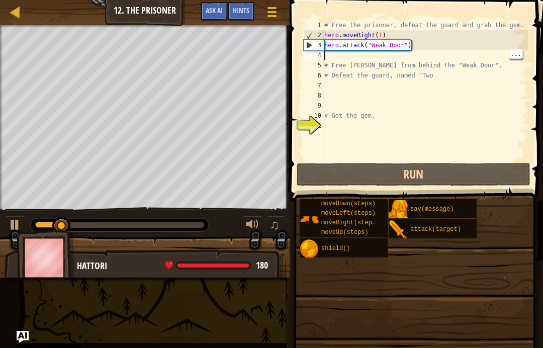
click at [329, 54] on div "# Free the prisoner, defeat the guard and grab the gem. hero . moveRight ( 1 ) …" at bounding box center [425, 100] width 206 height 161
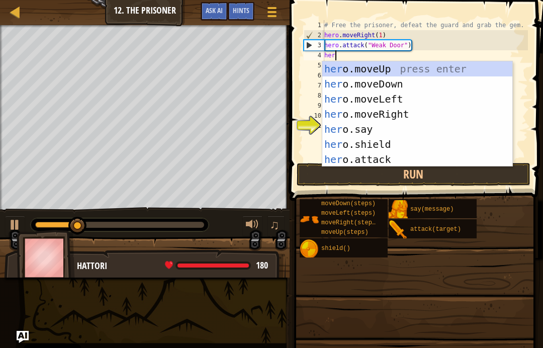
type textarea "hero"
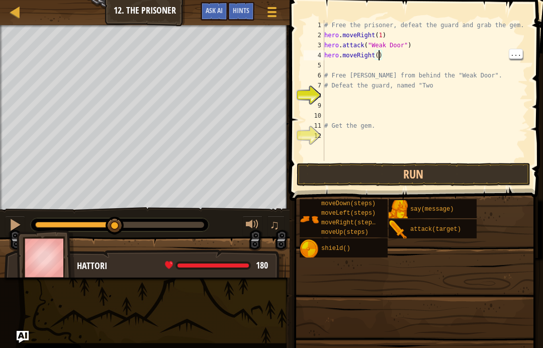
type textarea "hero.moveRight(3)"
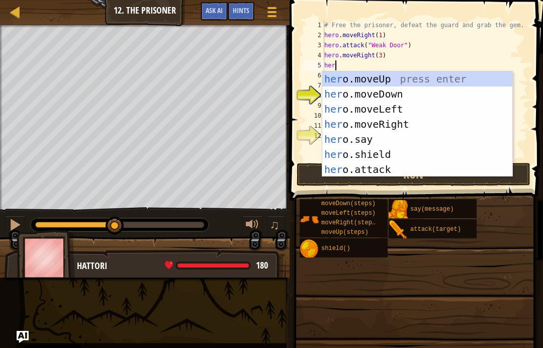
type textarea "hero"
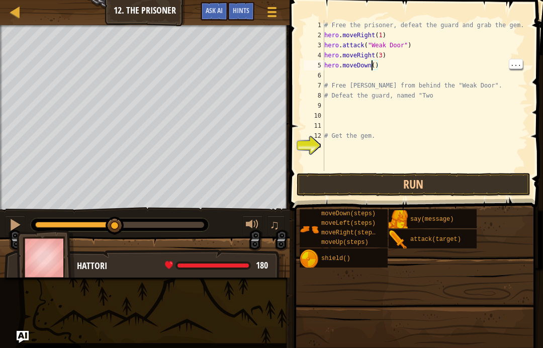
click at [372, 67] on div "# Free the prisoner, defeat the guard and grab the gem. hero . moveRight ( 1 ) …" at bounding box center [425, 105] width 206 height 171
click at [378, 64] on div "# Free the prisoner, defeat the guard and grab the gem. hero . moveRight ( 1 ) …" at bounding box center [425, 105] width 206 height 171
click at [373, 67] on div "# Free the prisoner, defeat the guard and grab the gem. hero . moveRight ( 1 ) …" at bounding box center [425, 105] width 206 height 171
click at [377, 69] on div "# Free the prisoner, defeat the guard and grab the gem. hero . moveRight ( 1 ) …" at bounding box center [425, 105] width 206 height 171
click at [376, 64] on div "# Free the prisoner, defeat the guard and grab the gem. hero . moveRight ( 1 ) …" at bounding box center [425, 105] width 206 height 171
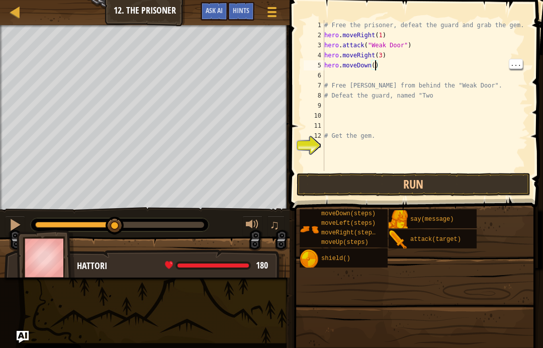
type textarea "hero.moveDown(3)"
type textarea "hero.attack("Two")"
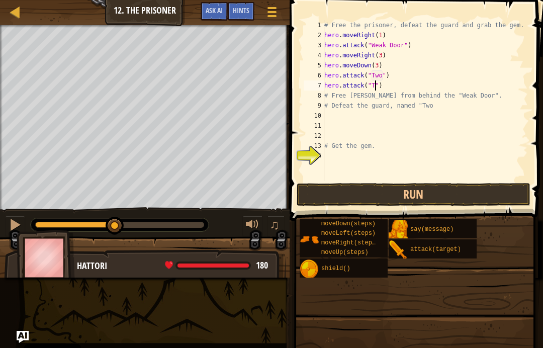
type textarea "hero.attack("Two")"
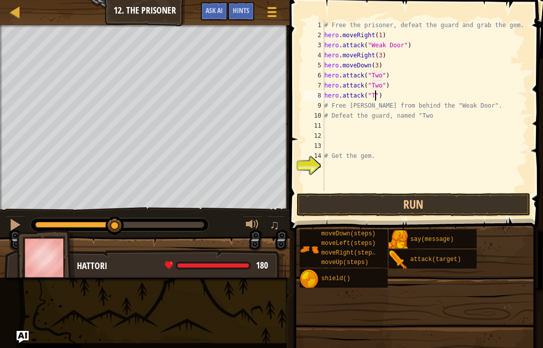
type textarea "hero.attack("Two")"
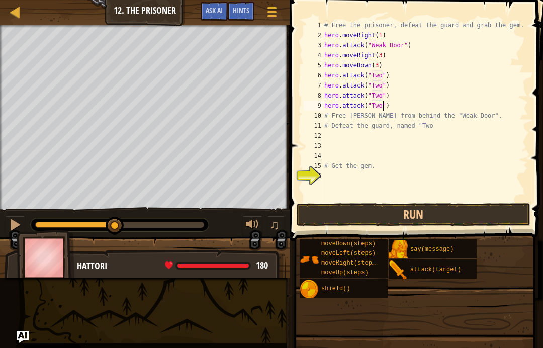
type textarea "hero.attack("Two")"
click at [369, 219] on button "Run" at bounding box center [414, 214] width 234 height 23
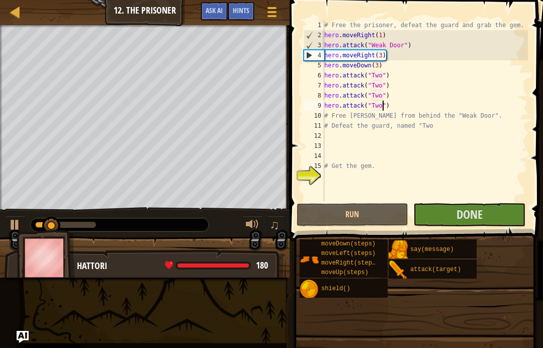
click at [479, 221] on span "Done" at bounding box center [470, 214] width 26 height 16
